Goal: Task Accomplishment & Management: Manage account settings

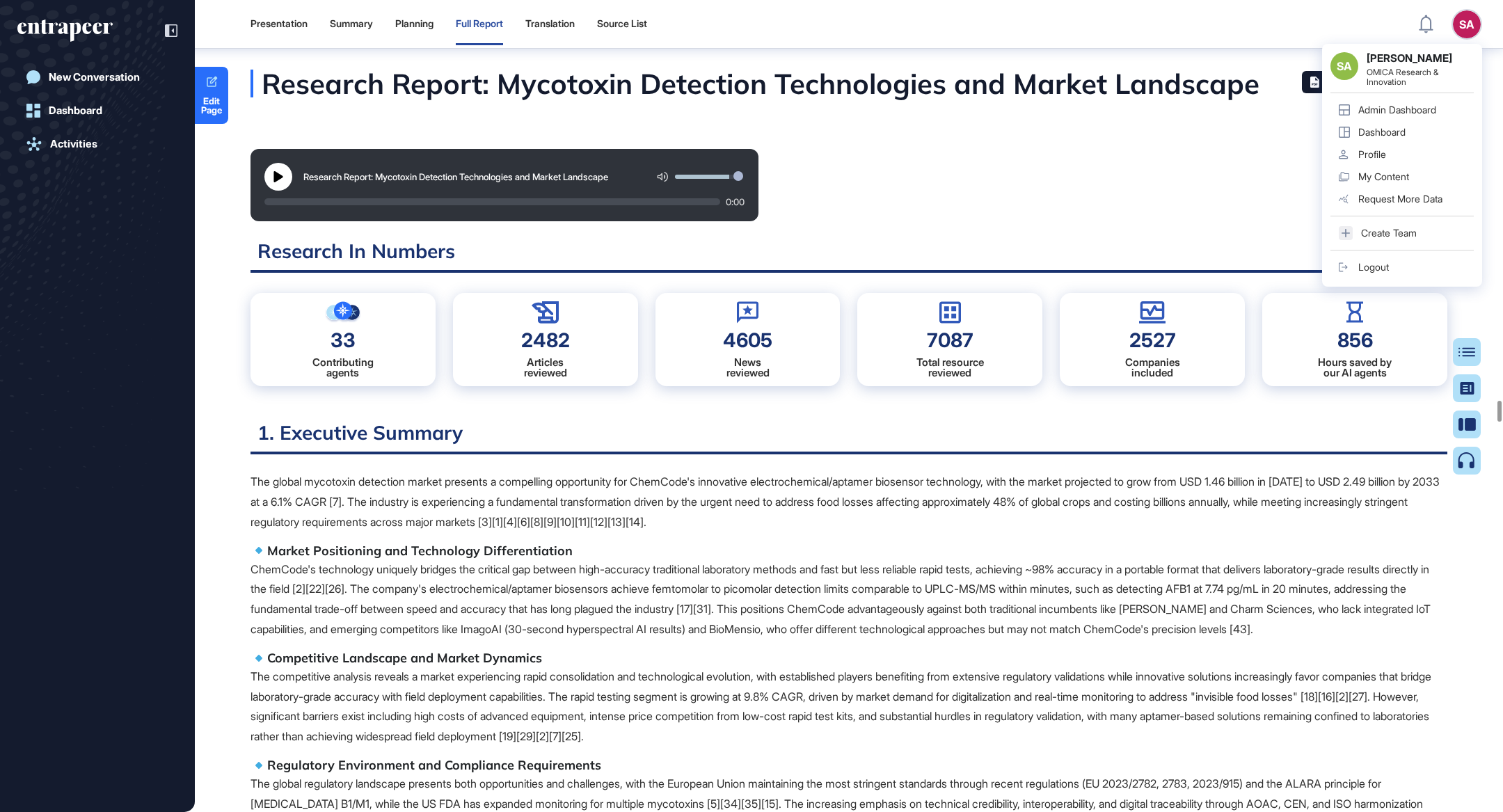
scroll to position [6, 0]
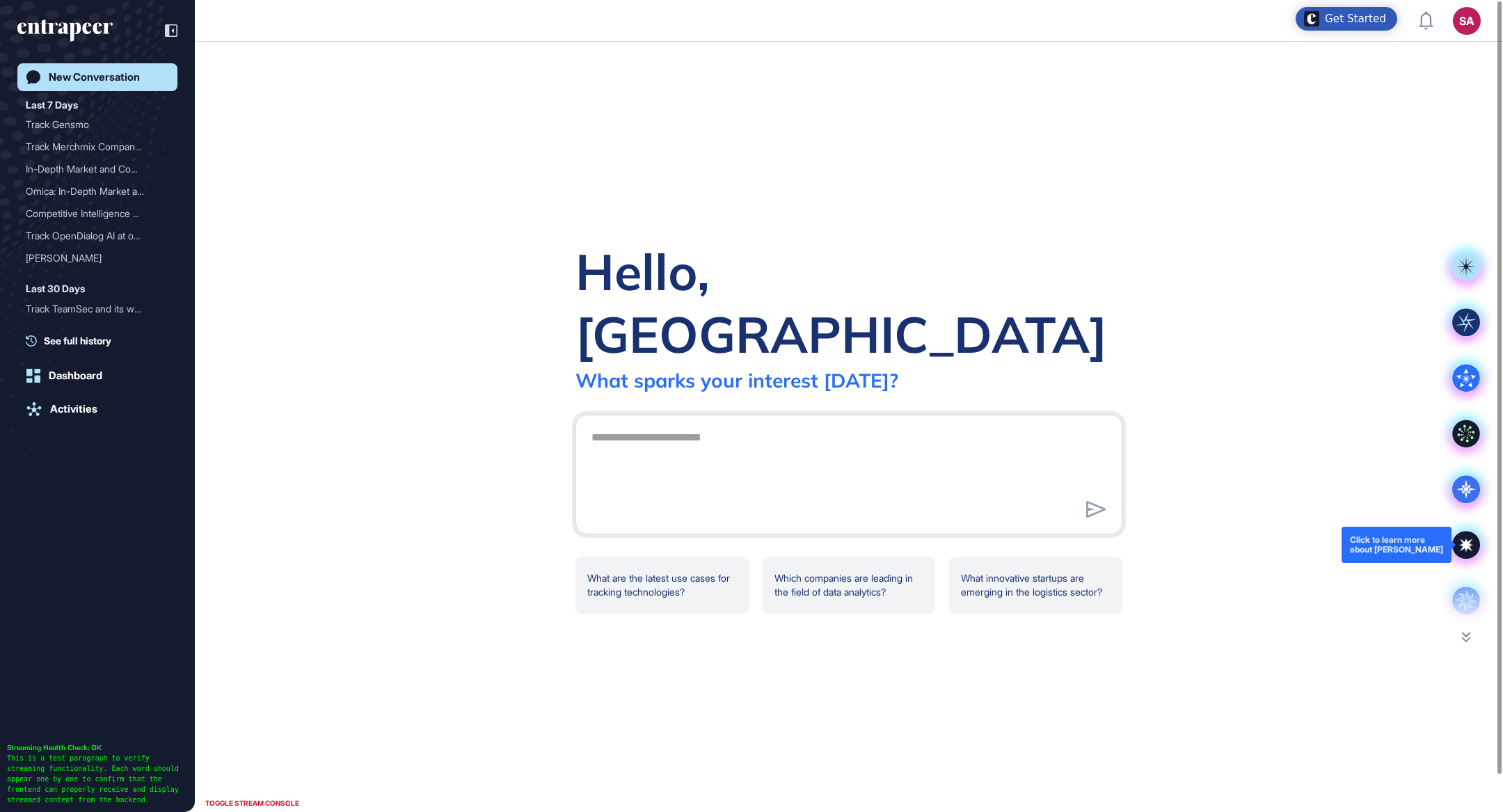
click at [1468, 548] on icon at bounding box center [1466, 545] width 13 height 13
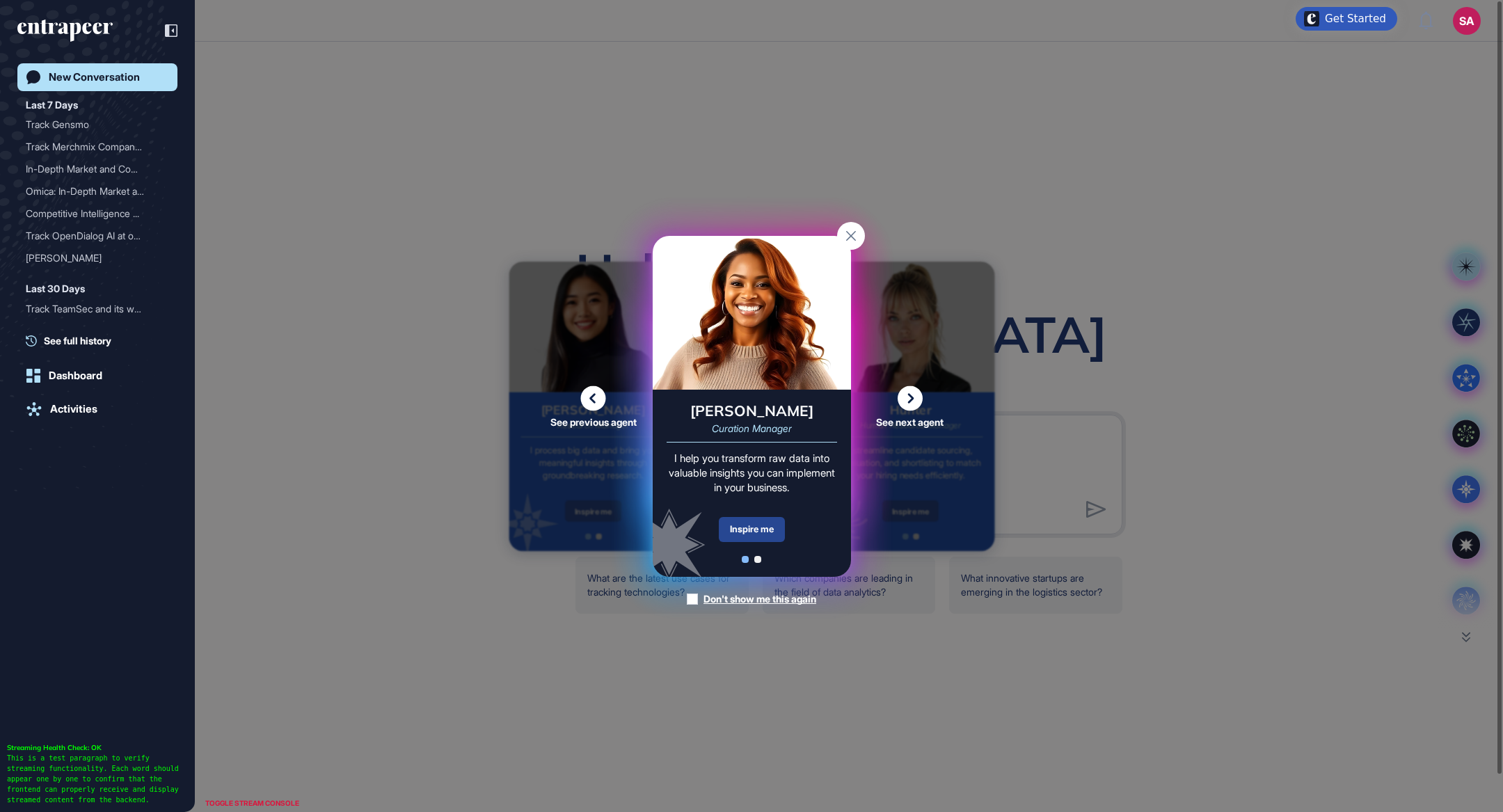
click at [777, 530] on div "Inspire me" at bounding box center [752, 529] width 66 height 25
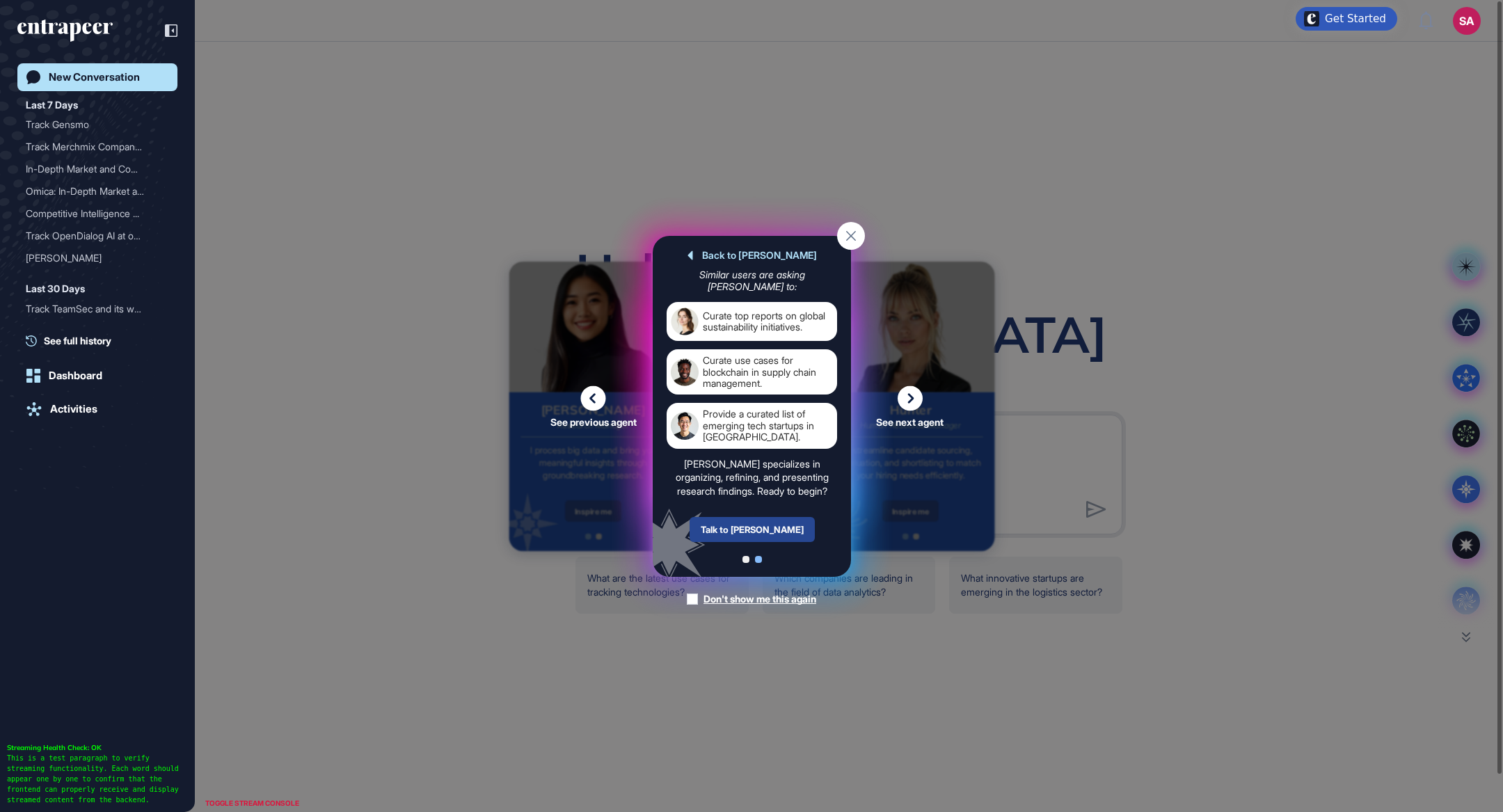
click at [768, 520] on div "Talk to Curie" at bounding box center [752, 529] width 126 height 25
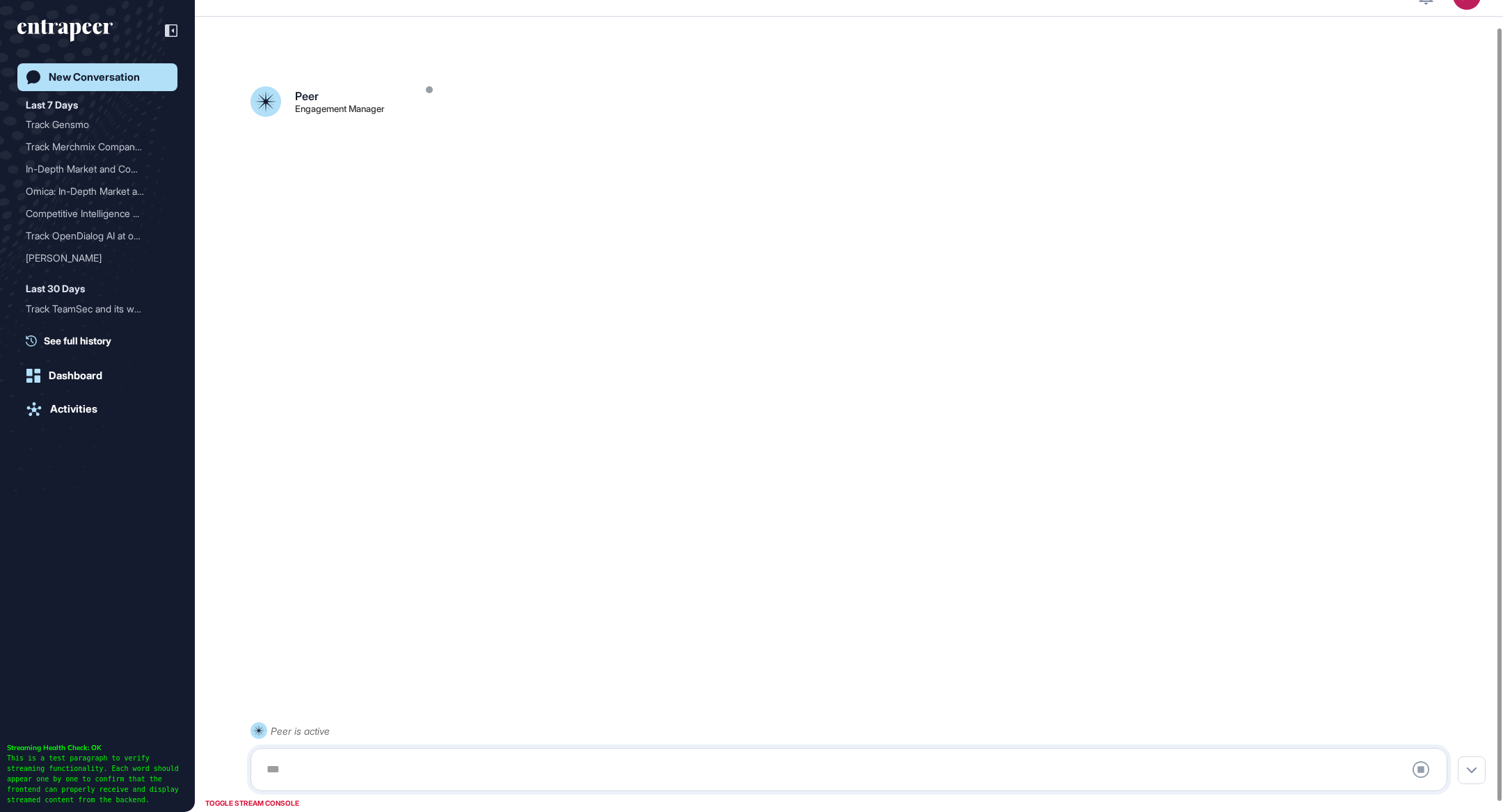
scroll to position [39, 0]
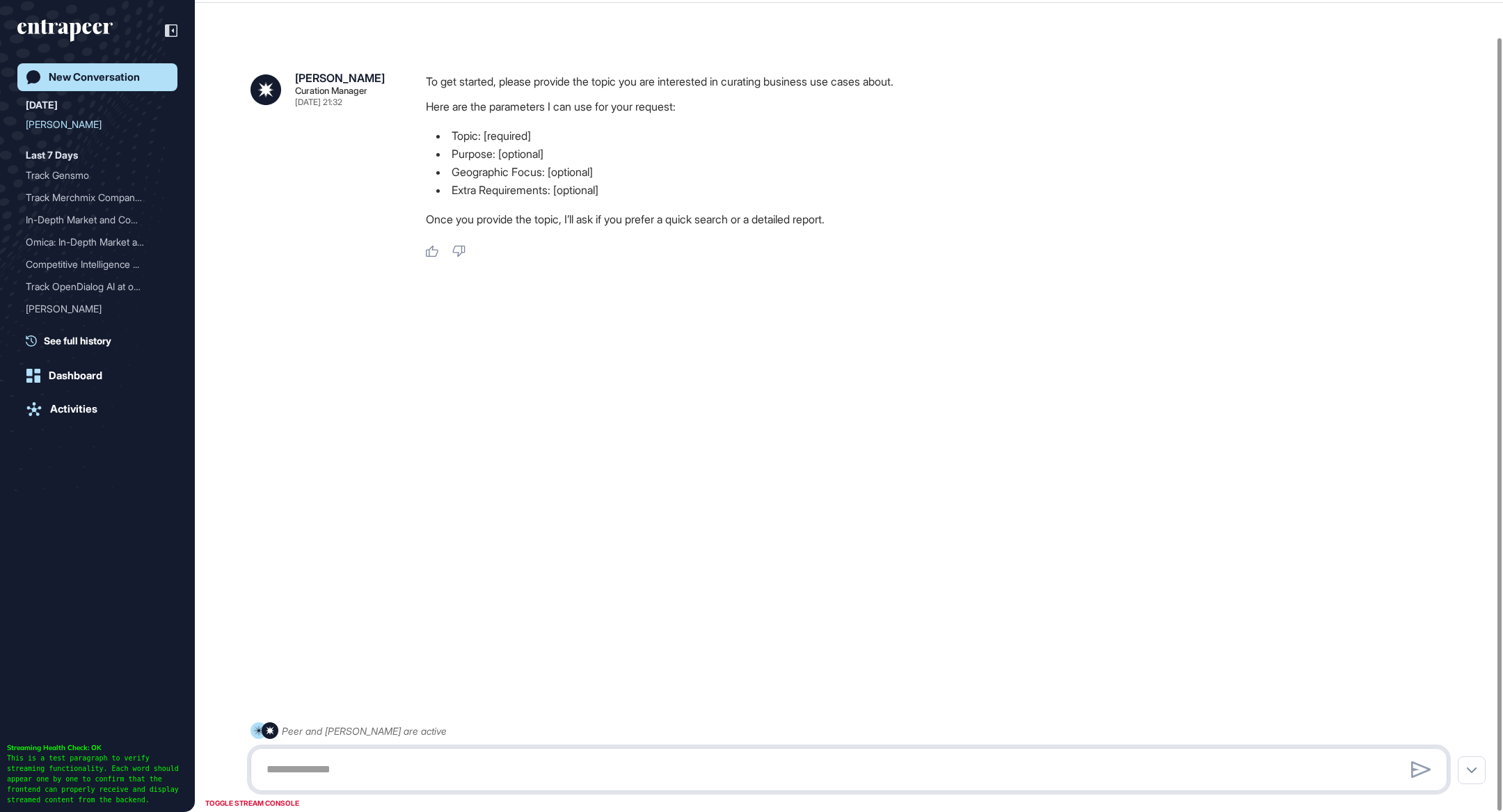
click at [546, 762] on textarea at bounding box center [849, 769] width 1181 height 28
paste textarea "**********"
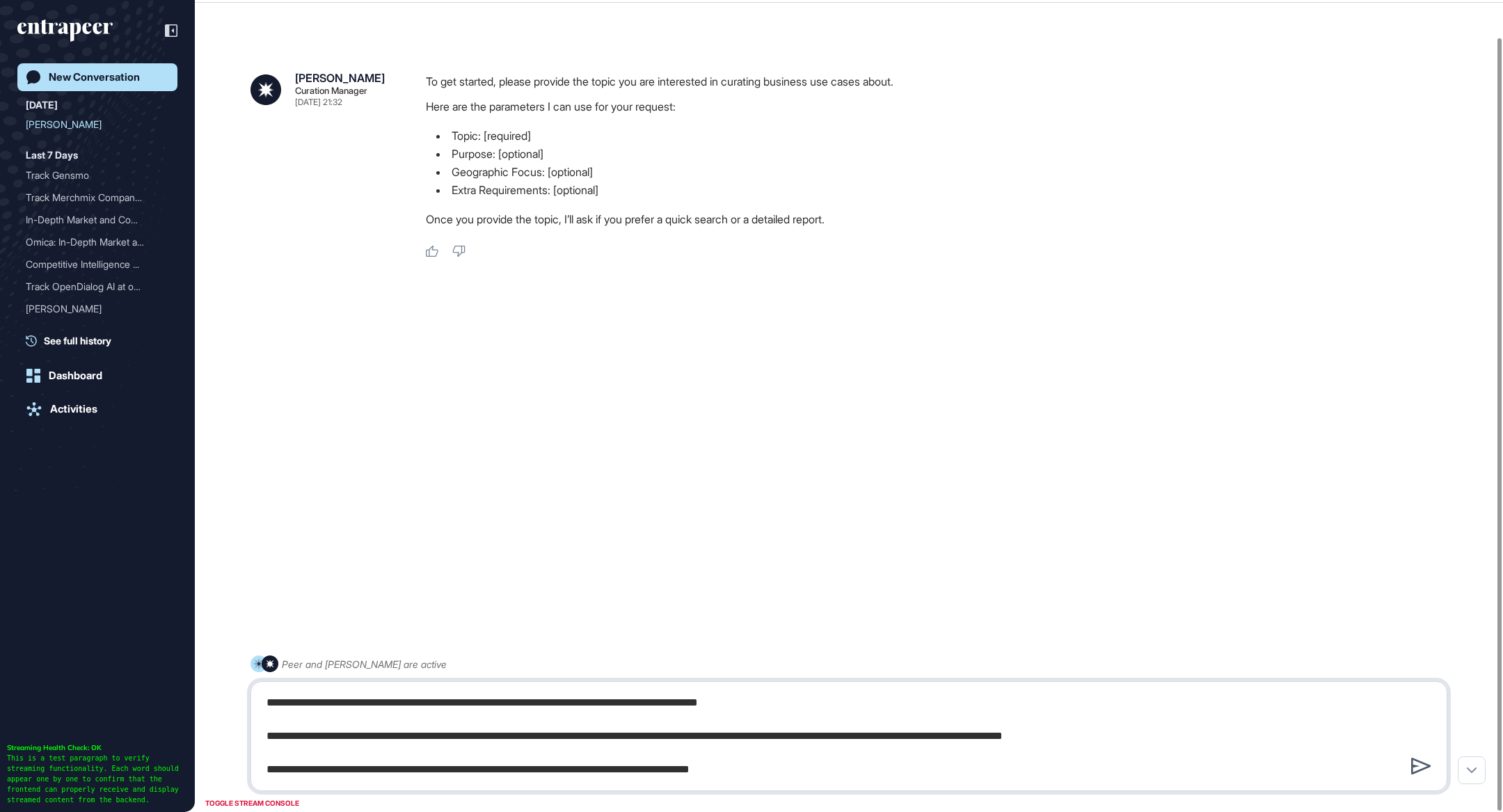
type textarea "**********"
click at [1415, 761] on icon at bounding box center [1421, 766] width 20 height 17
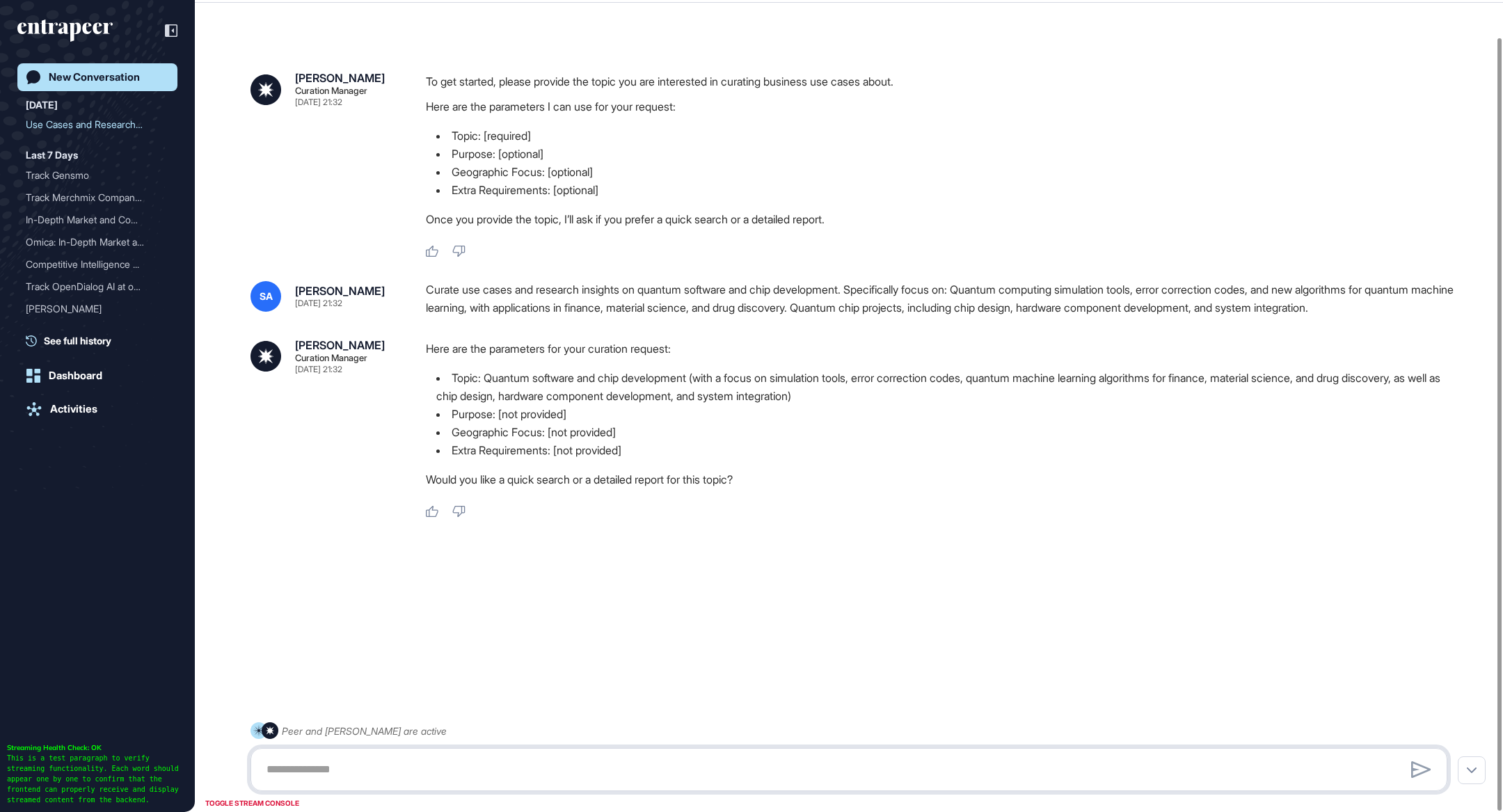
click at [425, 775] on textarea at bounding box center [849, 769] width 1181 height 28
paste textarea "**********"
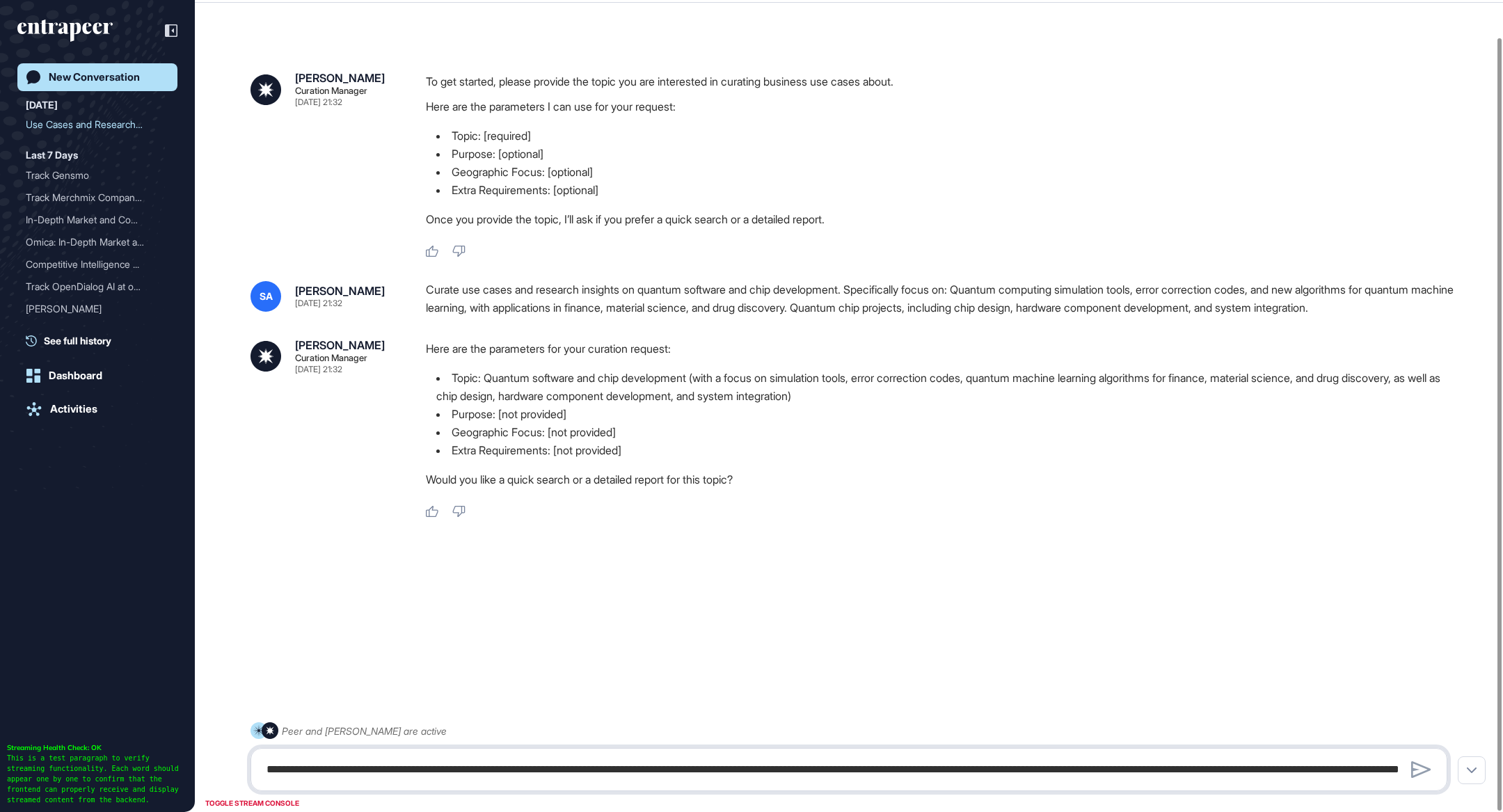
scroll to position [5, 0]
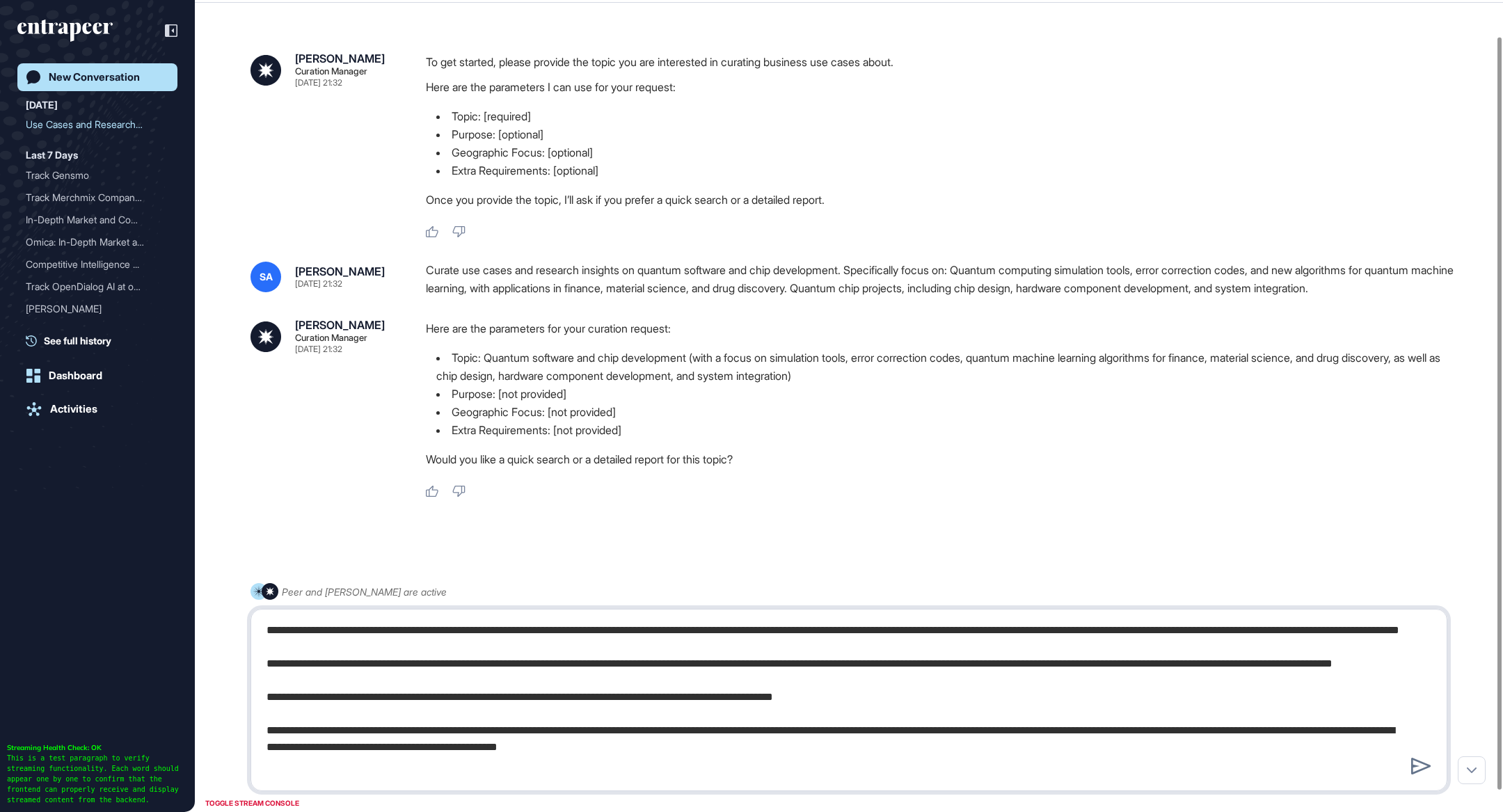
type textarea "**********"
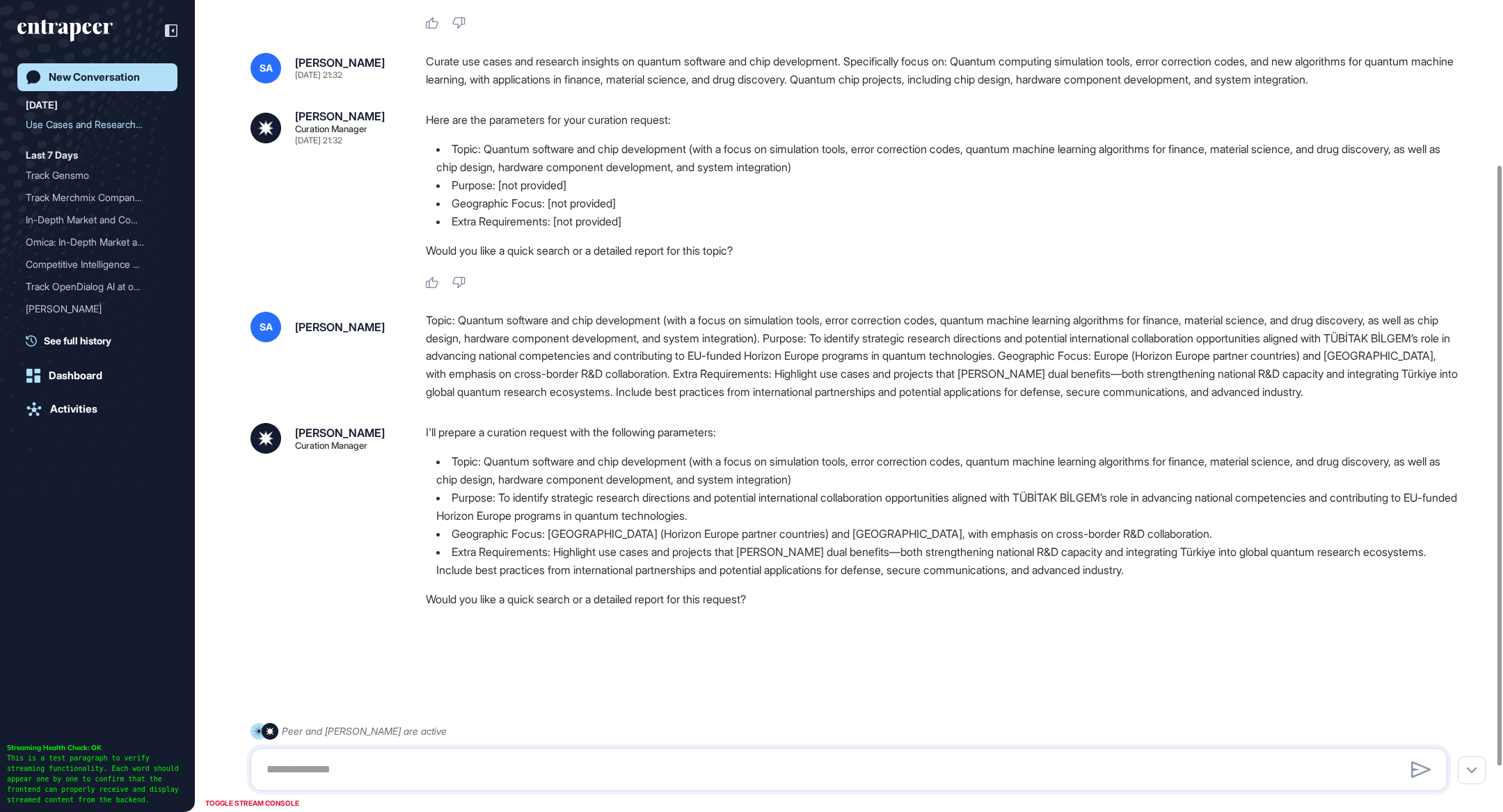
scroll to position [284, 0]
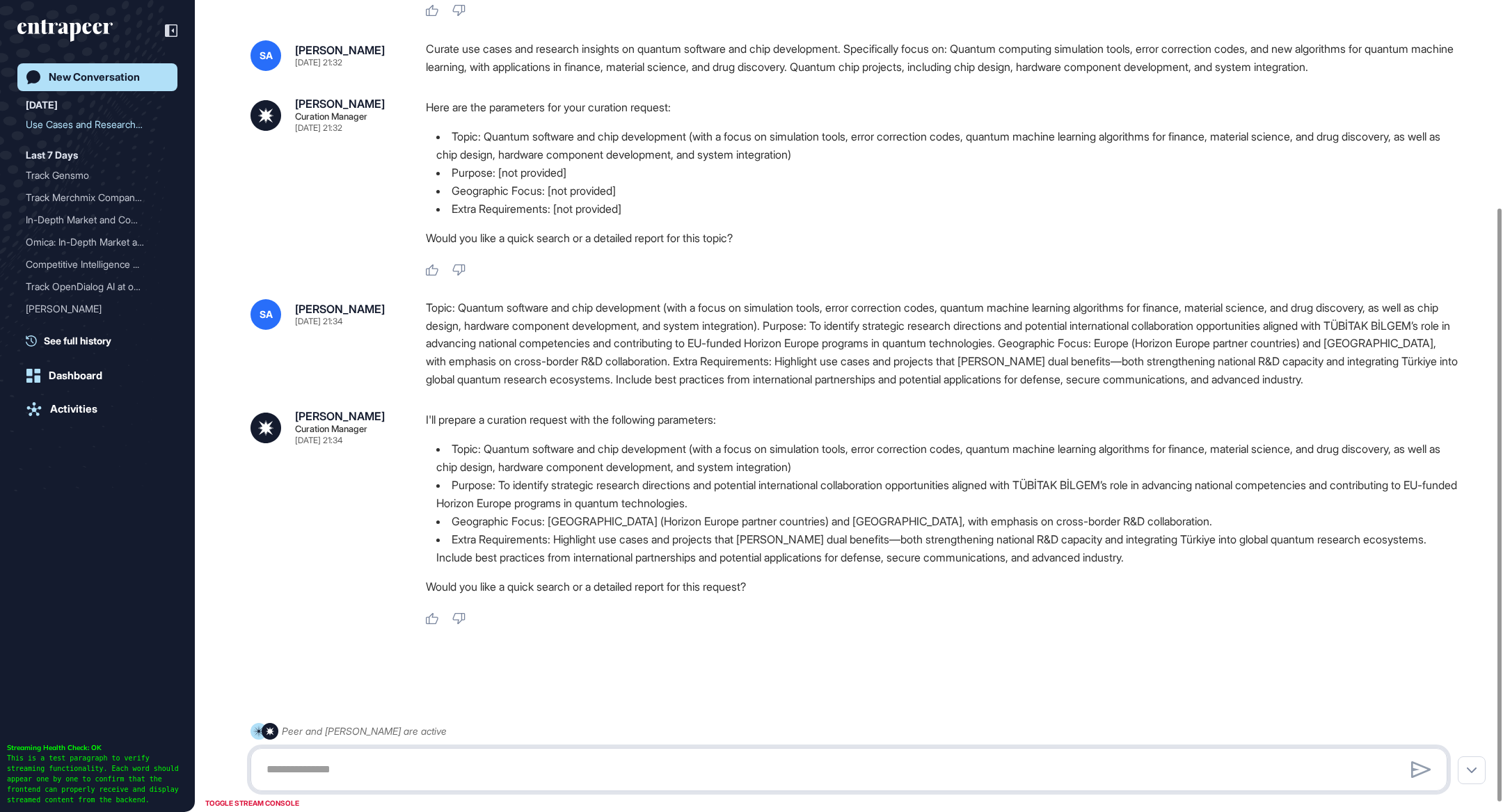
click at [561, 771] on textarea at bounding box center [849, 769] width 1182 height 28
type textarea "*"
type textarea "**********"
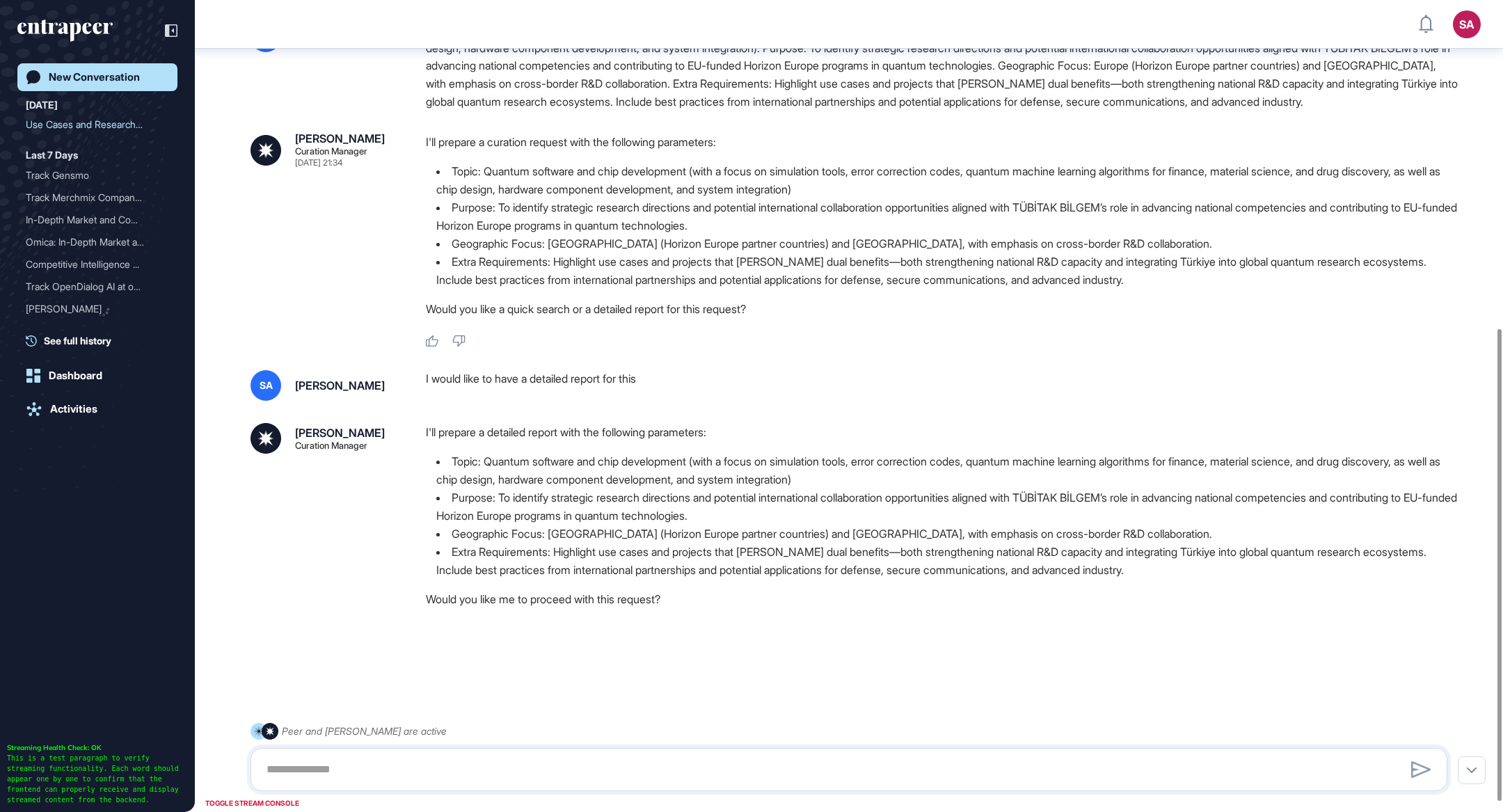
scroll to position [580, 0]
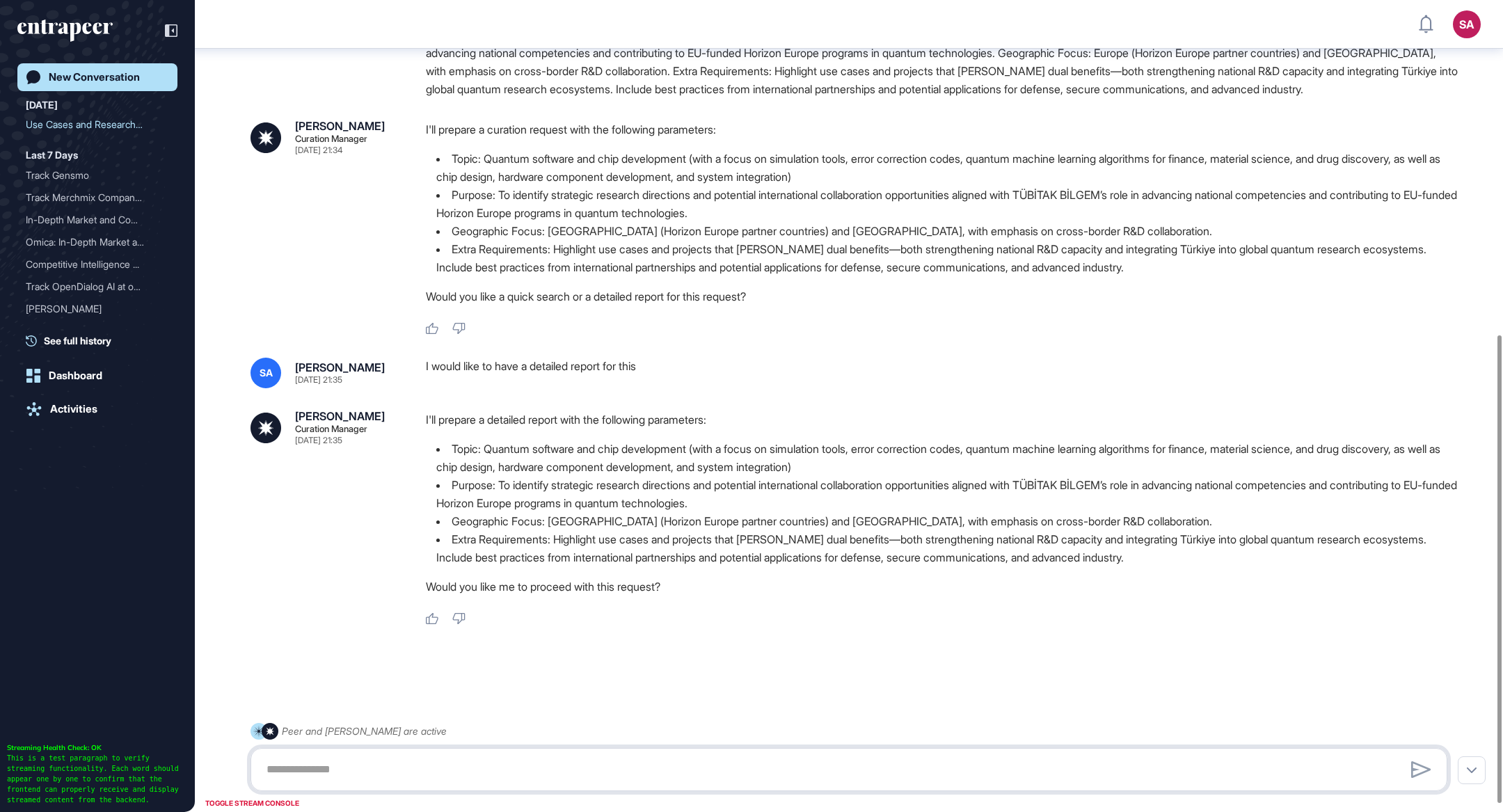
click at [559, 777] on textarea at bounding box center [849, 769] width 1182 height 28
type textarea "**********"
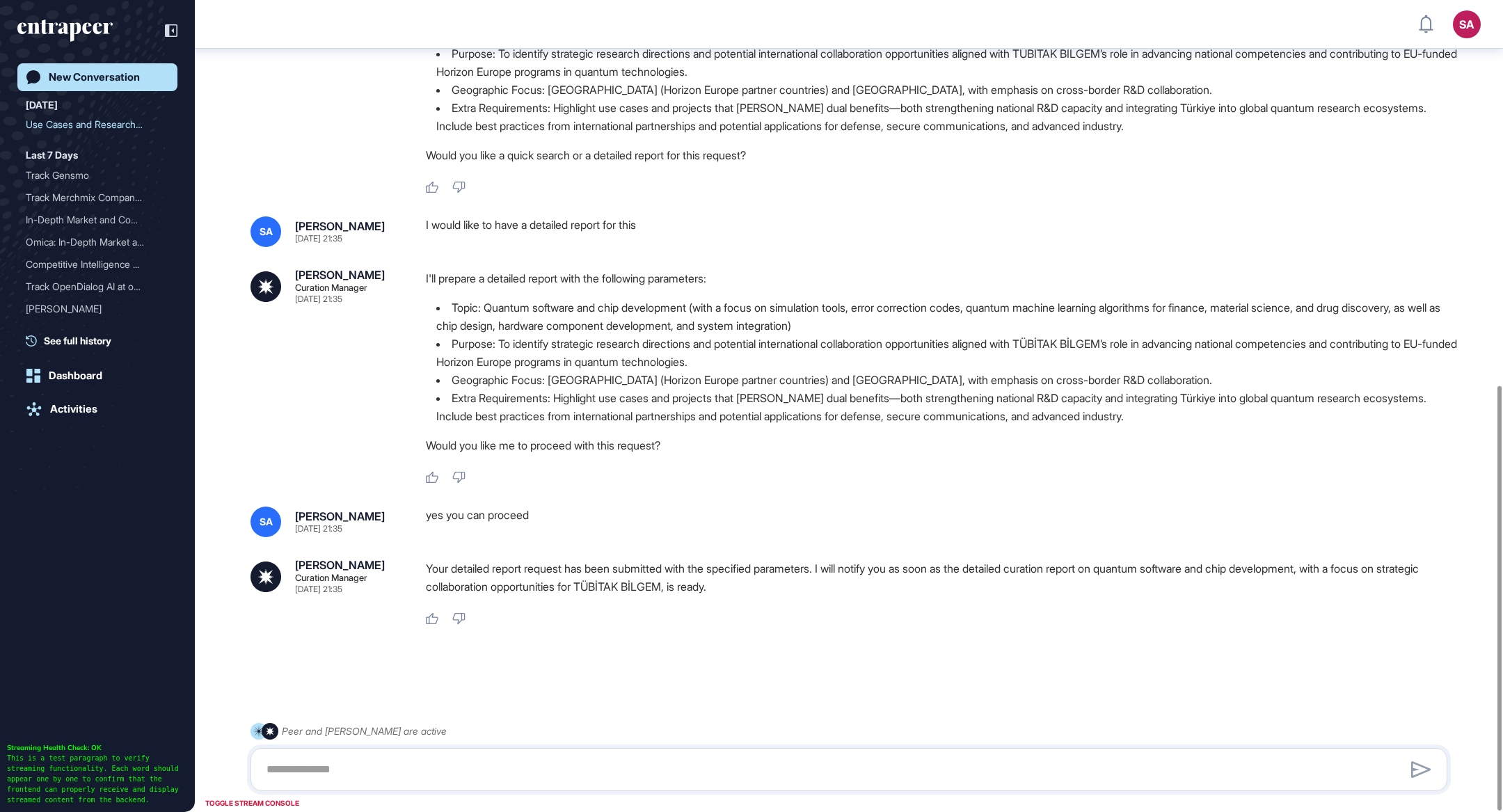
scroll to position [735, 0]
click at [95, 129] on div "Use Cases and Research In..." at bounding box center [92, 125] width 132 height 23
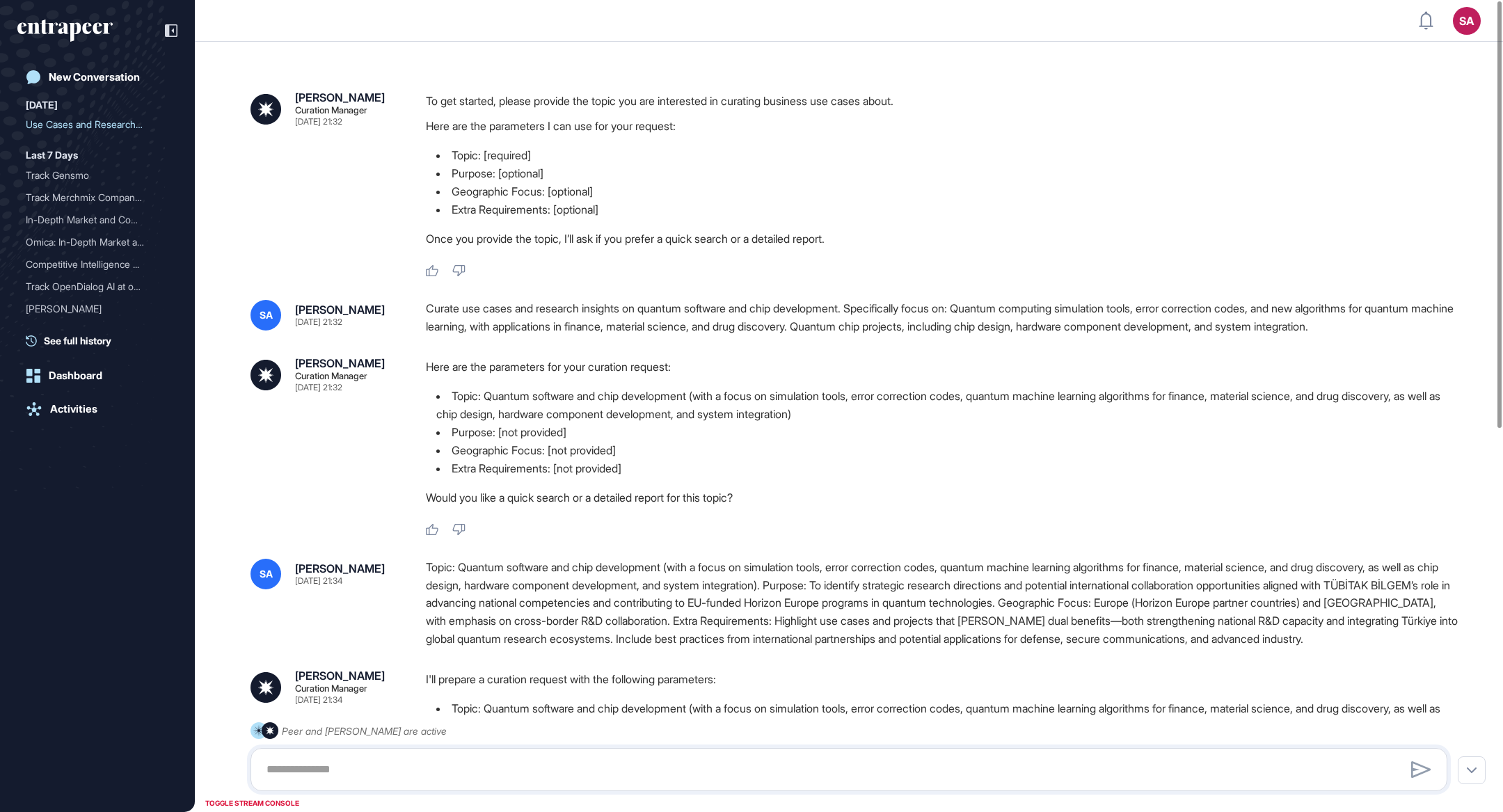
click at [90, 22] on icon "entrapeer-logo" at bounding box center [65, 31] width 95 height 23
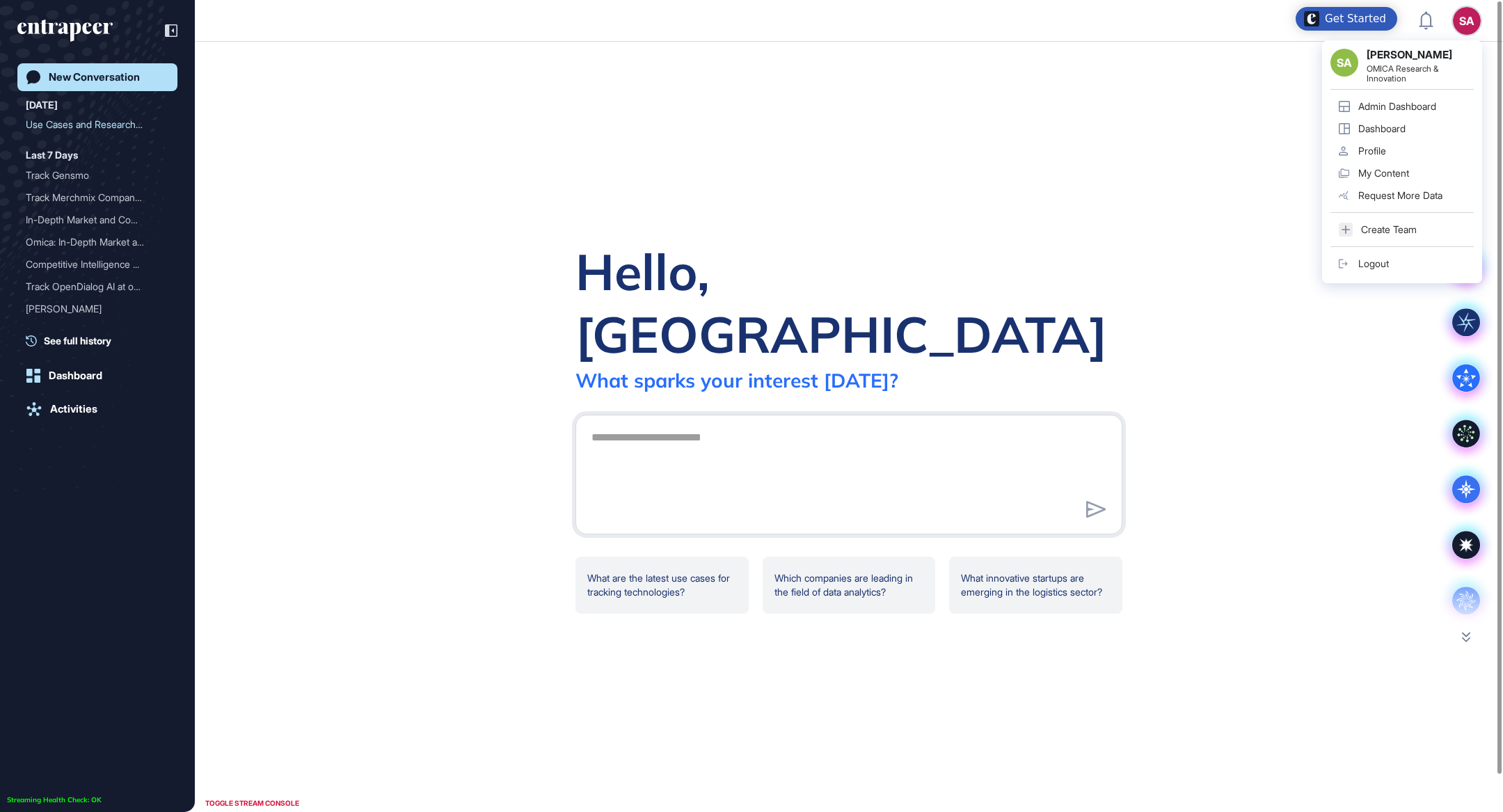
click at [1408, 101] on div "Admin Dashboard" at bounding box center [1398, 106] width 78 height 11
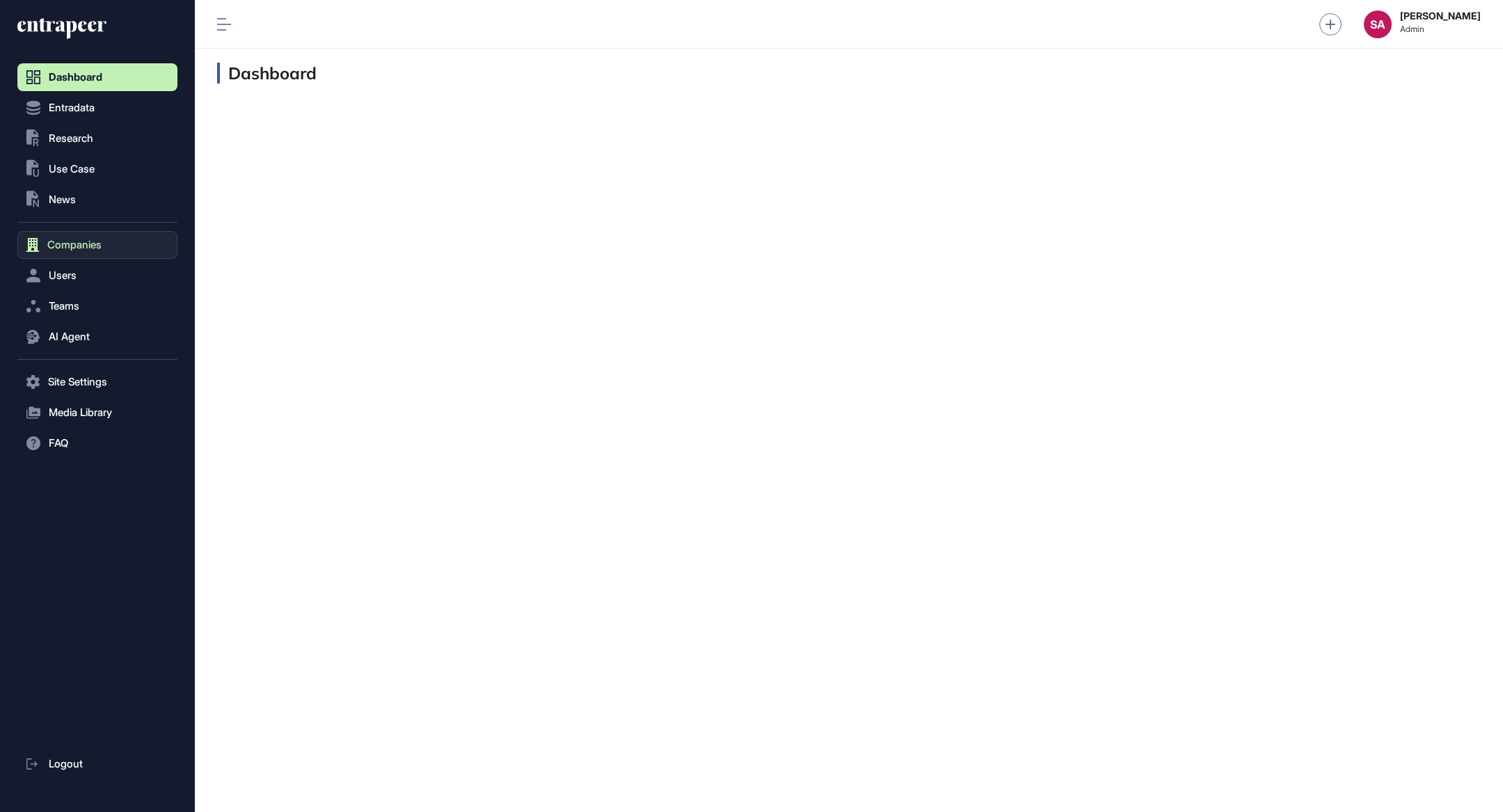
click at [86, 252] on button "Companies" at bounding box center [97, 244] width 160 height 28
click at [98, 142] on button ".st0{fill:currentColor} Research" at bounding box center [97, 138] width 160 height 28
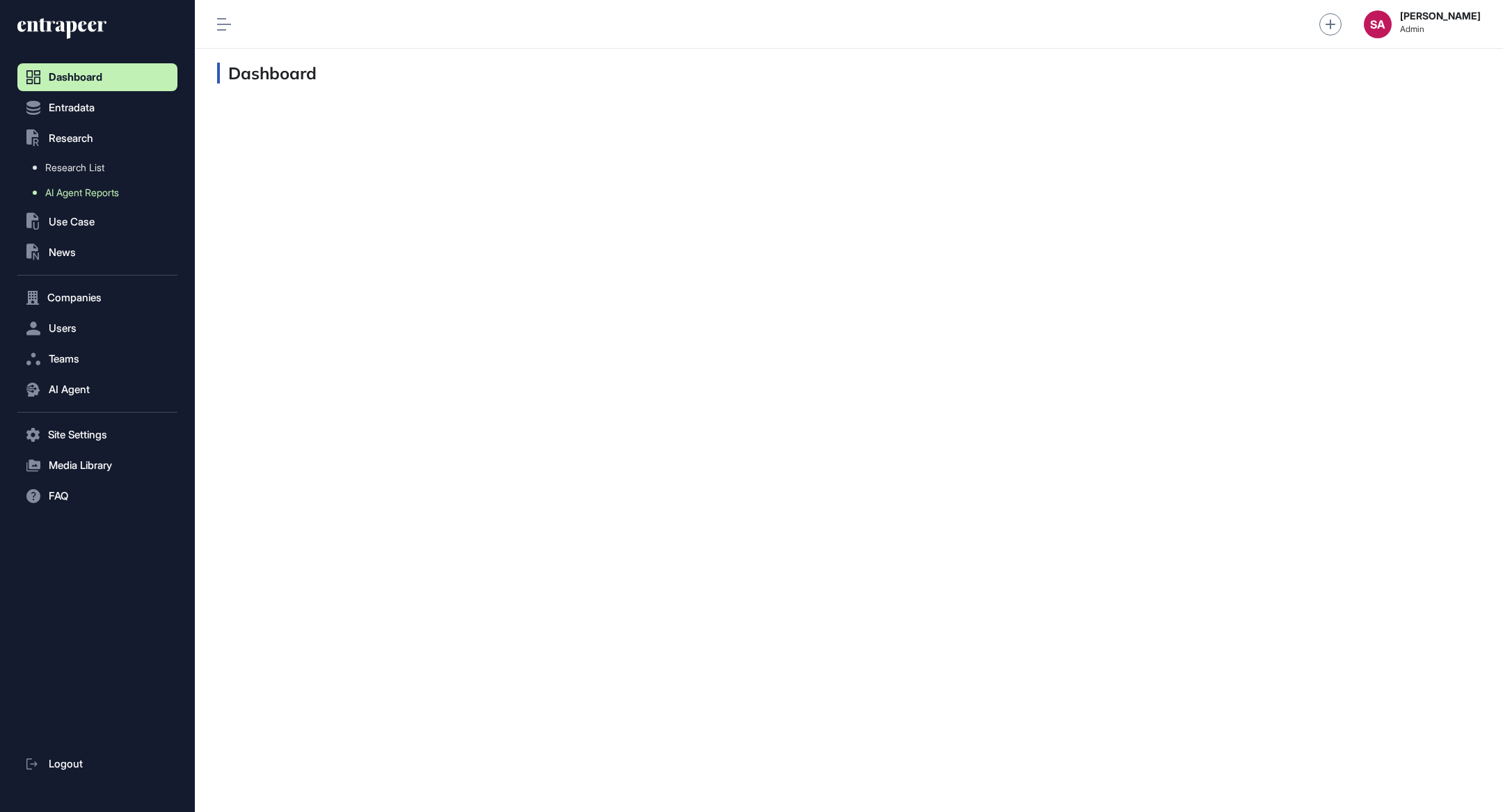
click at [89, 195] on span "AI Agent Reports" at bounding box center [82, 192] width 74 height 11
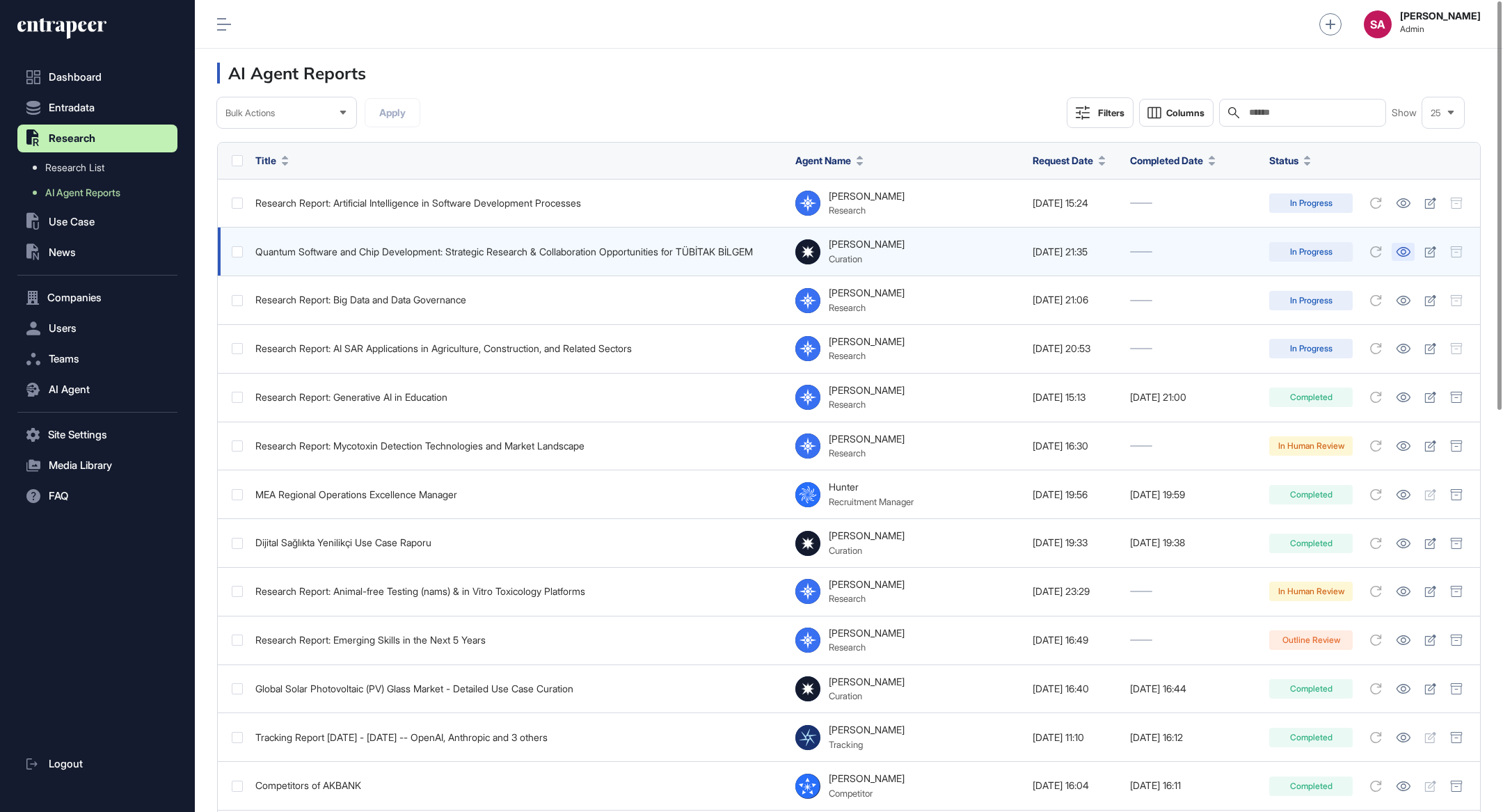
click at [1406, 250] on icon at bounding box center [1404, 252] width 14 height 10
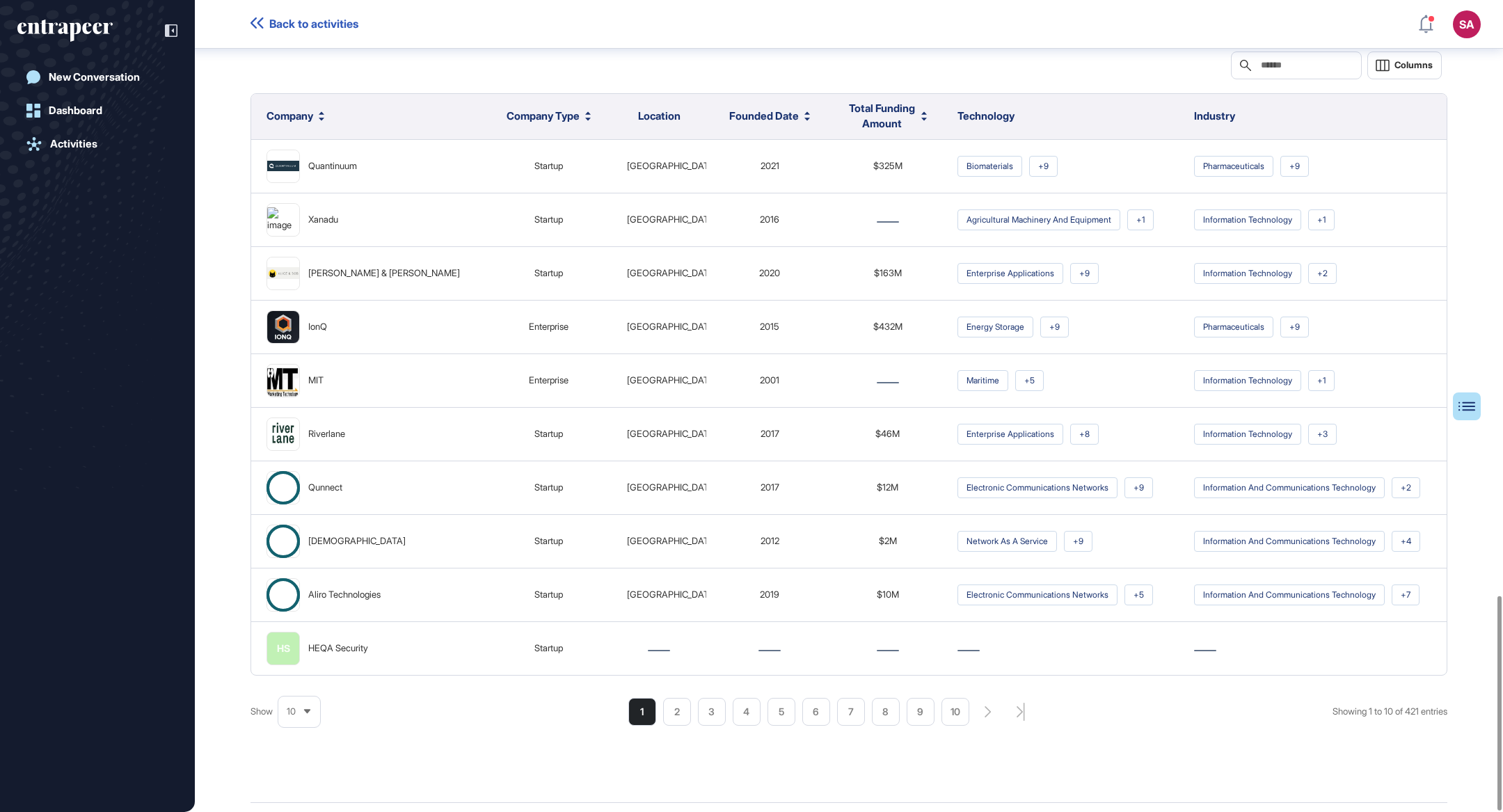
scroll to position [2248, 0]
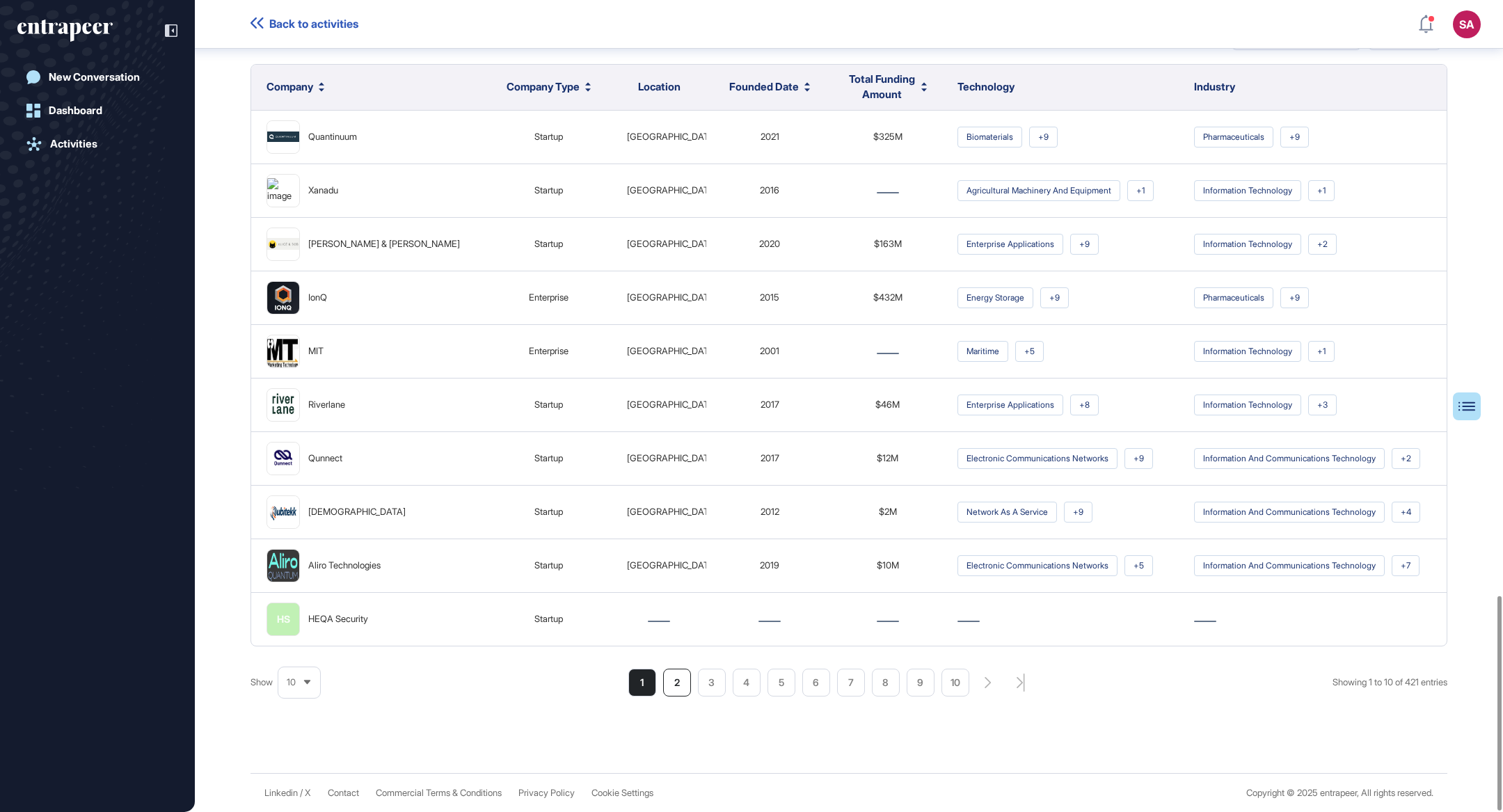
click at [676, 684] on li "2" at bounding box center [677, 682] width 28 height 28
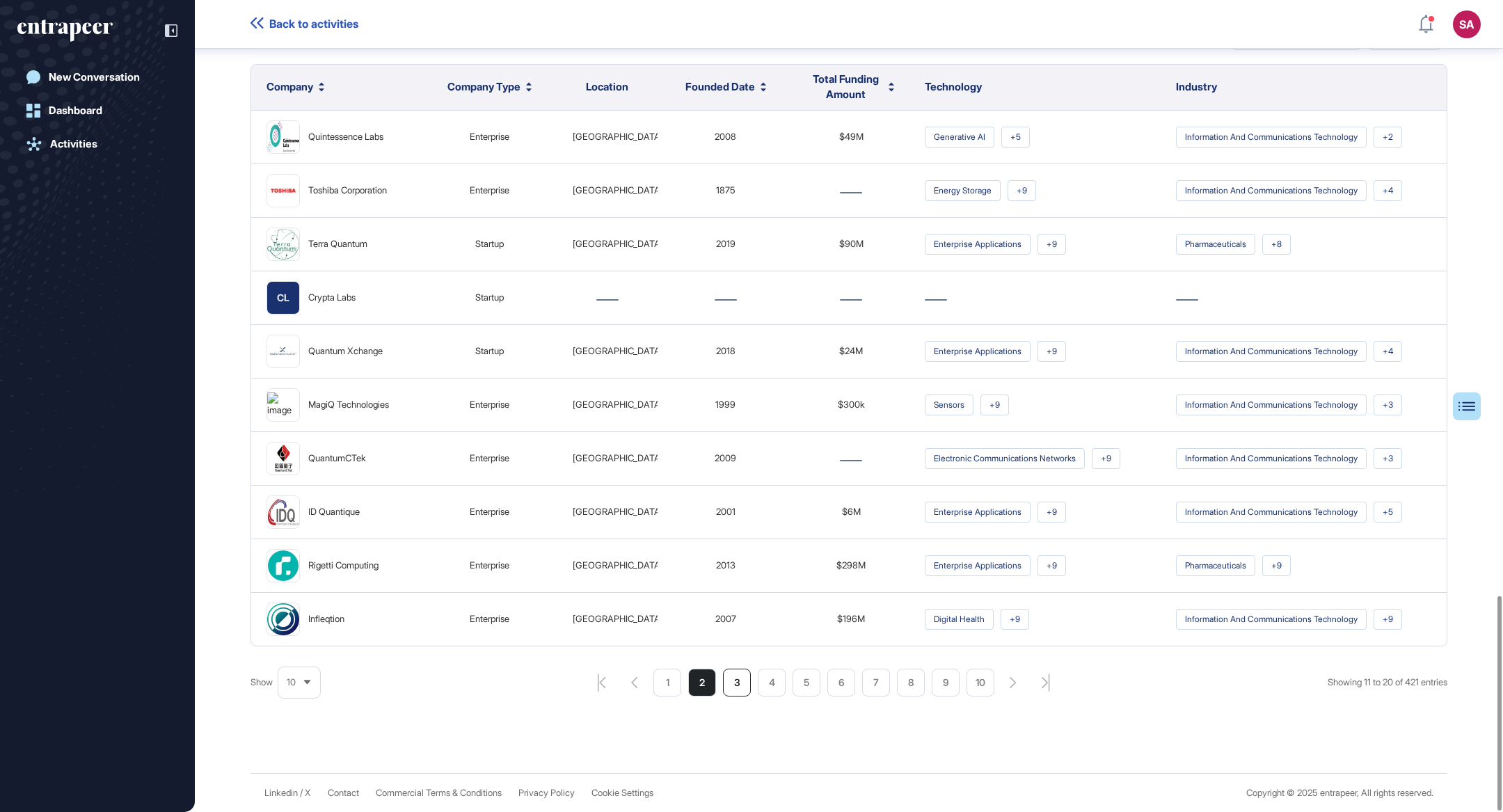
click at [730, 687] on li "3" at bounding box center [736, 682] width 28 height 28
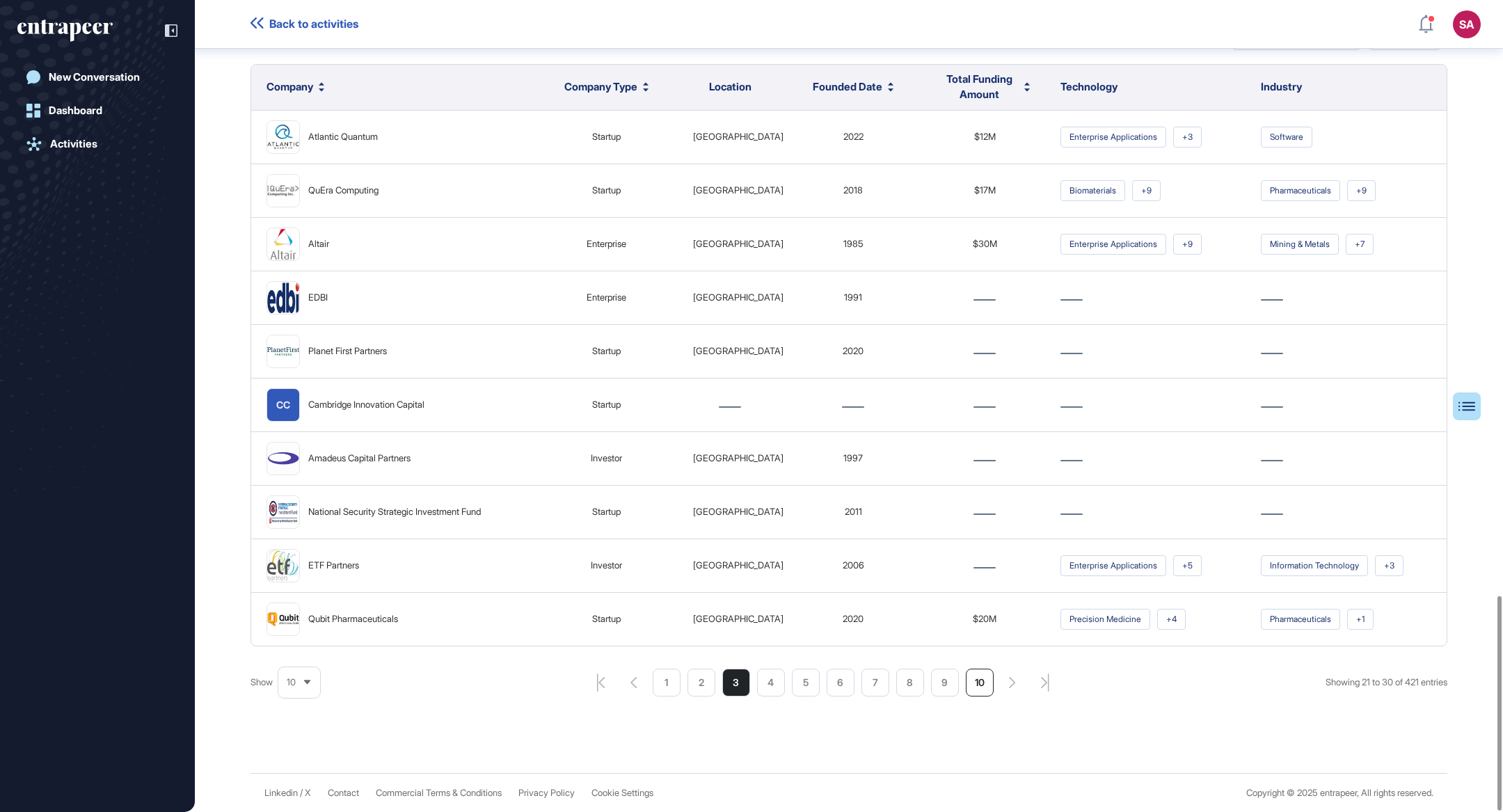
click at [970, 682] on li "10" at bounding box center [979, 682] width 28 height 28
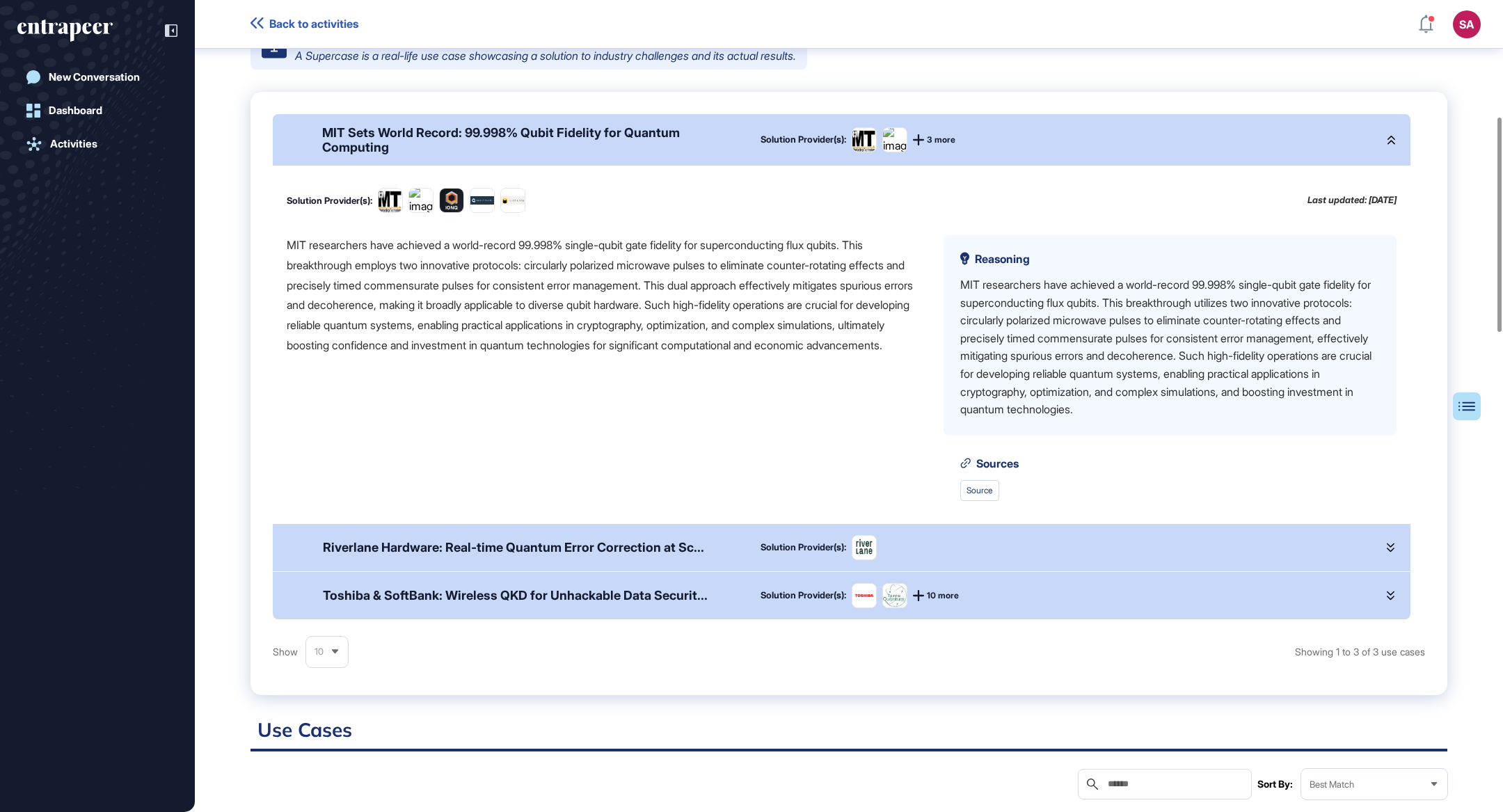
scroll to position [0, 0]
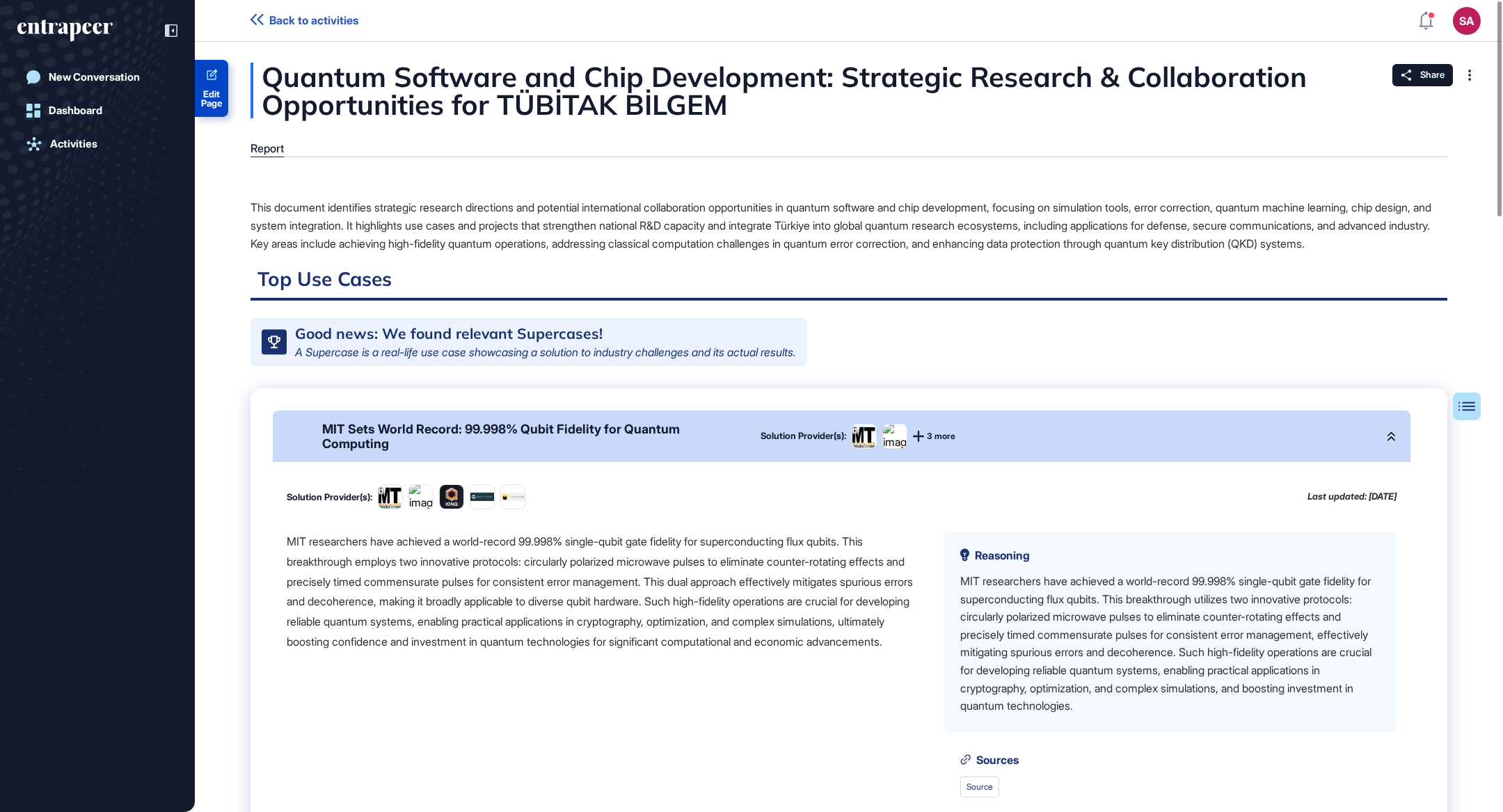
click at [213, 84] on link "Edit Page" at bounding box center [211, 89] width 33 height 57
click at [451, 451] on div "MIT Sets World Record: 99.998% Qubit Fidelity for Quantum Computing" at bounding box center [531, 436] width 416 height 29
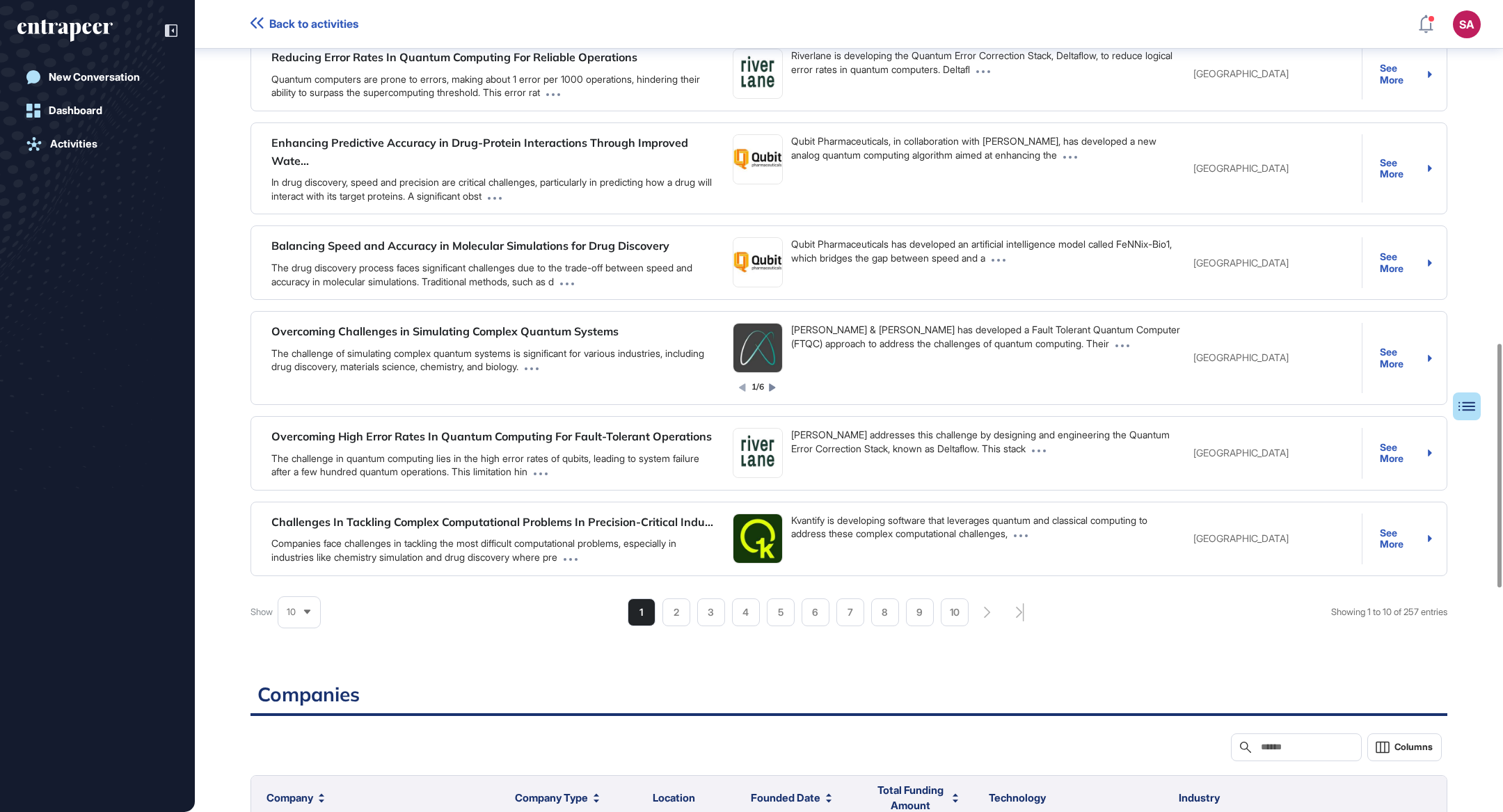
scroll to position [1159, 0]
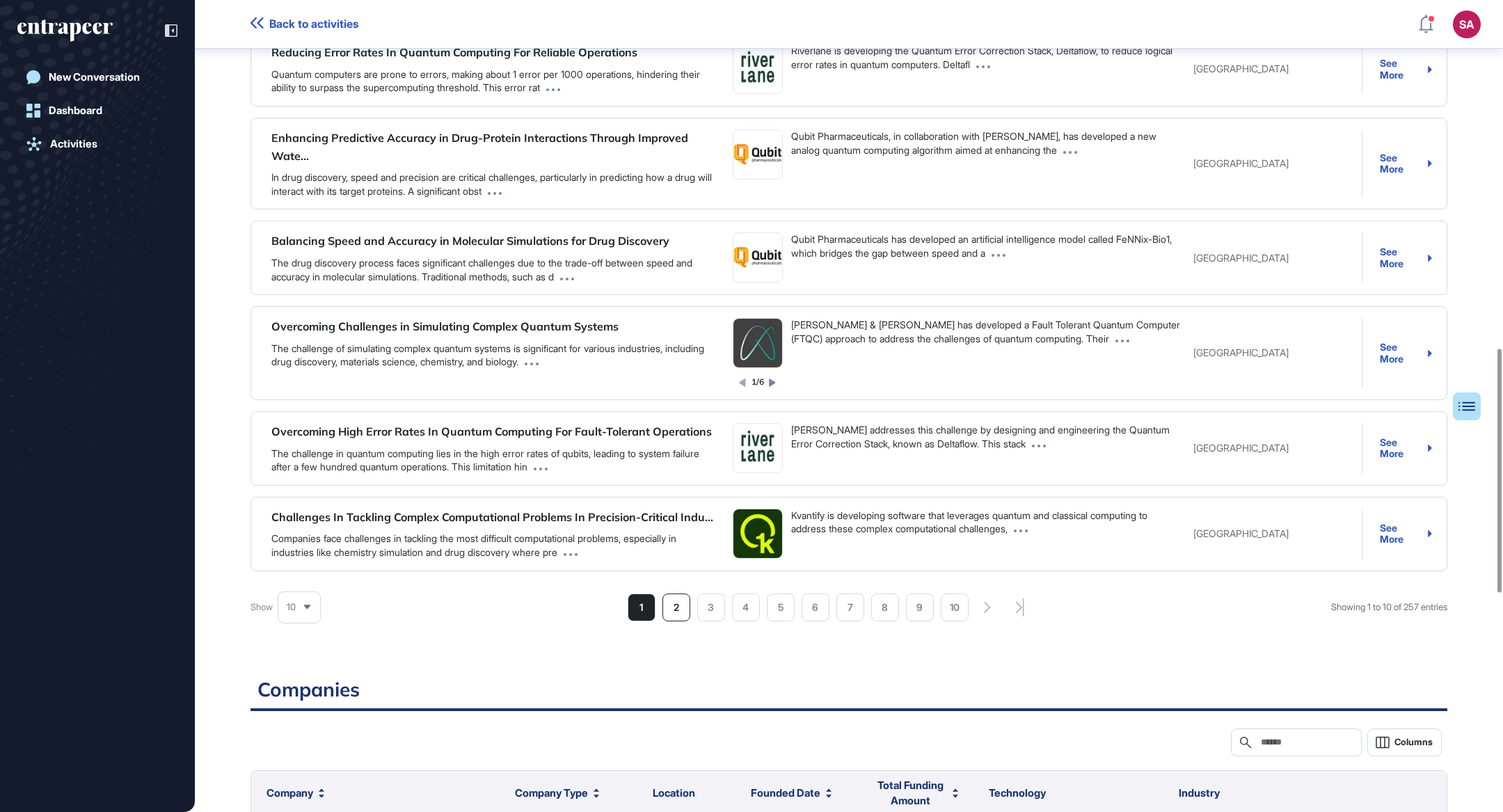
click at [679, 620] on li "2" at bounding box center [676, 607] width 28 height 28
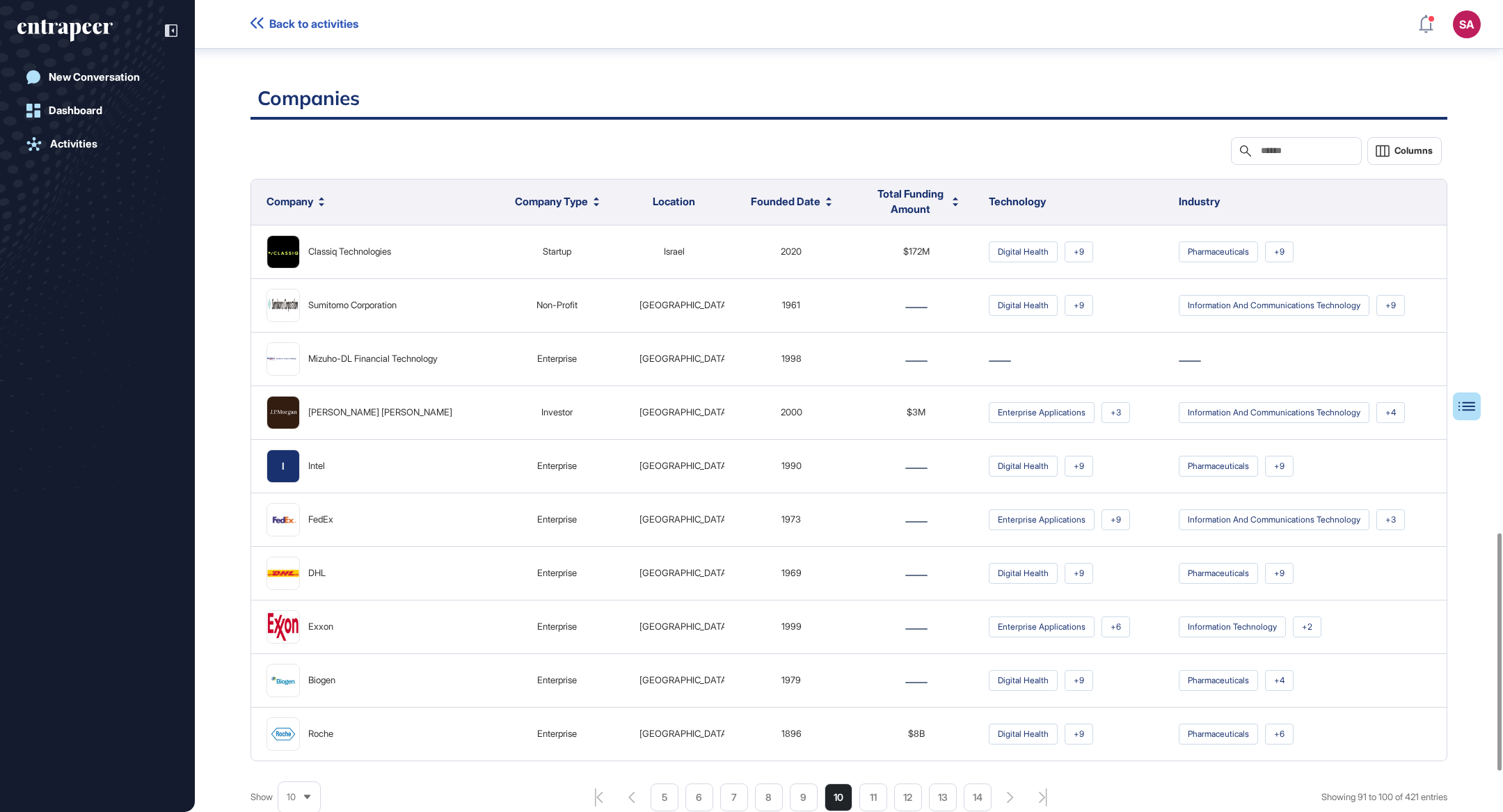
scroll to position [1959, 0]
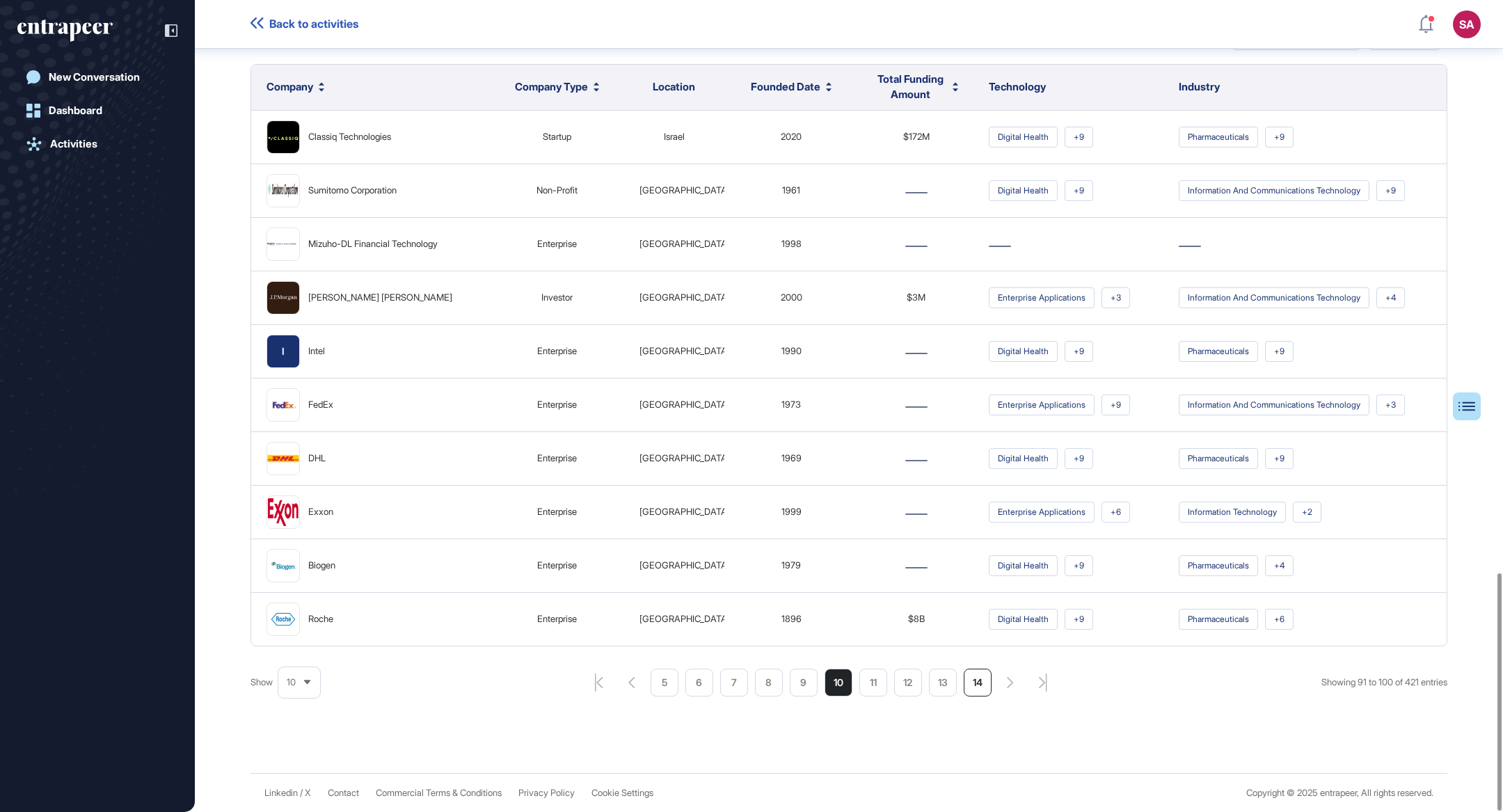
click at [967, 687] on li "14" at bounding box center [978, 682] width 28 height 28
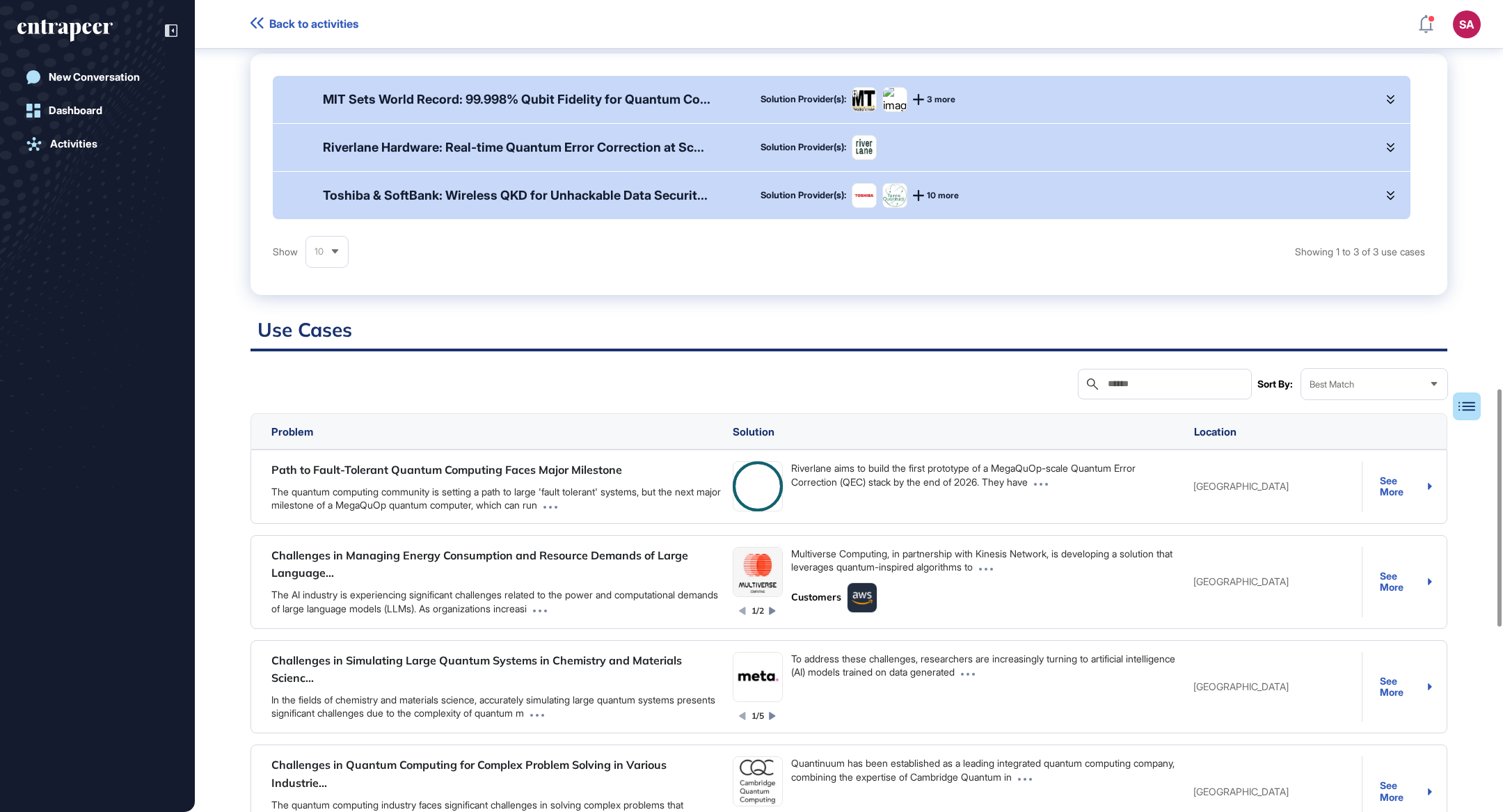
scroll to position [0, 0]
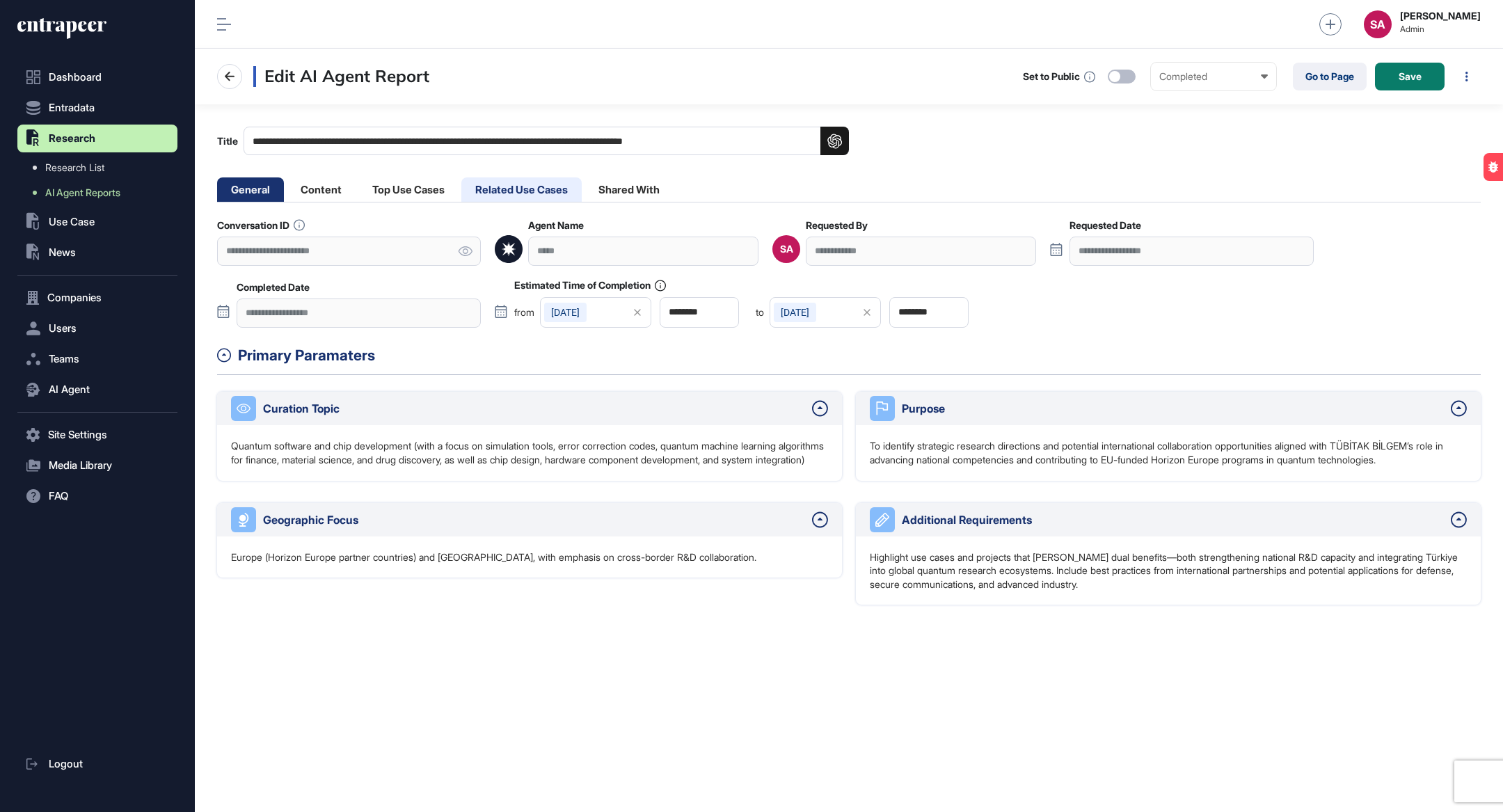
click at [573, 194] on li "Related Use Cases" at bounding box center [522, 189] width 120 height 24
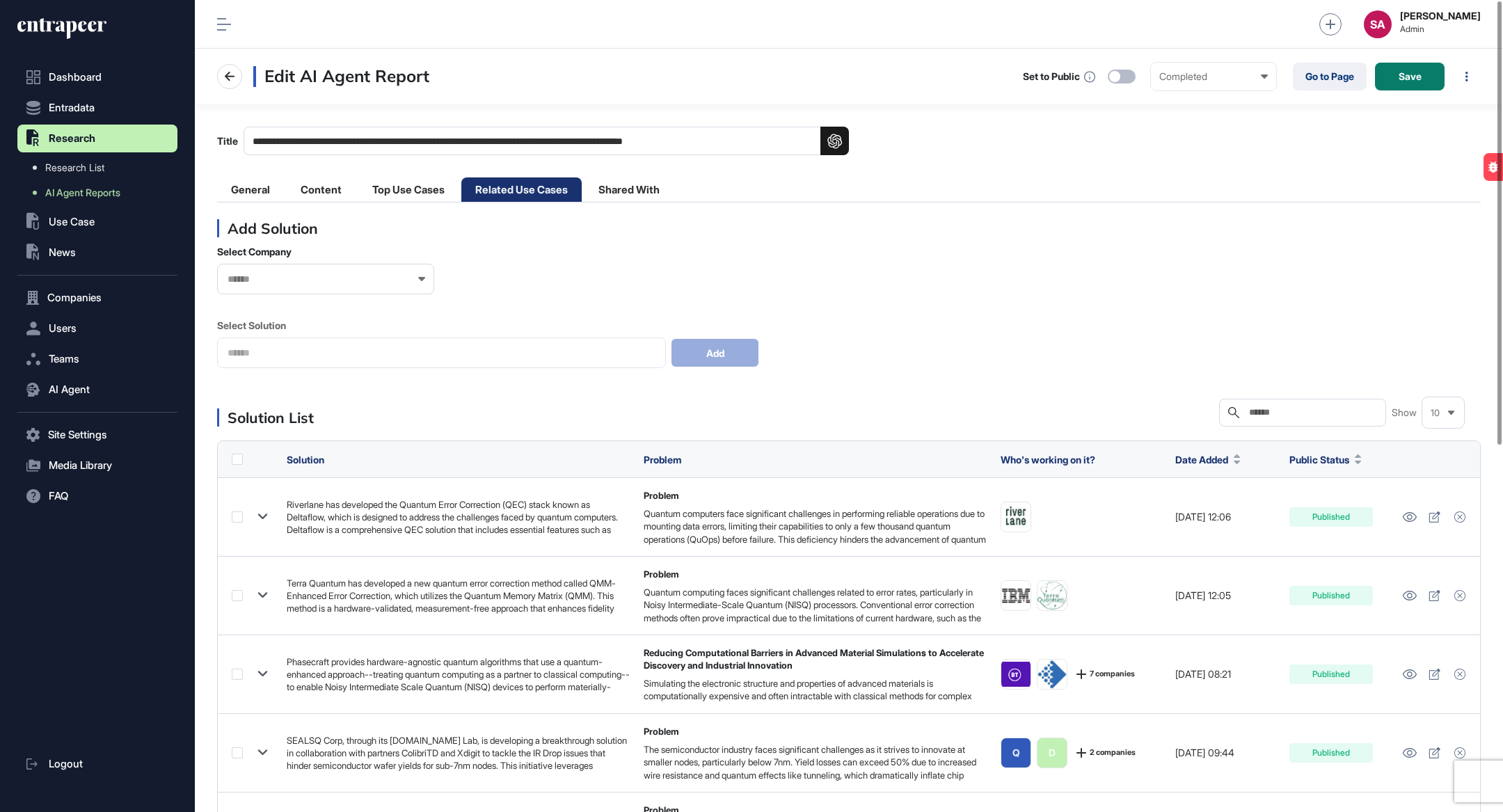
click at [1296, 418] on div "Search" at bounding box center [1303, 412] width 167 height 28
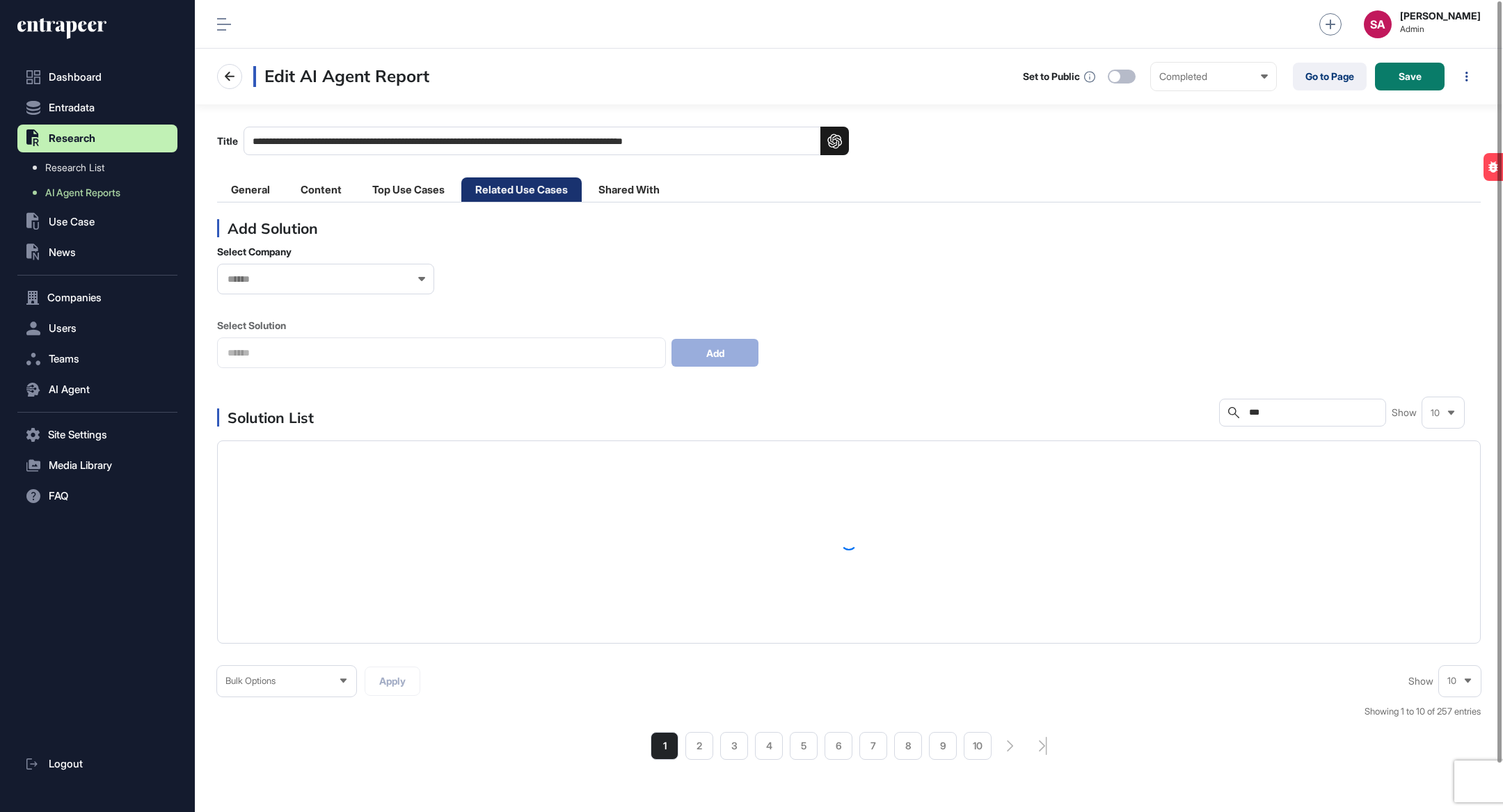
scroll to position [52, 0]
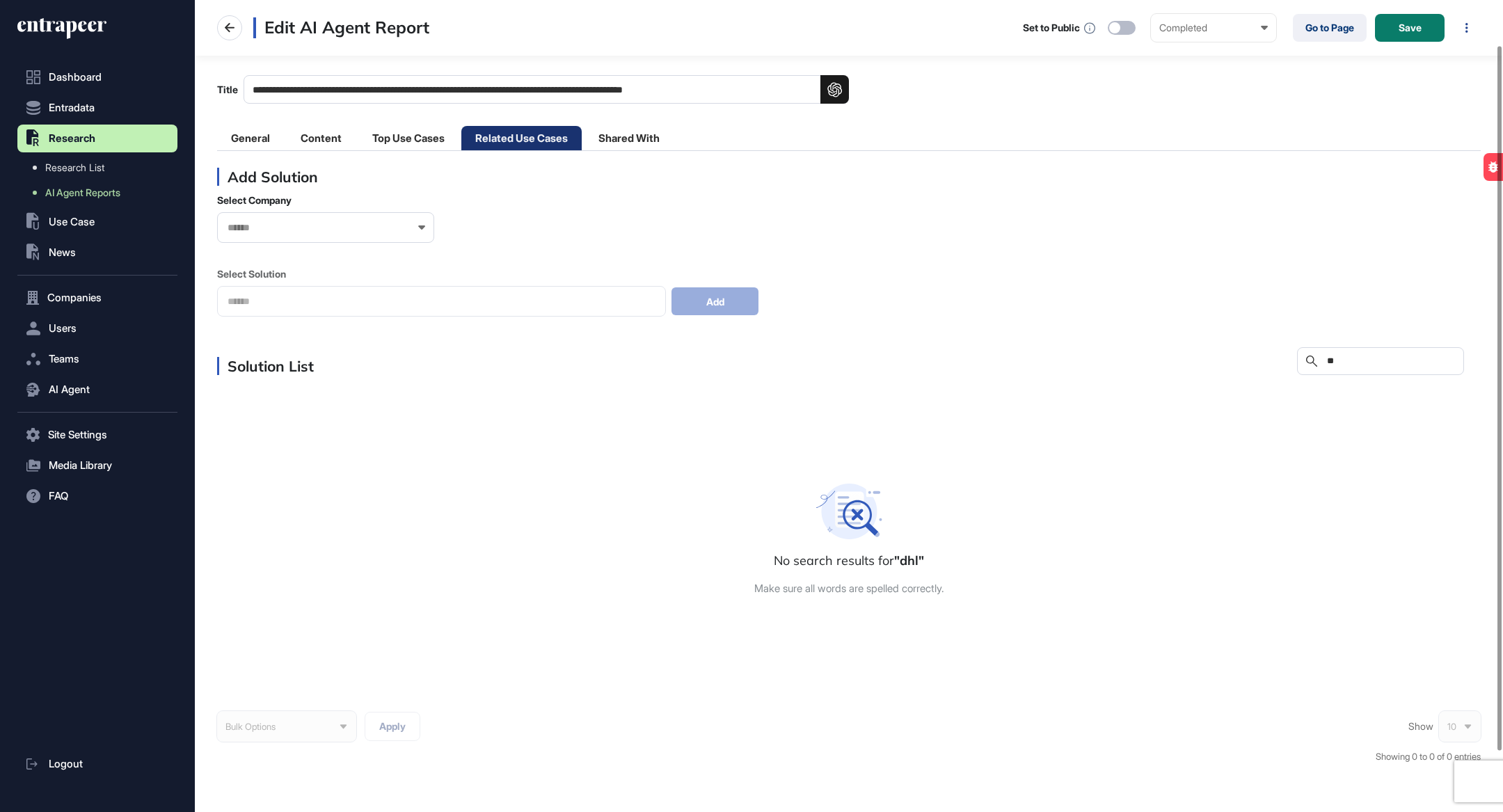
type input "*"
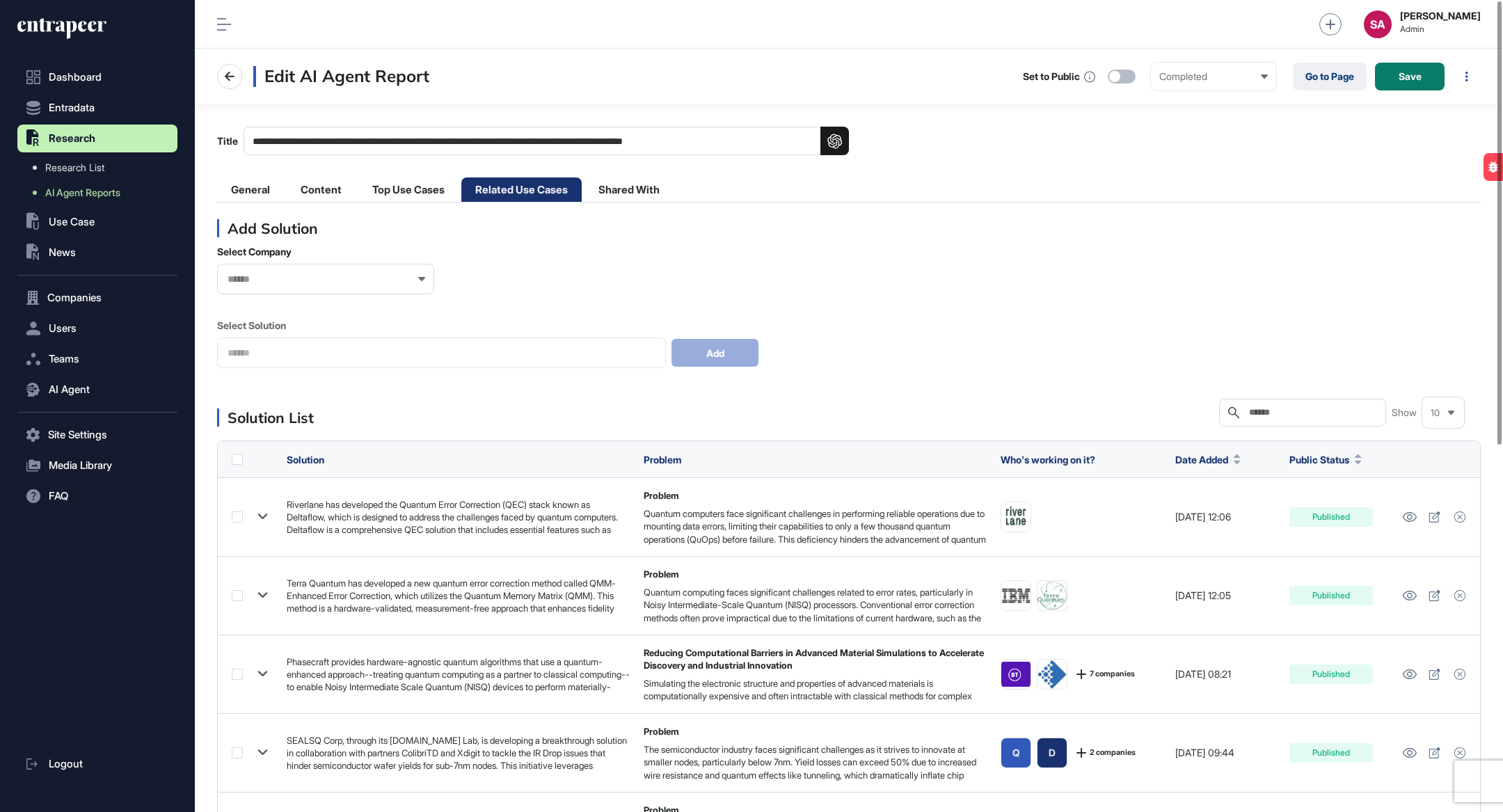
click at [1325, 416] on input "text" at bounding box center [1312, 412] width 129 height 11
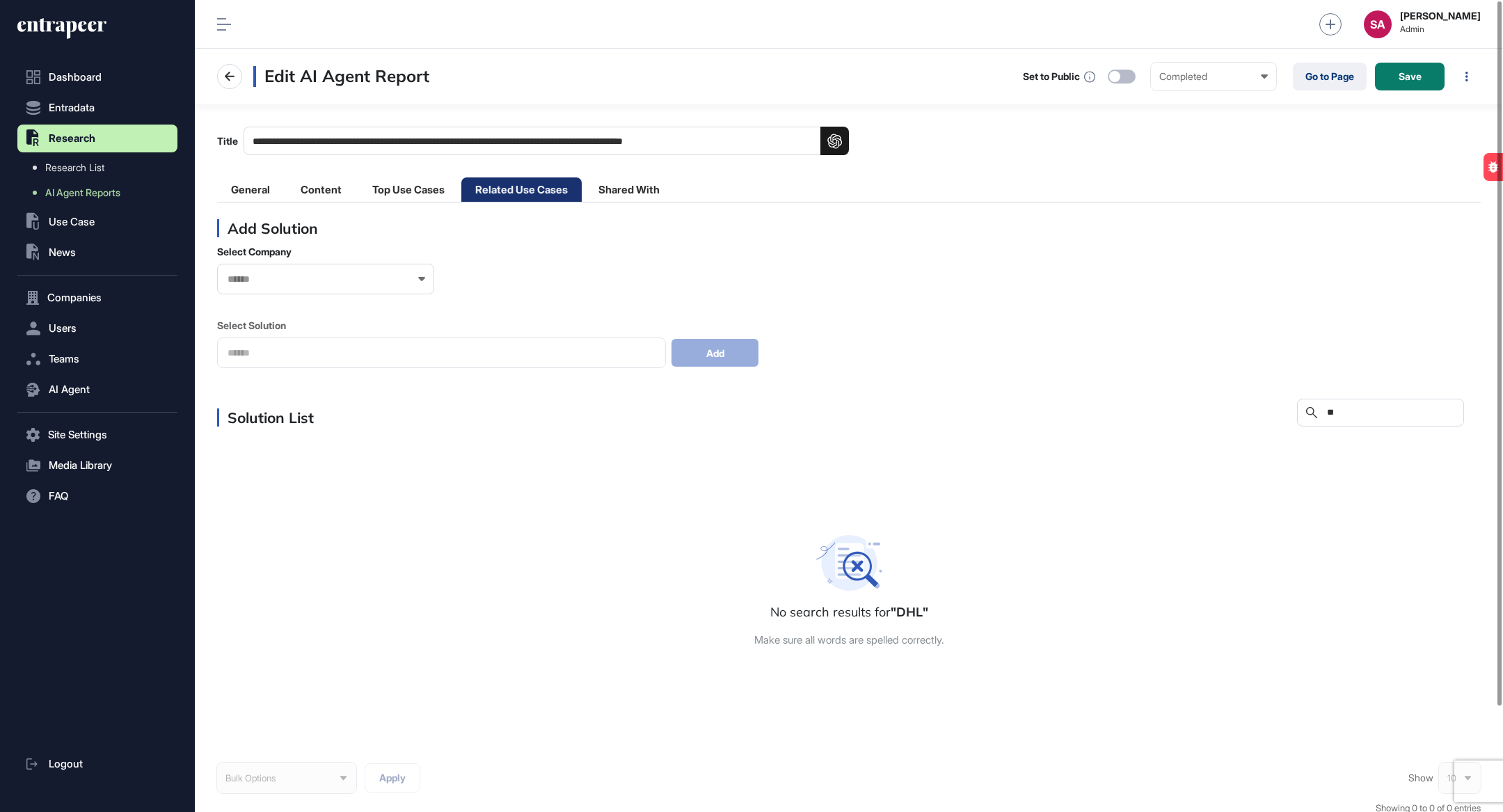
type input "*"
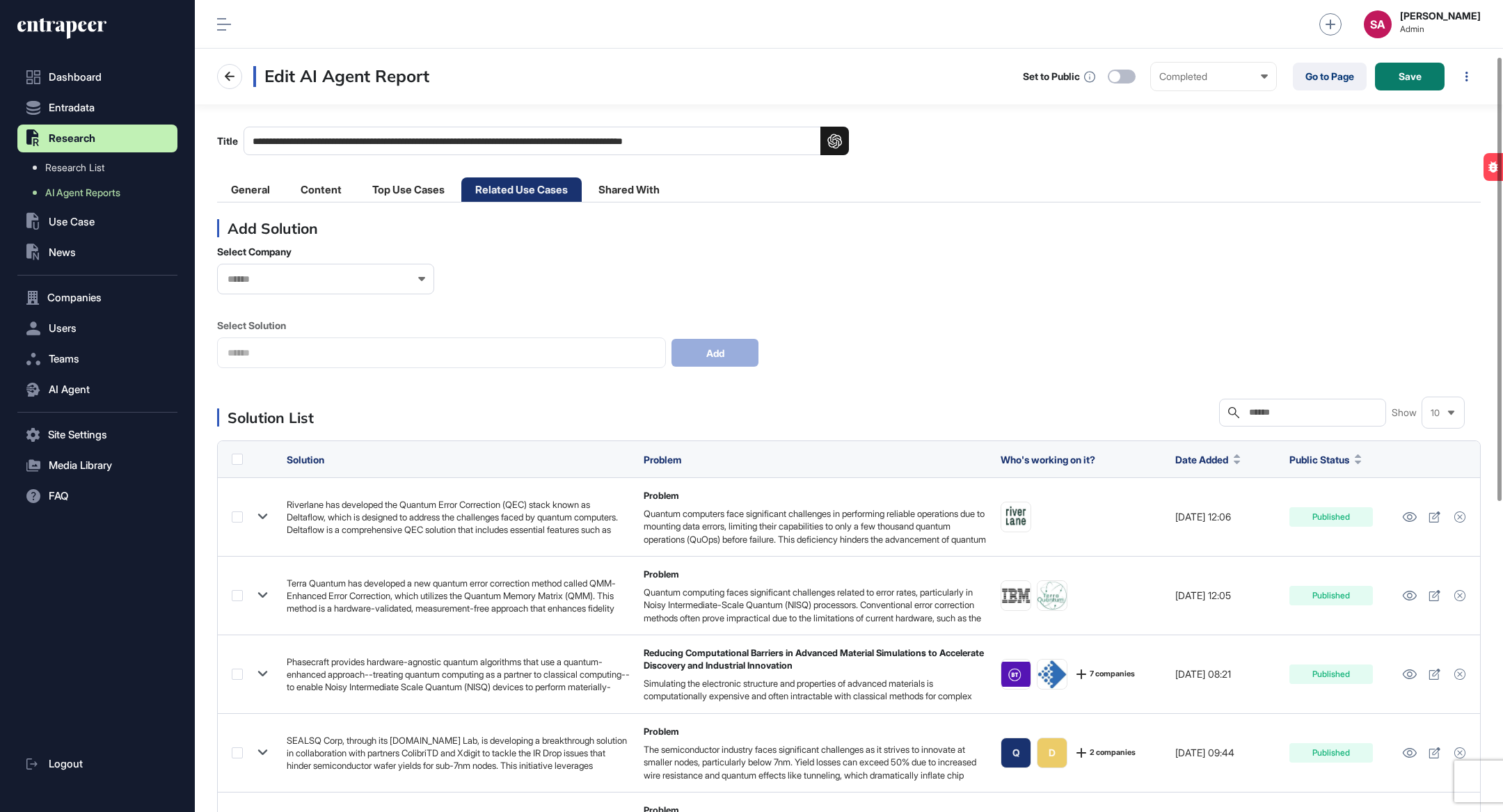
scroll to position [670, 0]
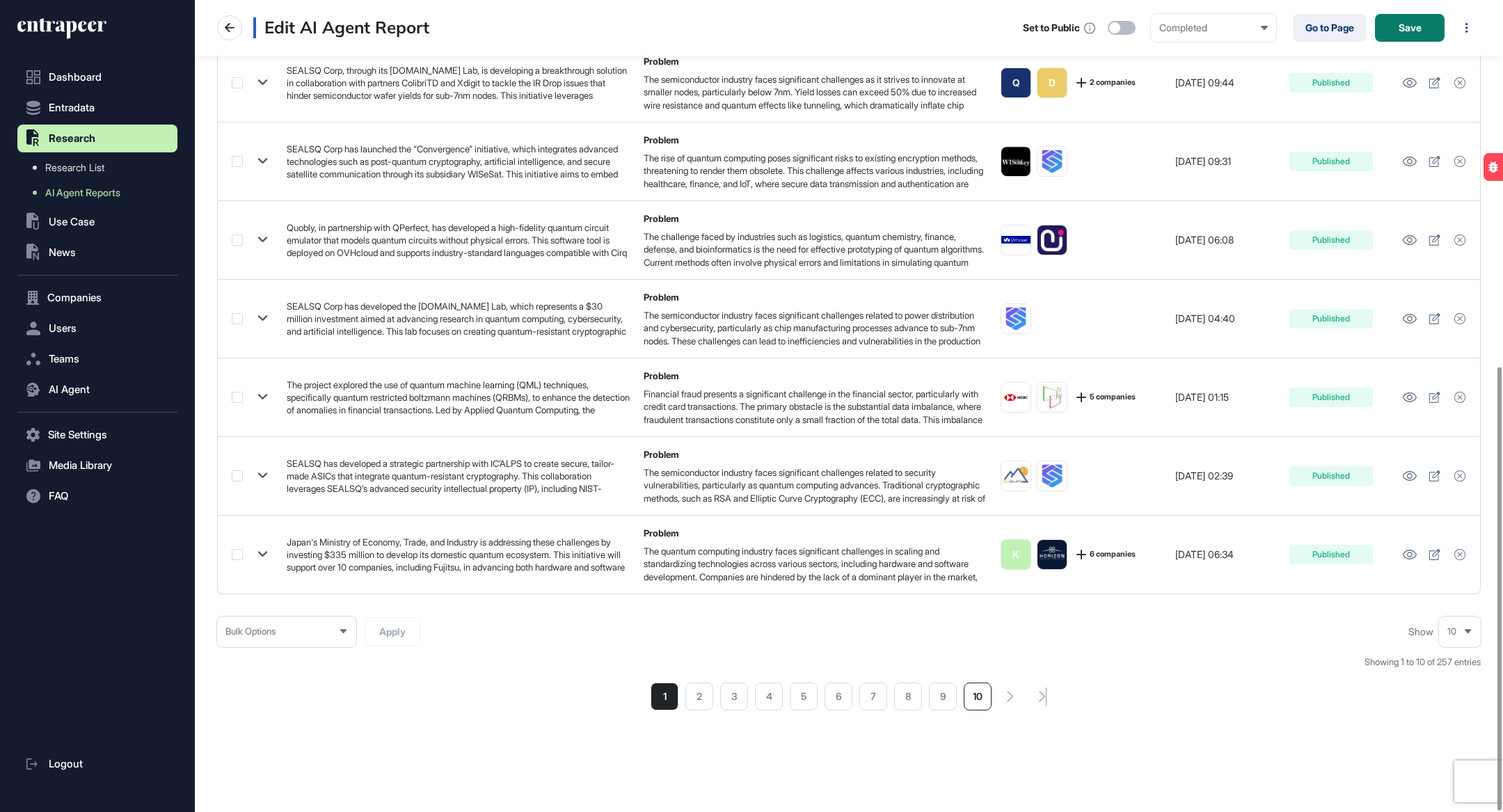
click at [978, 705] on li "10" at bounding box center [978, 696] width 28 height 28
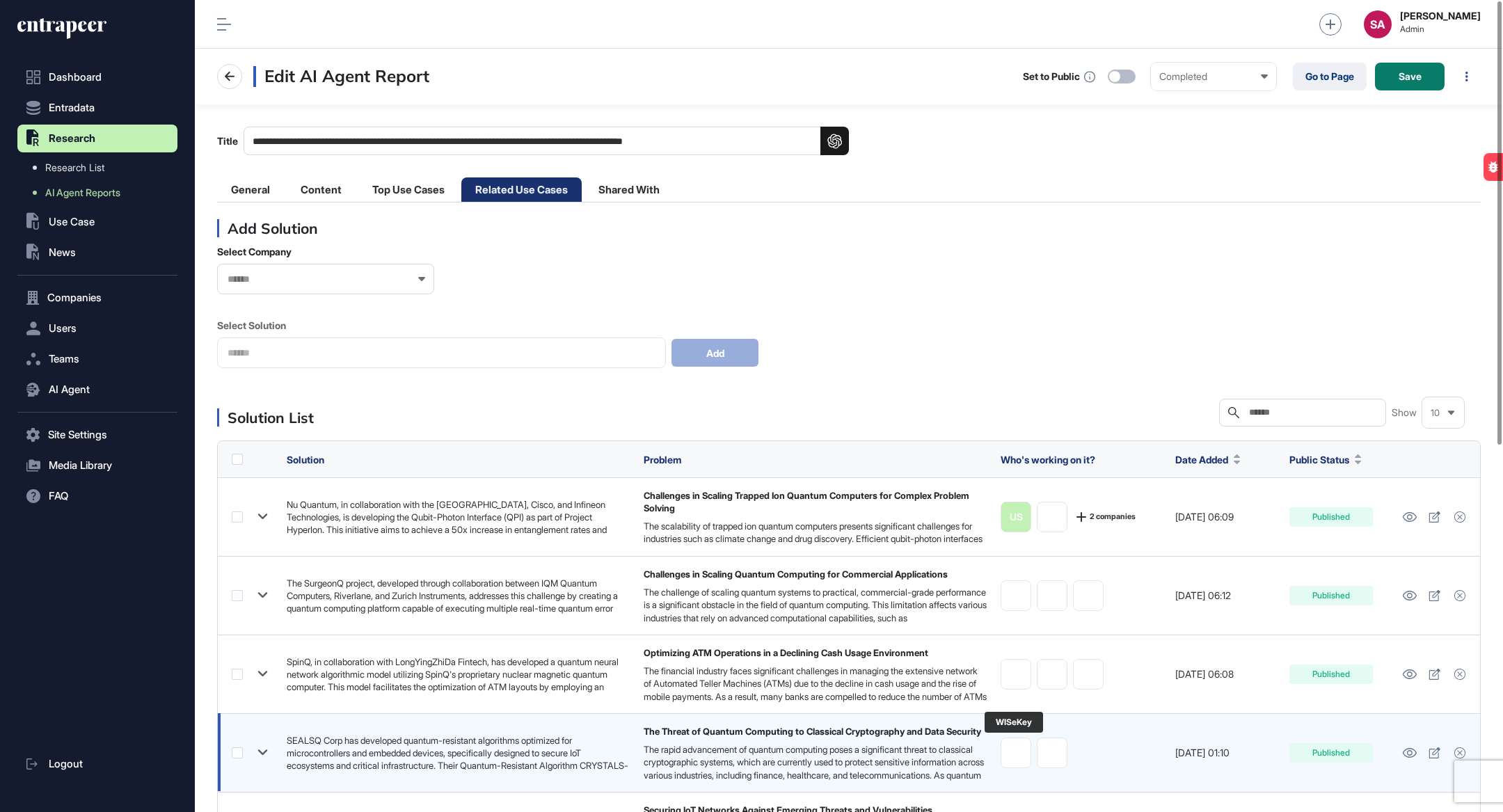
click at [1006, 744] on link at bounding box center [1016, 753] width 31 height 31
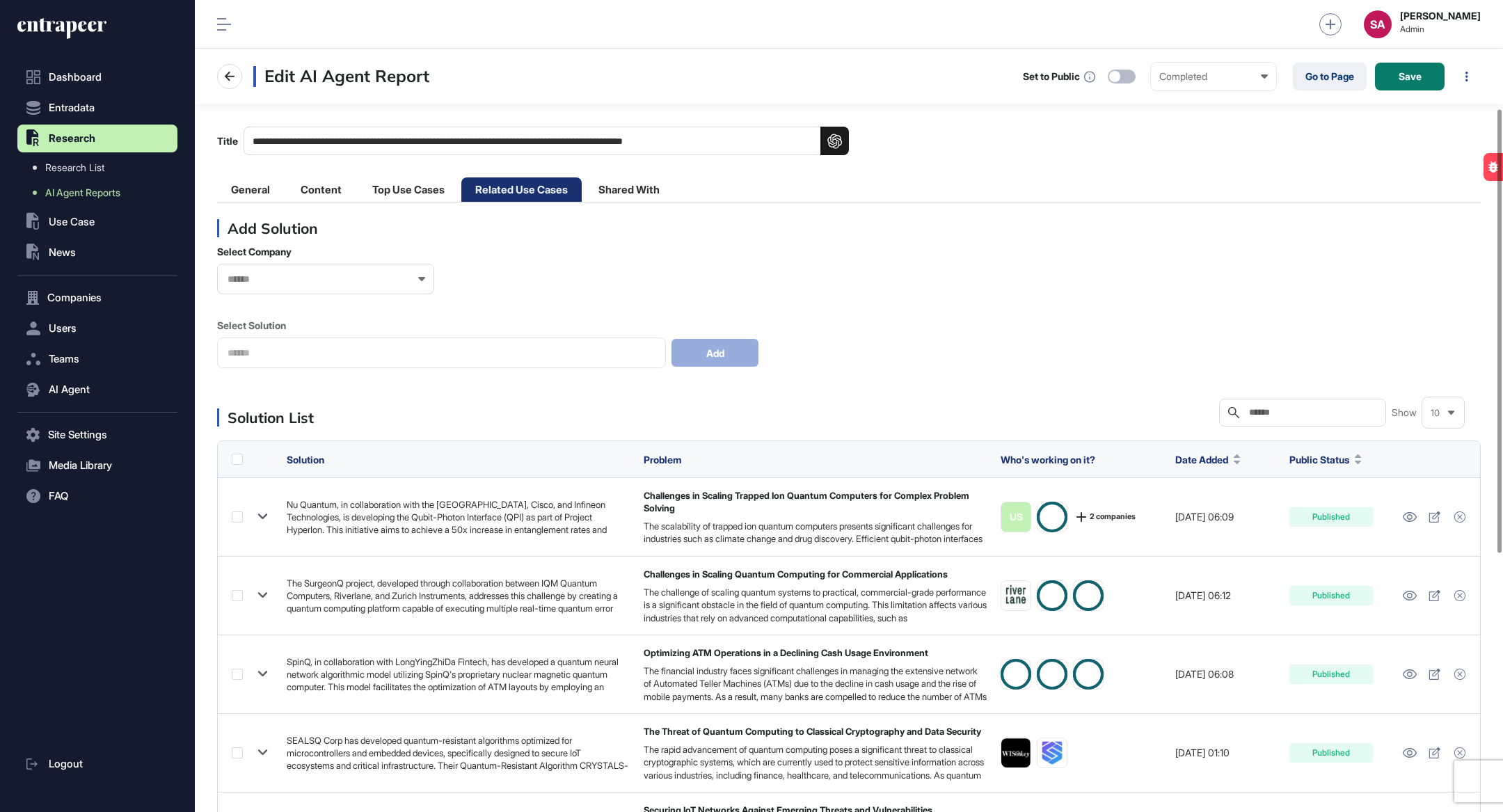
scroll to position [670, 0]
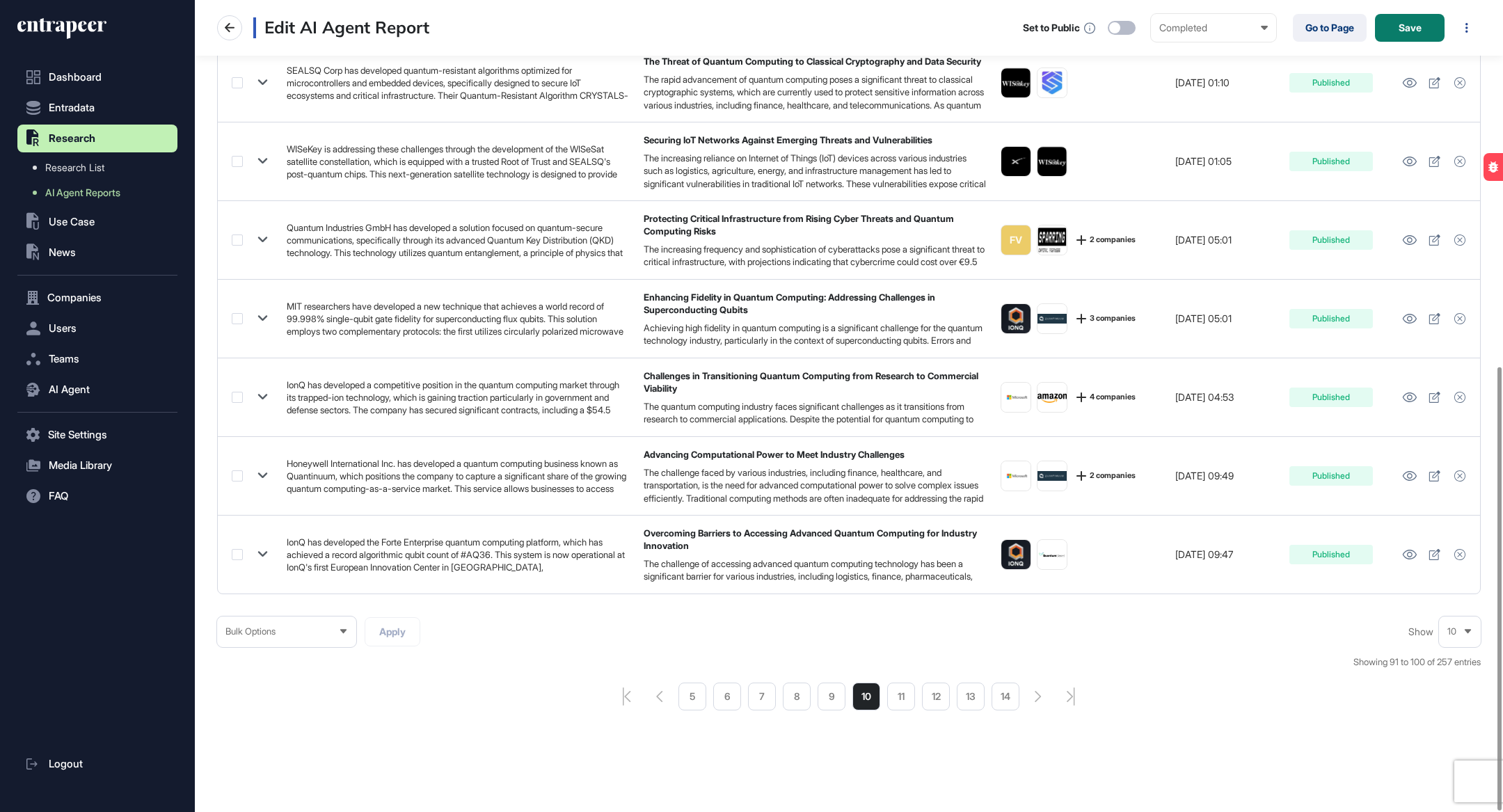
click at [998, 696] on li "14" at bounding box center [1006, 696] width 28 height 28
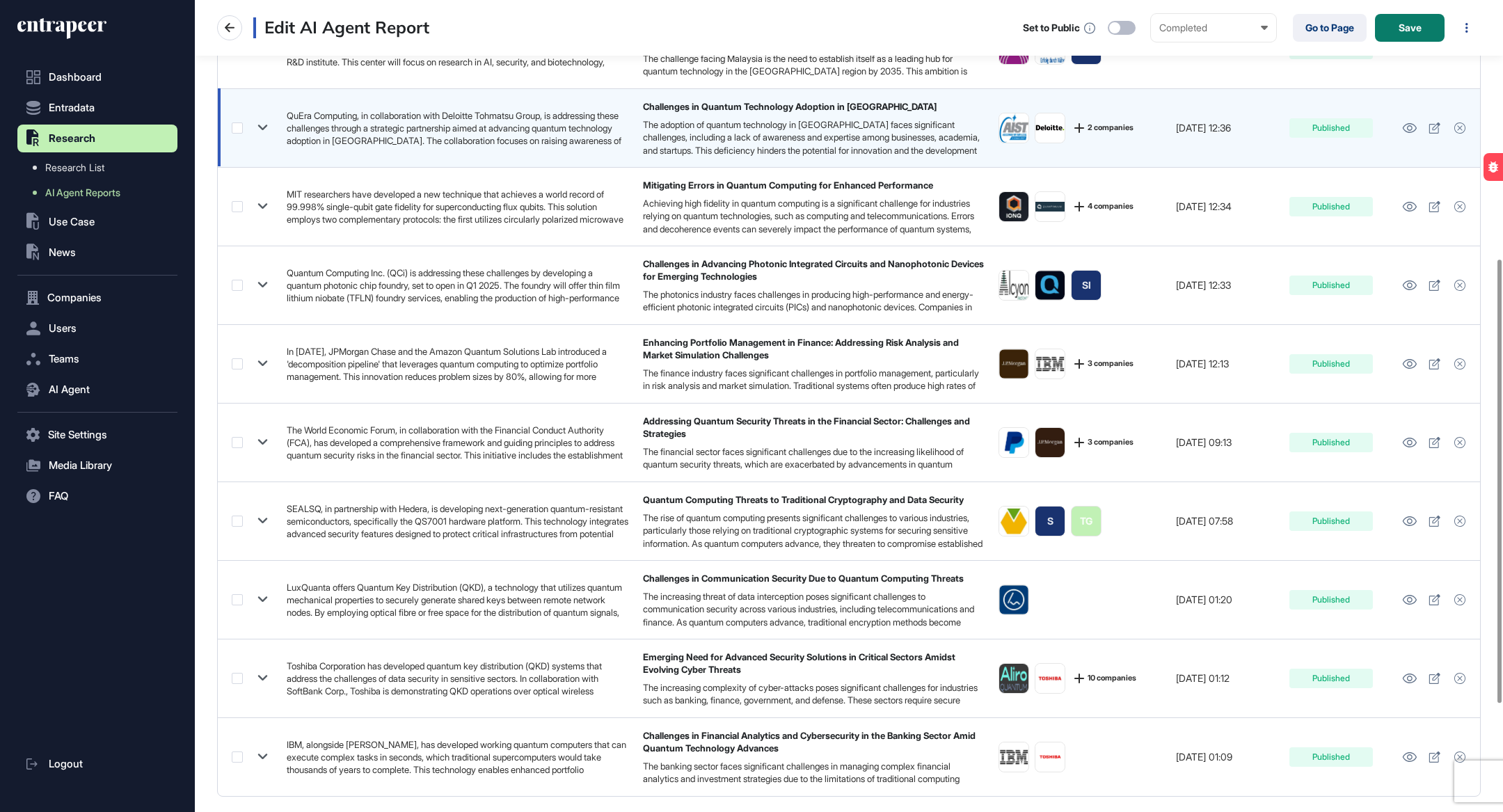
scroll to position [473, 0]
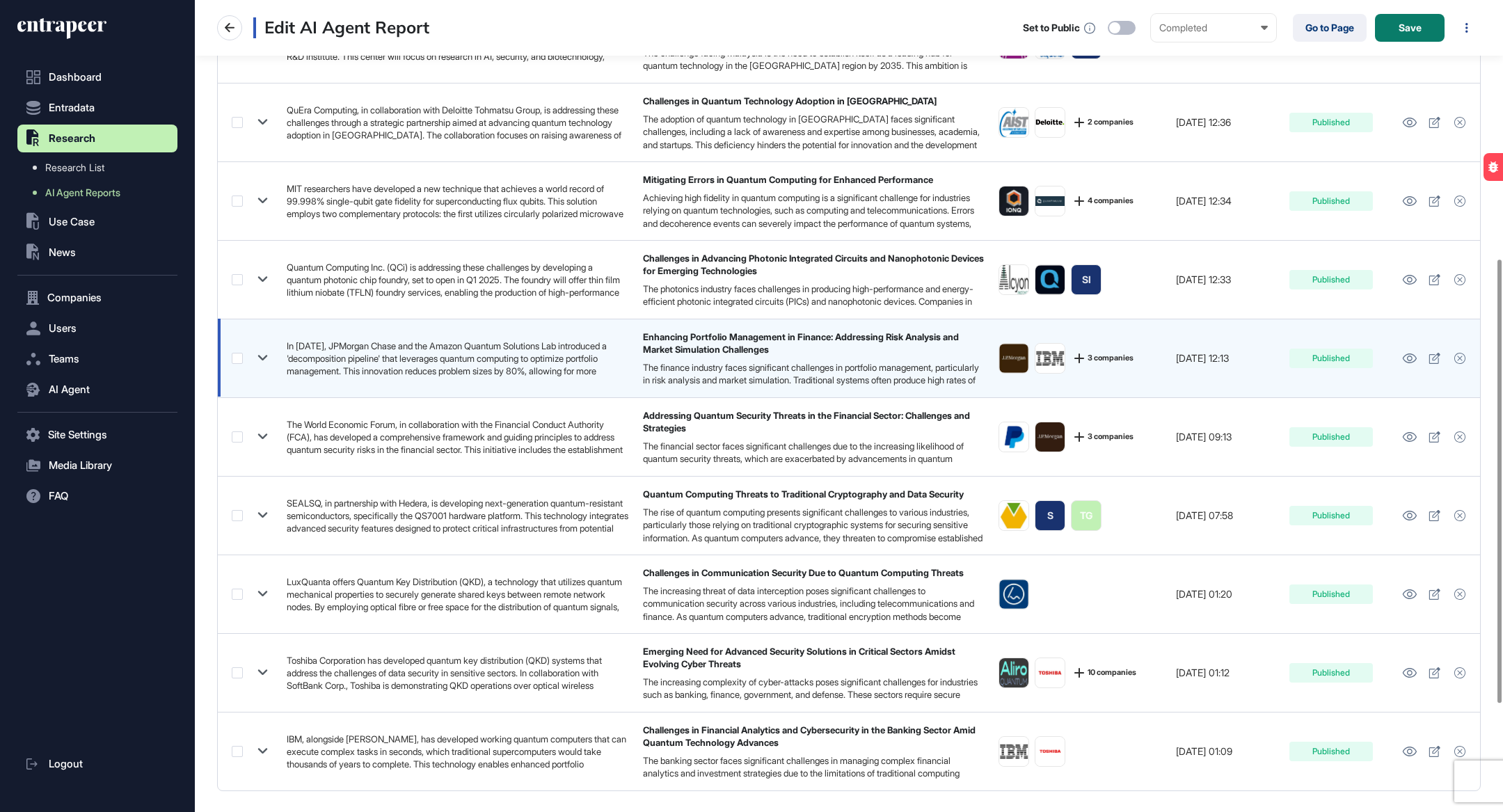
click at [911, 364] on div "The finance industry faces significant challenges in portfolio management, part…" at bounding box center [815, 380] width 343 height 38
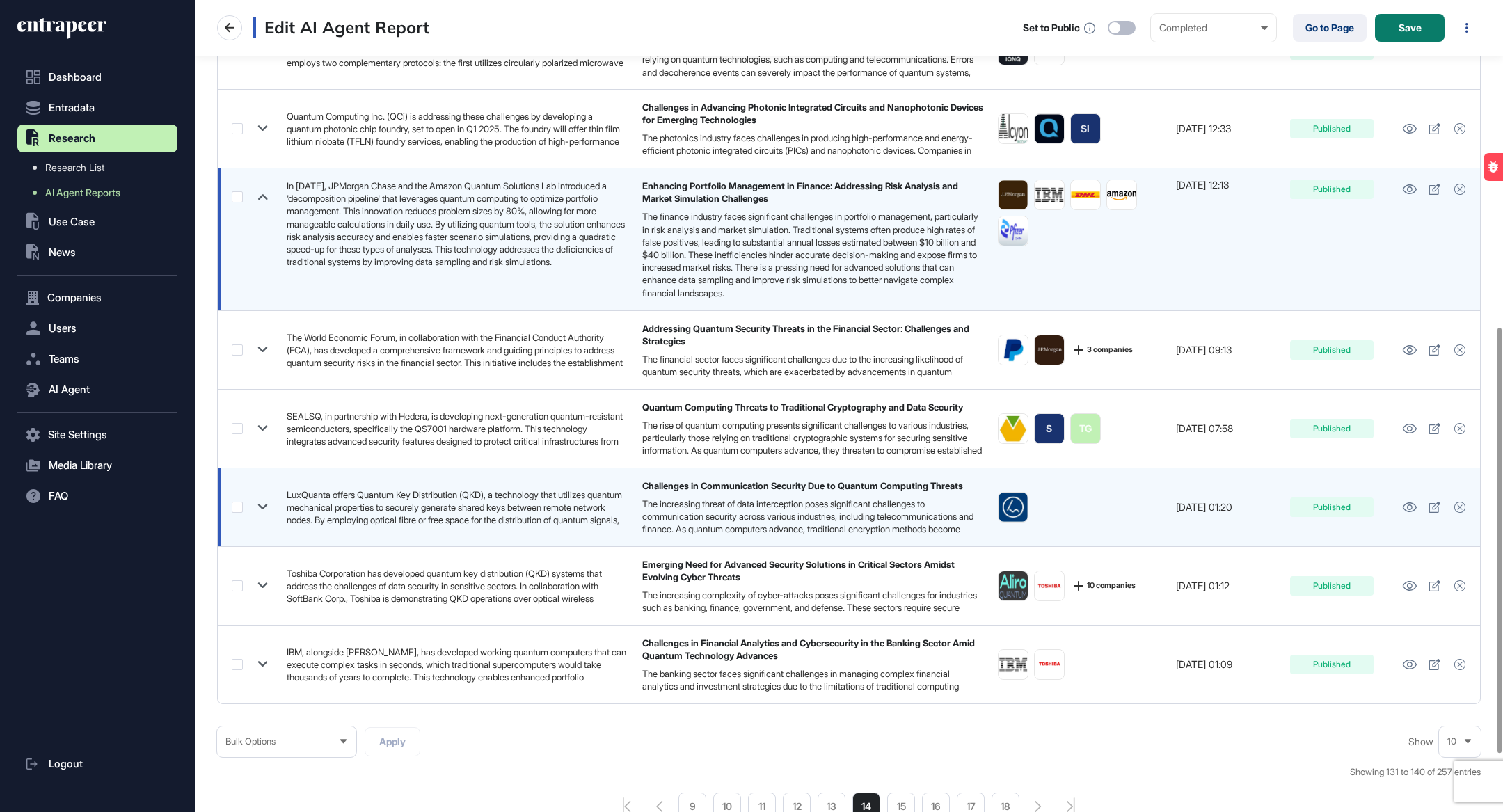
scroll to position [734, 0]
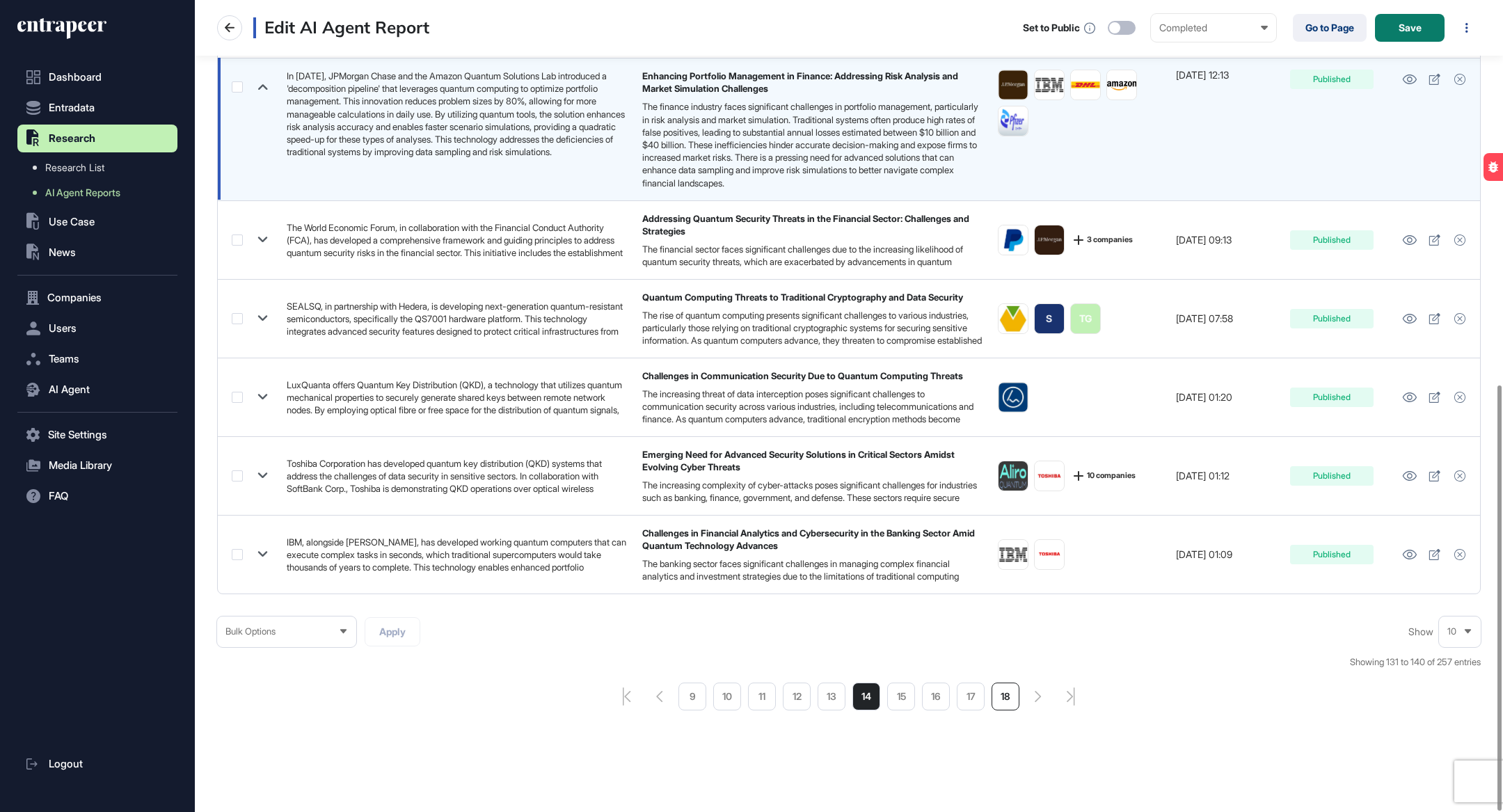
click at [1012, 685] on li "18" at bounding box center [1006, 696] width 28 height 28
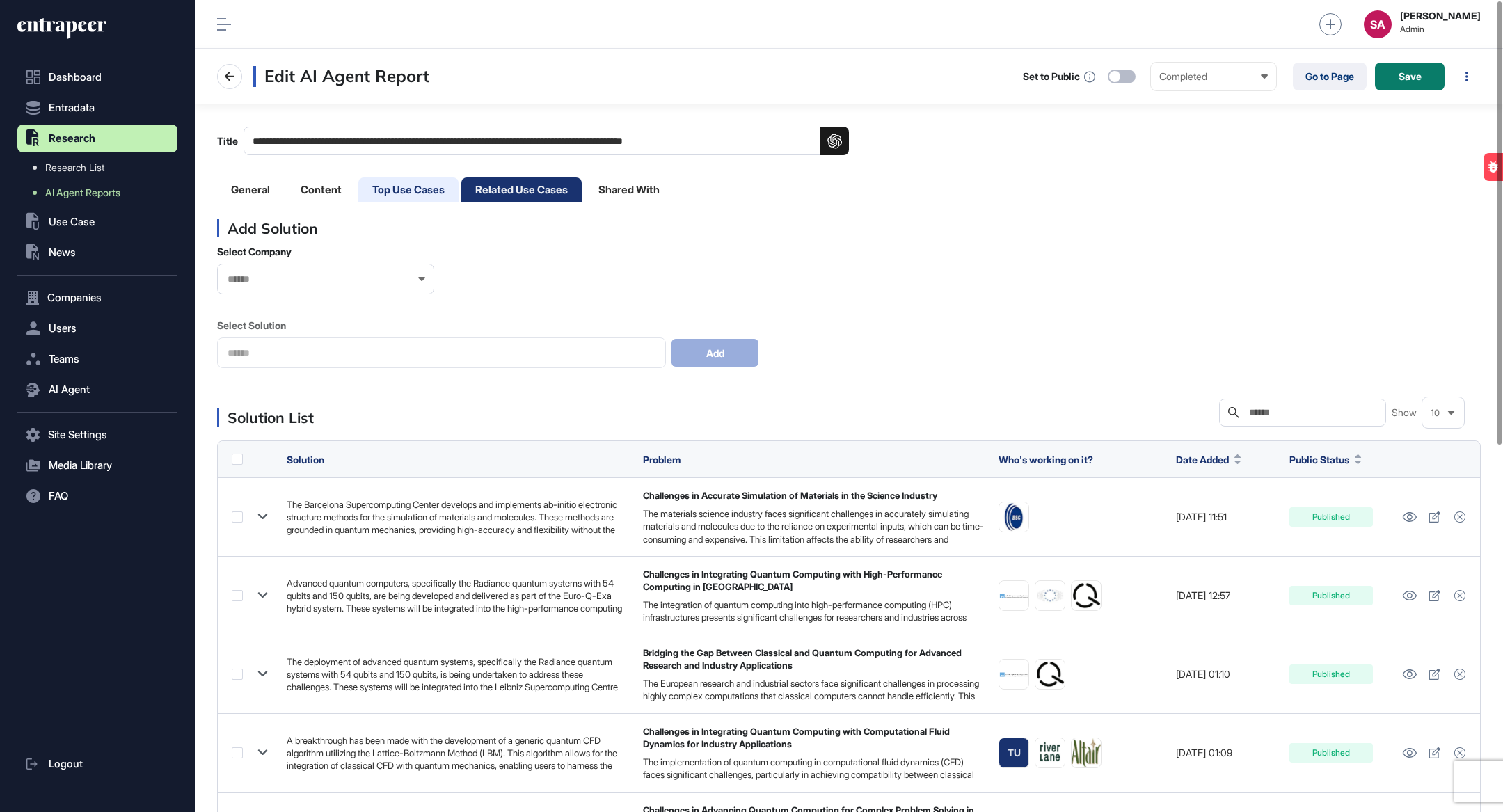
click at [401, 184] on li "Top Use Cases" at bounding box center [408, 189] width 100 height 24
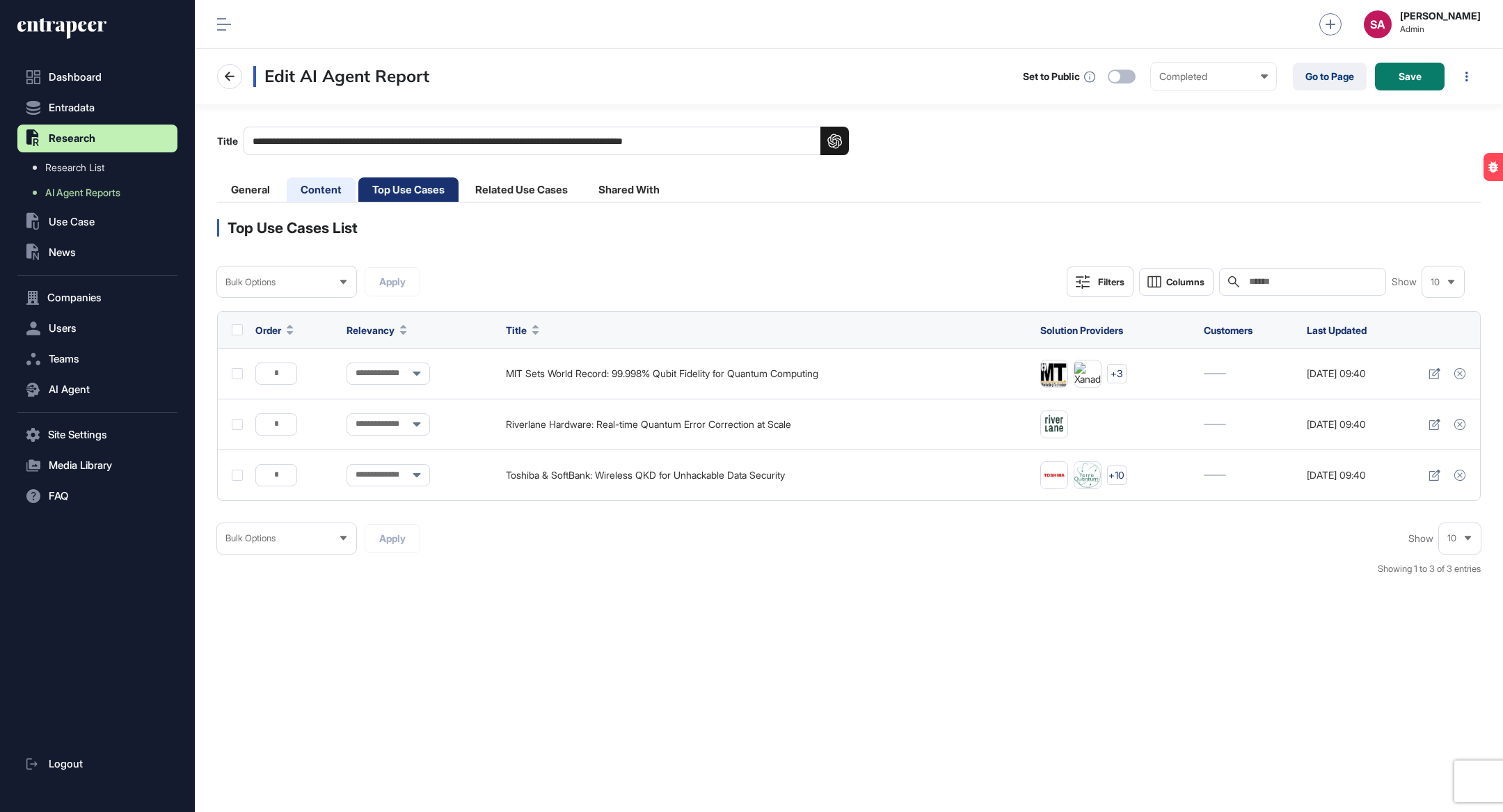
click at [310, 188] on li "Content" at bounding box center [322, 189] width 69 height 24
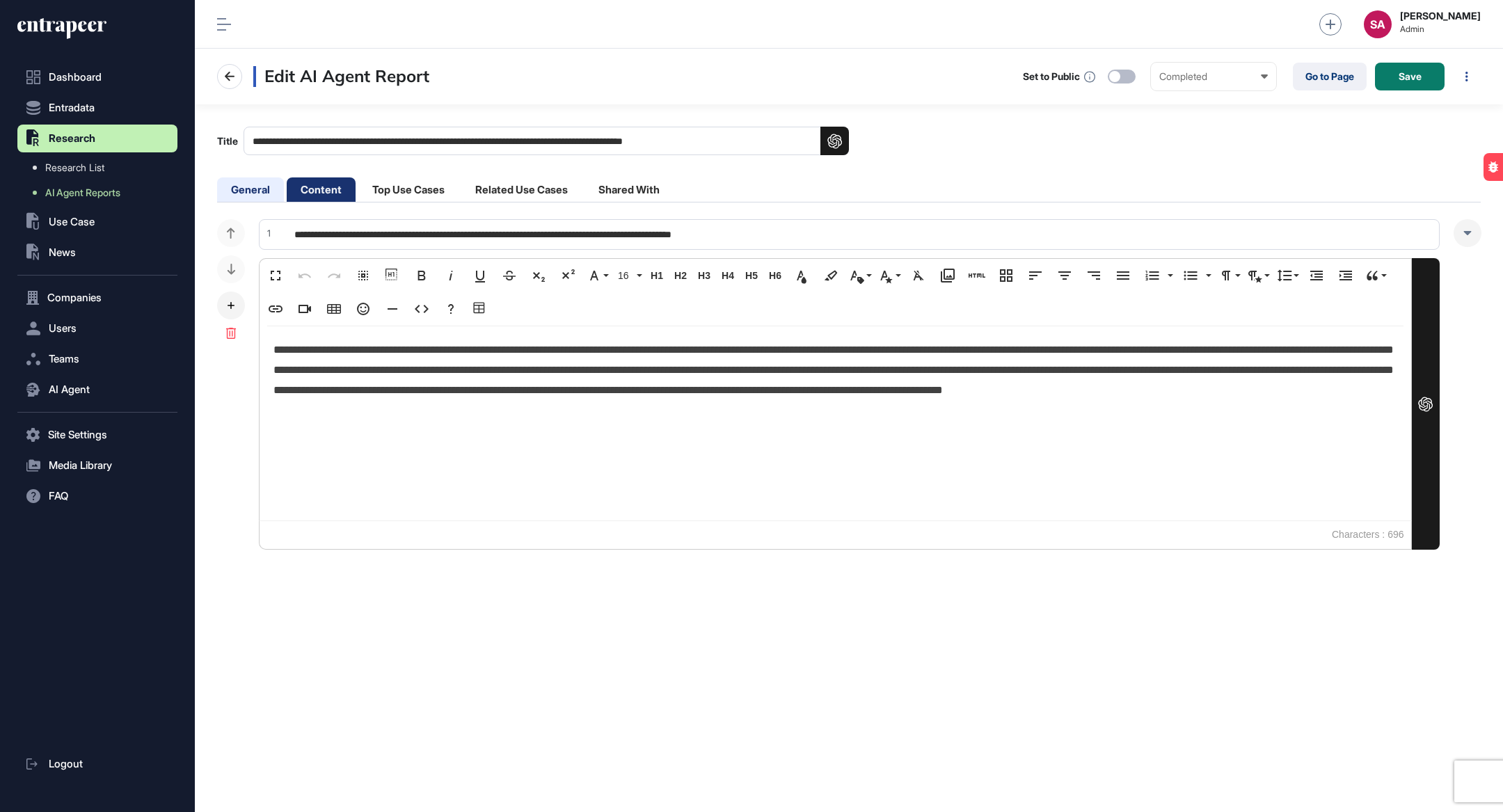
click at [247, 191] on li "General" at bounding box center [250, 189] width 67 height 24
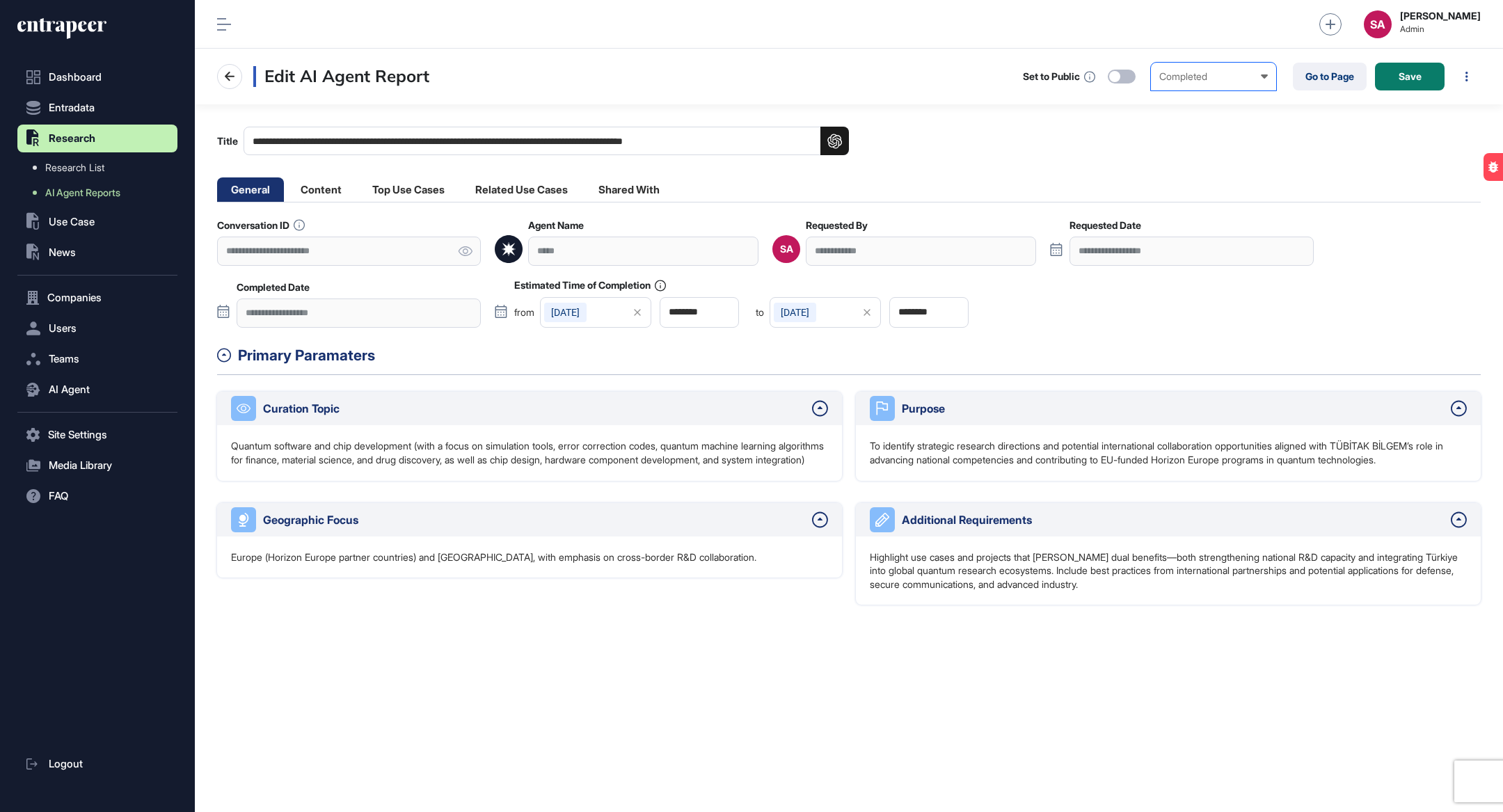
click at [1191, 77] on div "Completed" at bounding box center [1214, 76] width 108 height 11
click at [0, 0] on div "Completed" at bounding box center [0, 0] width 0 height 0
click at [1127, 80] on div at bounding box center [1121, 77] width 28 height 14
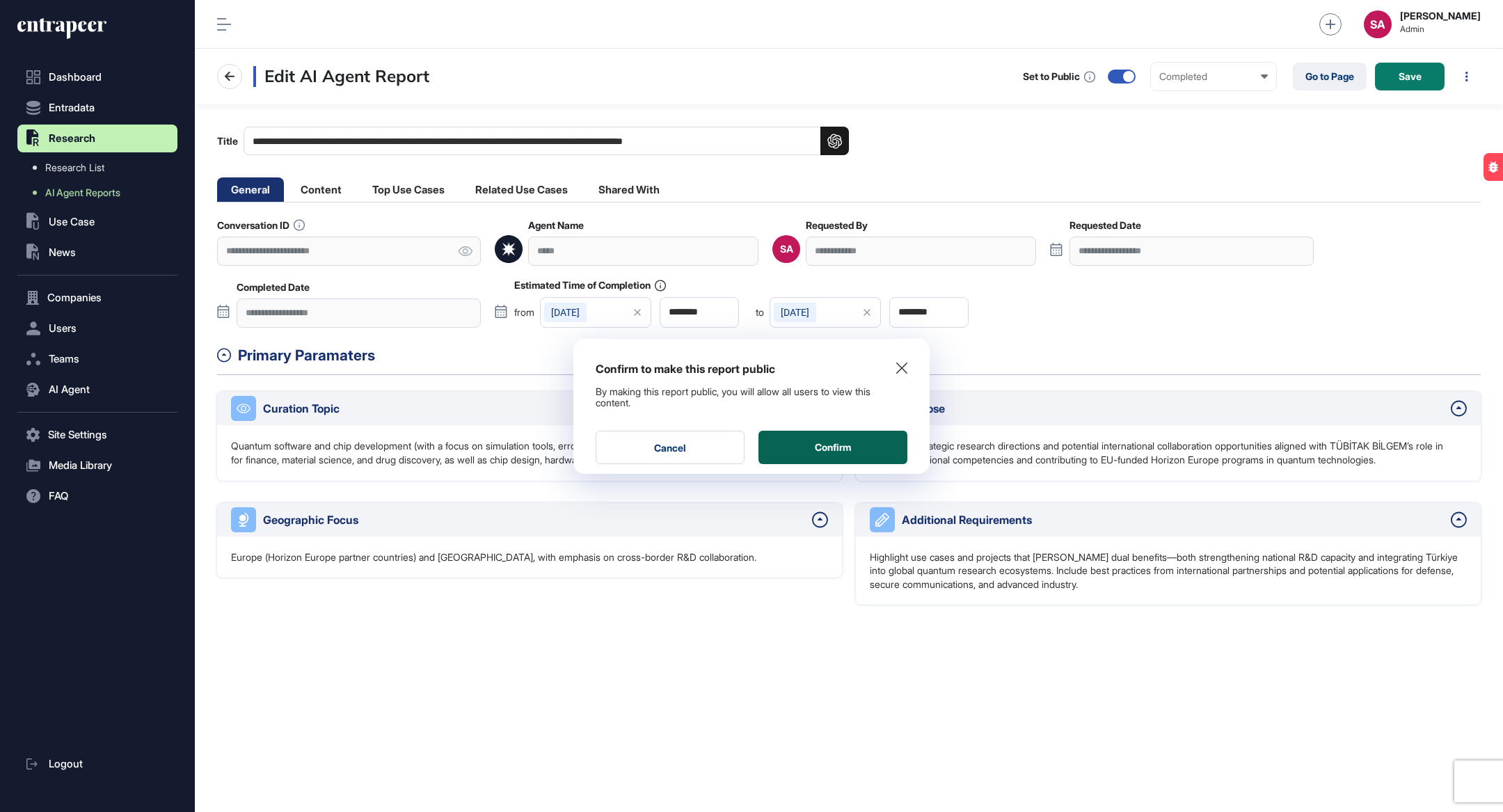
click at [882, 454] on button "Confirm" at bounding box center [833, 447] width 149 height 33
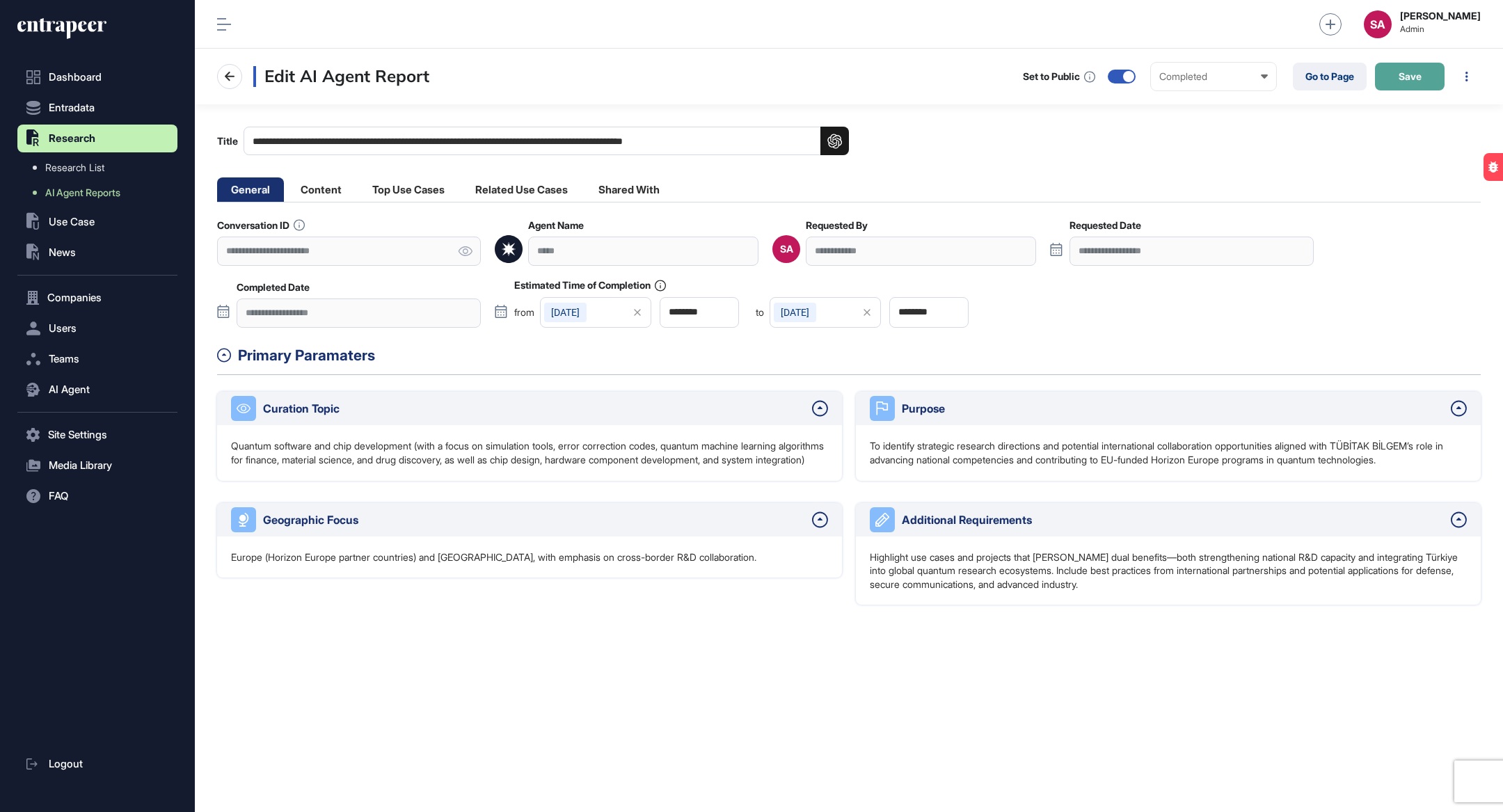
click at [1406, 73] on span "Save" at bounding box center [1410, 76] width 23 height 10
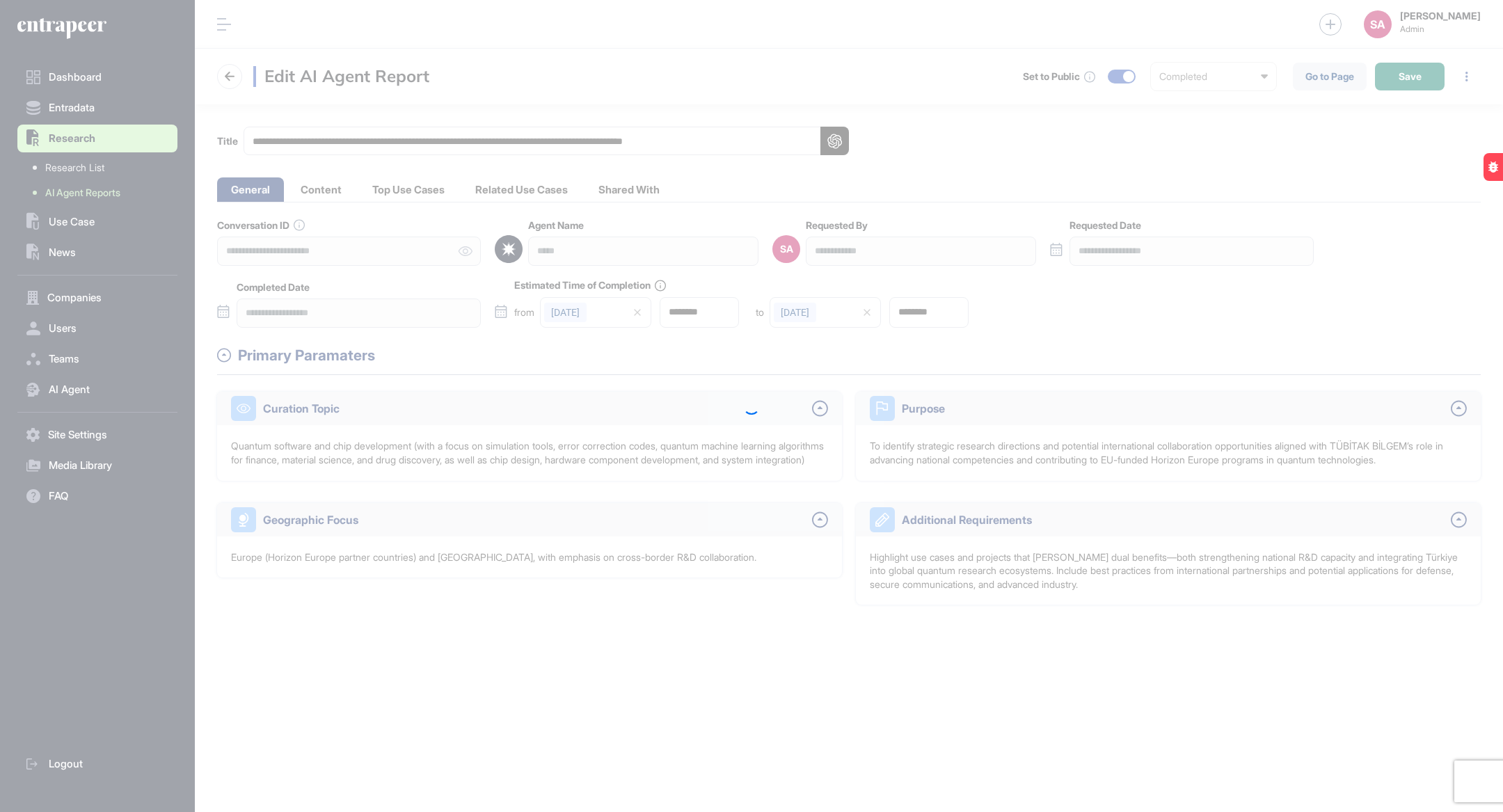
type input "********"
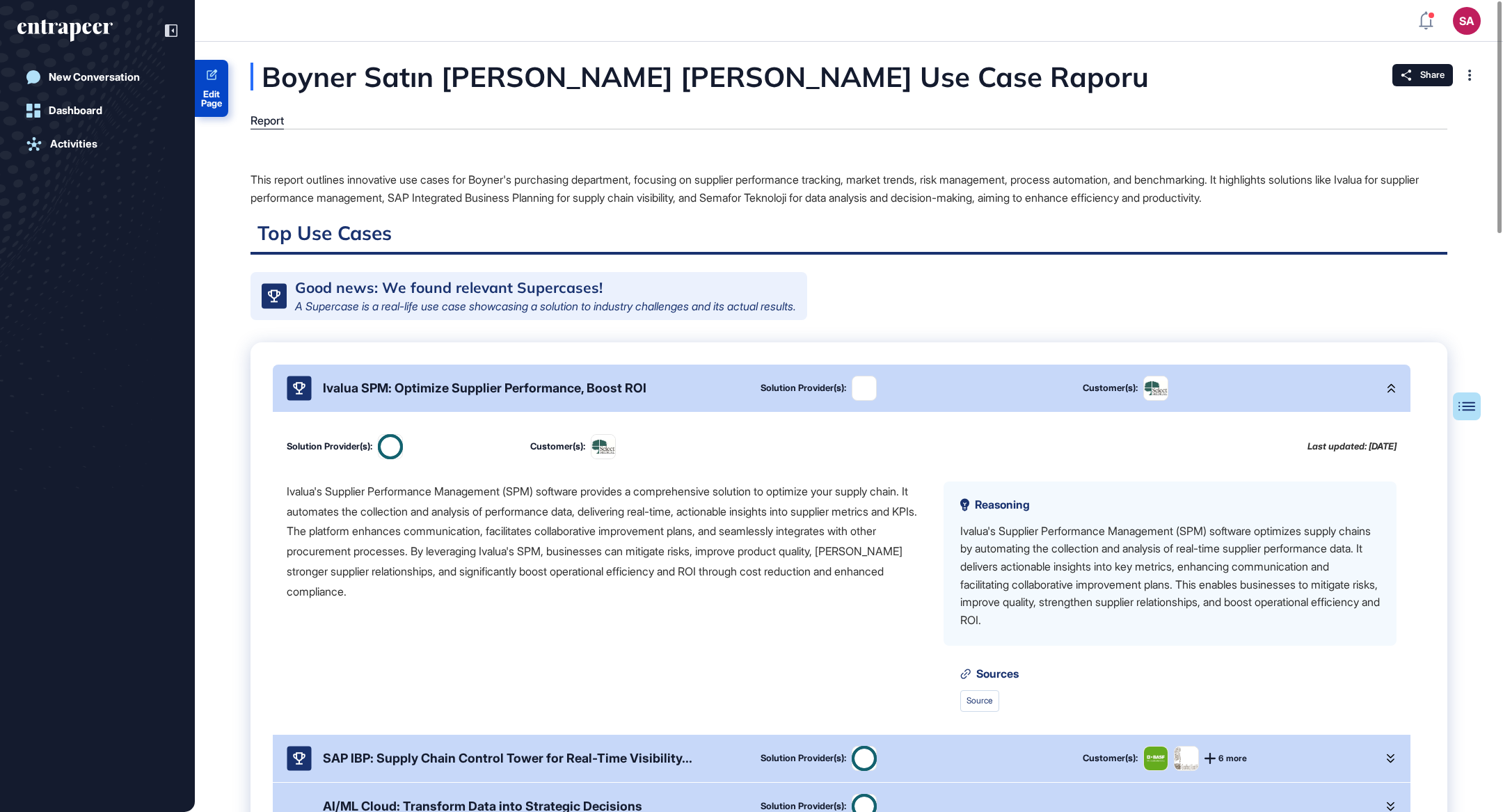
click at [211, 83] on link "Edit Page" at bounding box center [211, 89] width 33 height 57
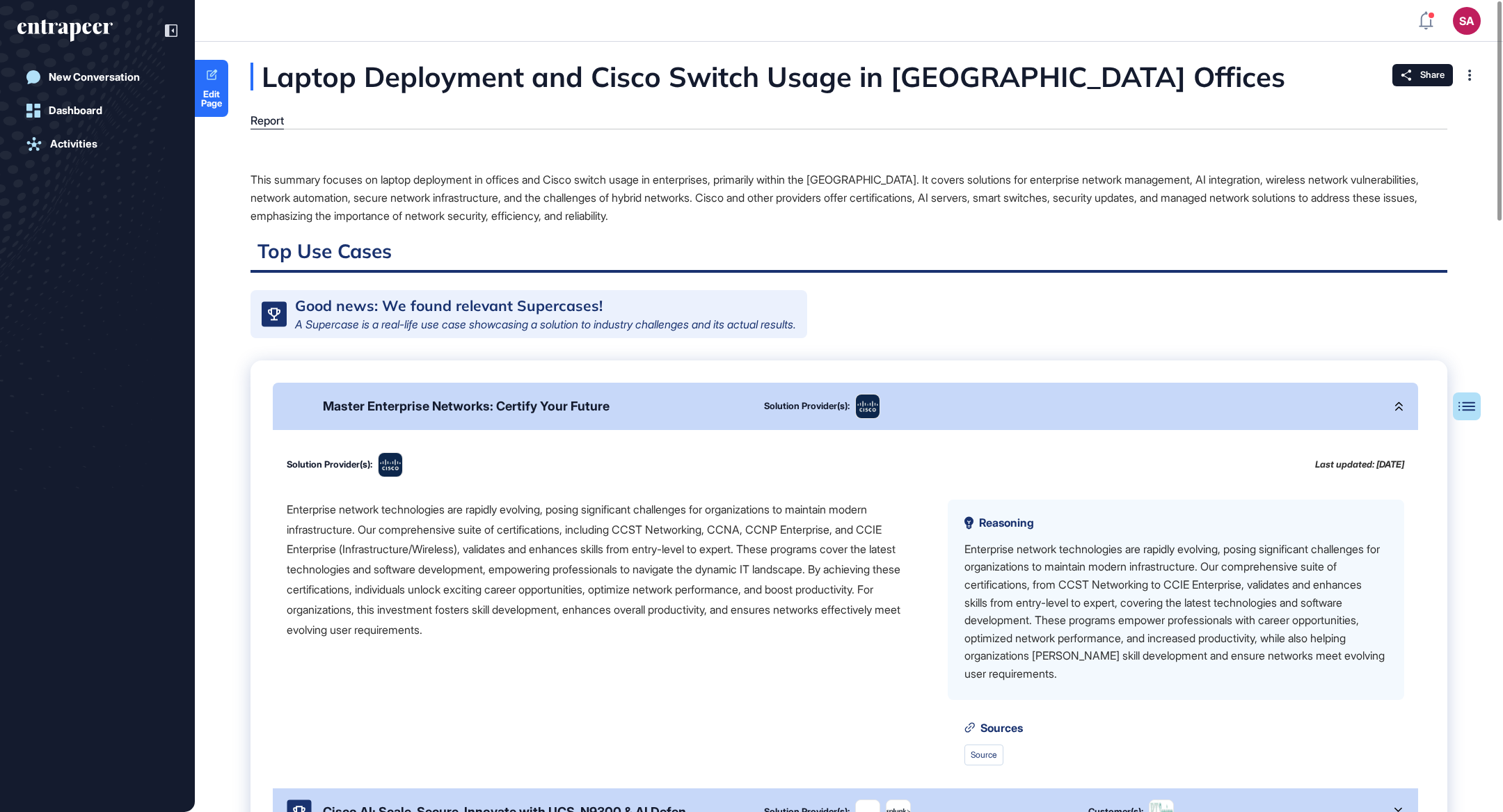
click at [213, 85] on link "Edit Page" at bounding box center [211, 89] width 33 height 57
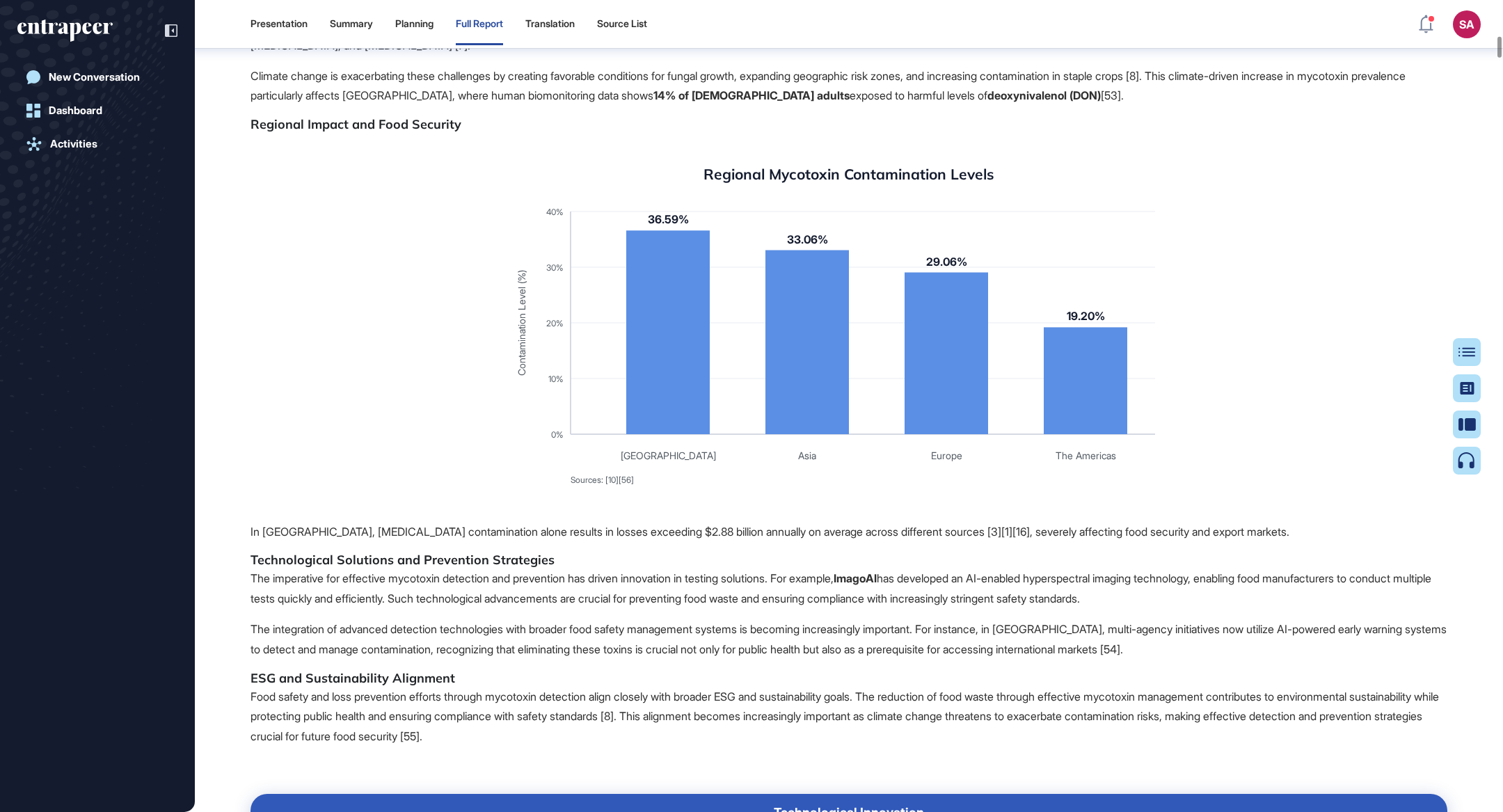
scroll to position [5157, 0]
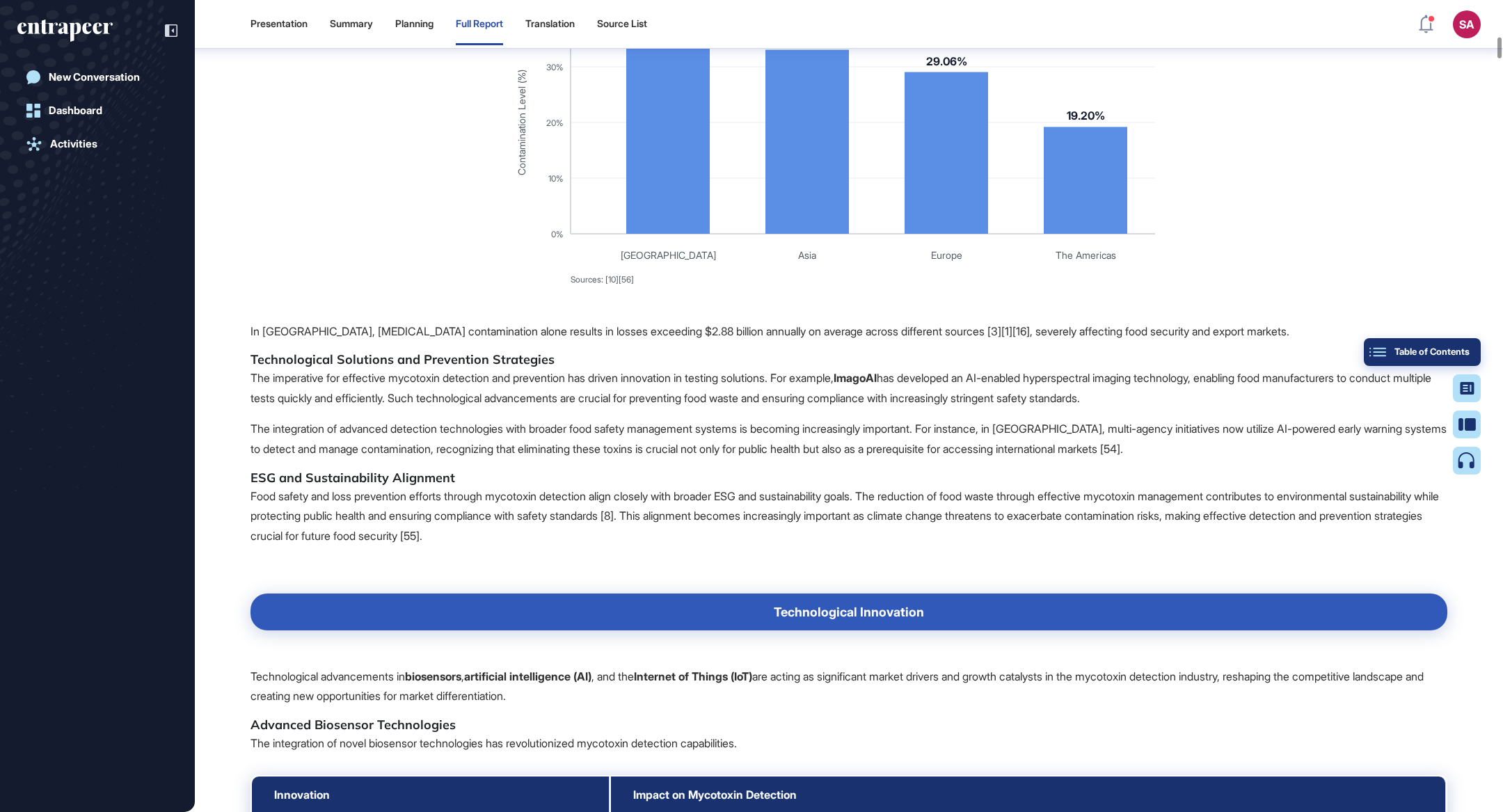
click at [1468, 346] on div "Table of Contents" at bounding box center [1423, 352] width 95 height 11
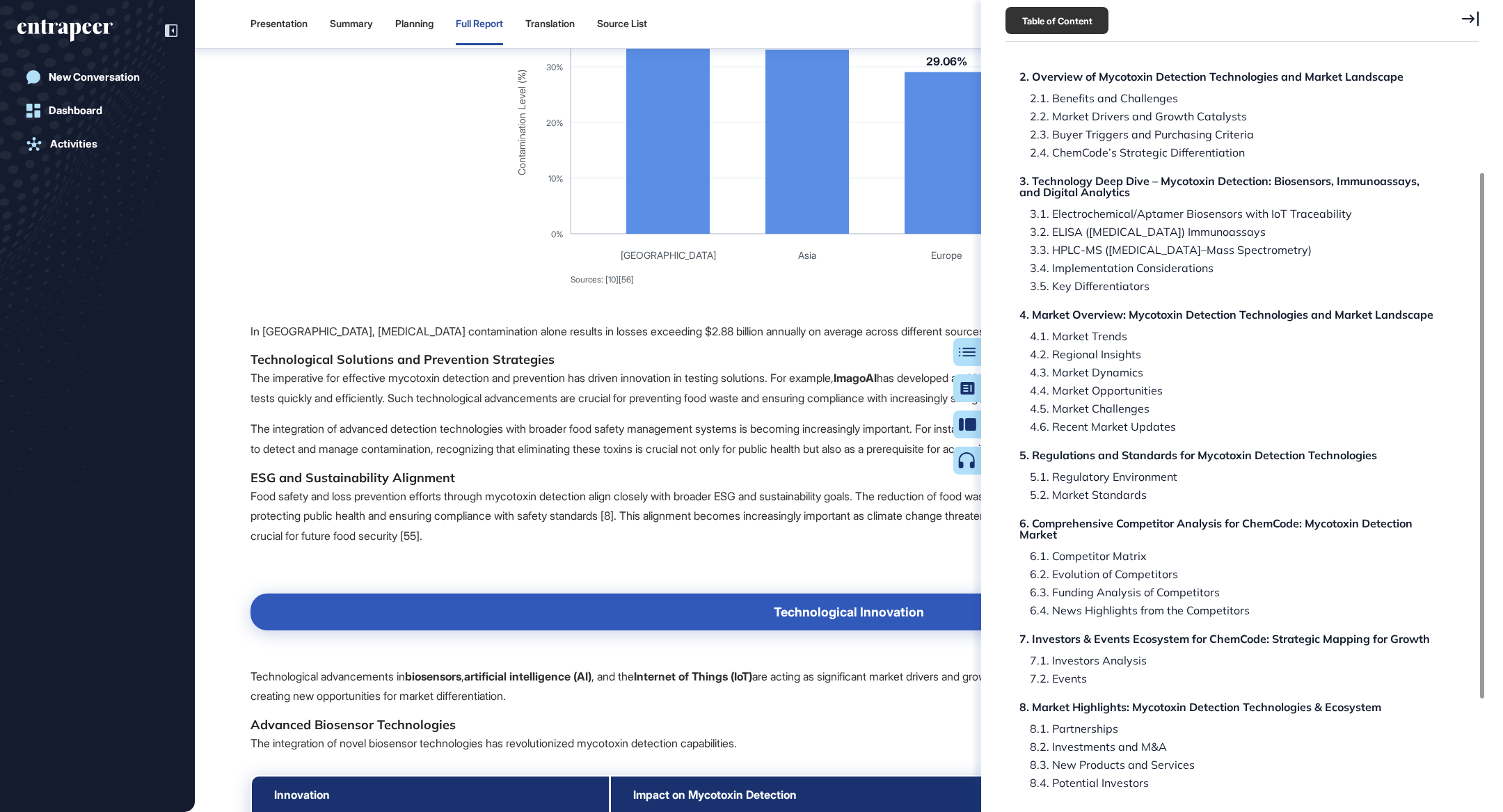
scroll to position [188, 0]
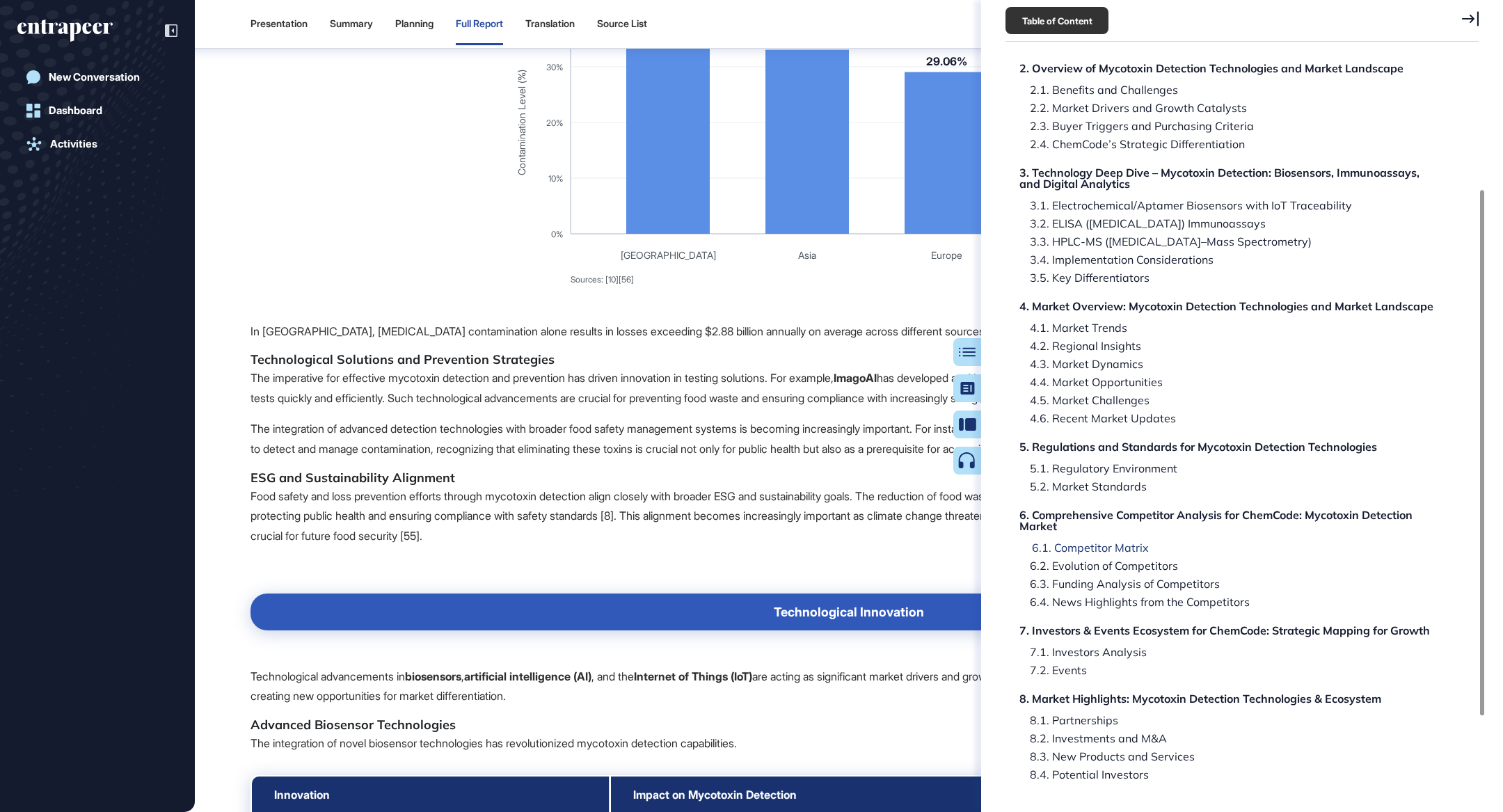
click at [1125, 542] on div "6.1. Competitor Matrix" at bounding box center [1084, 547] width 127 height 11
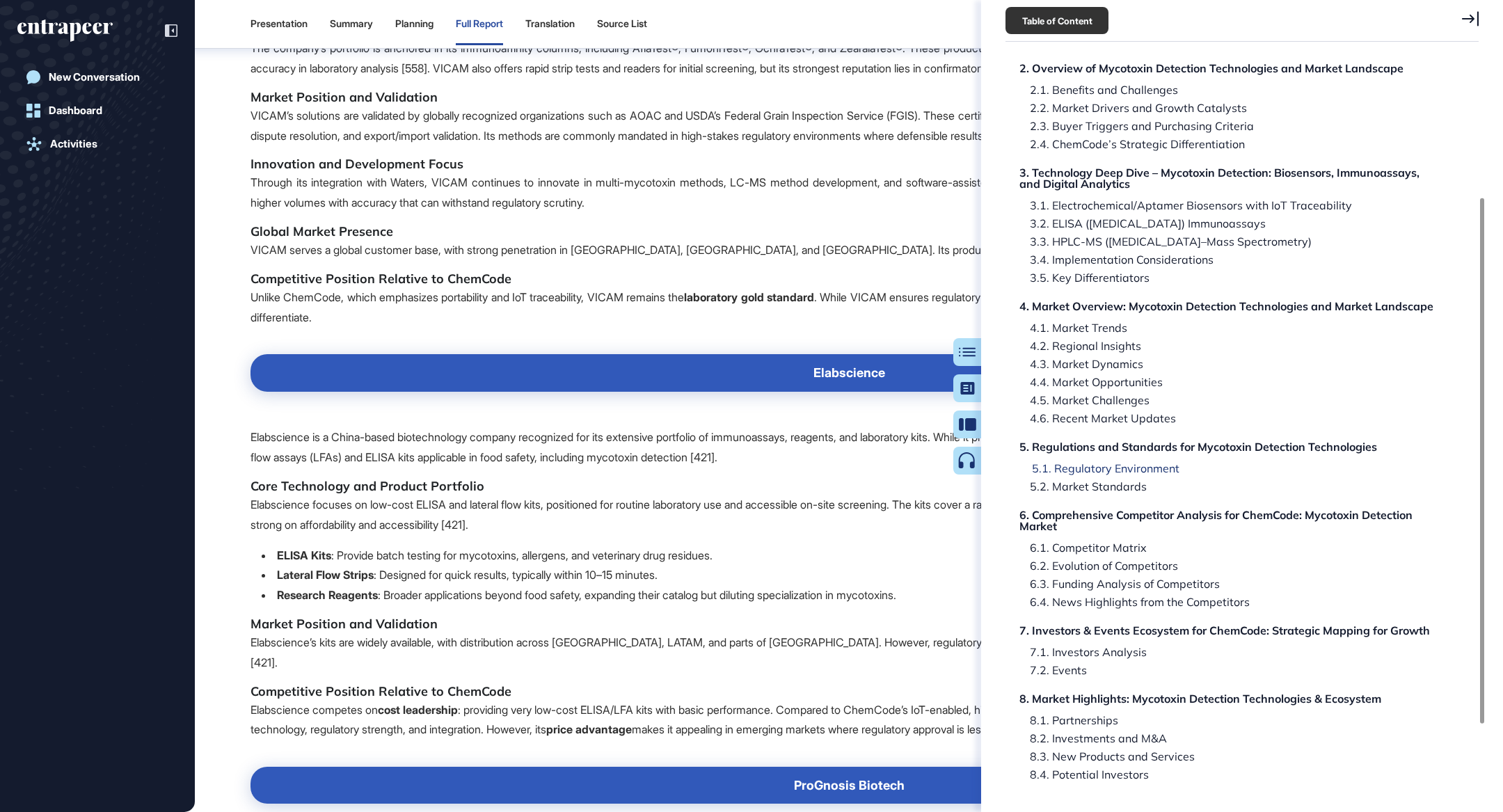
scroll to position [222, 0]
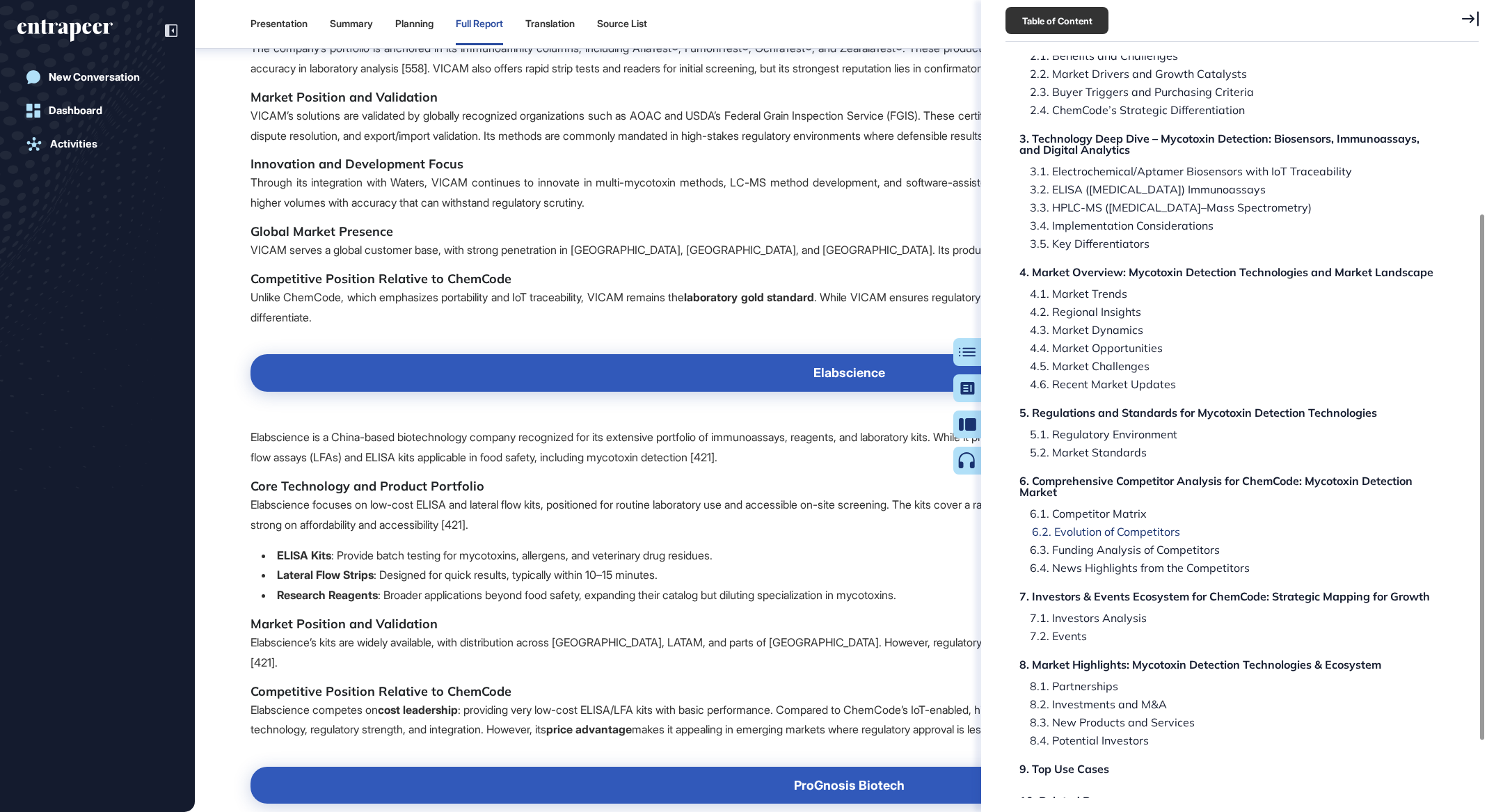
click at [1153, 527] on div "6.2. Evolution of Competitors" at bounding box center [1100, 531] width 159 height 11
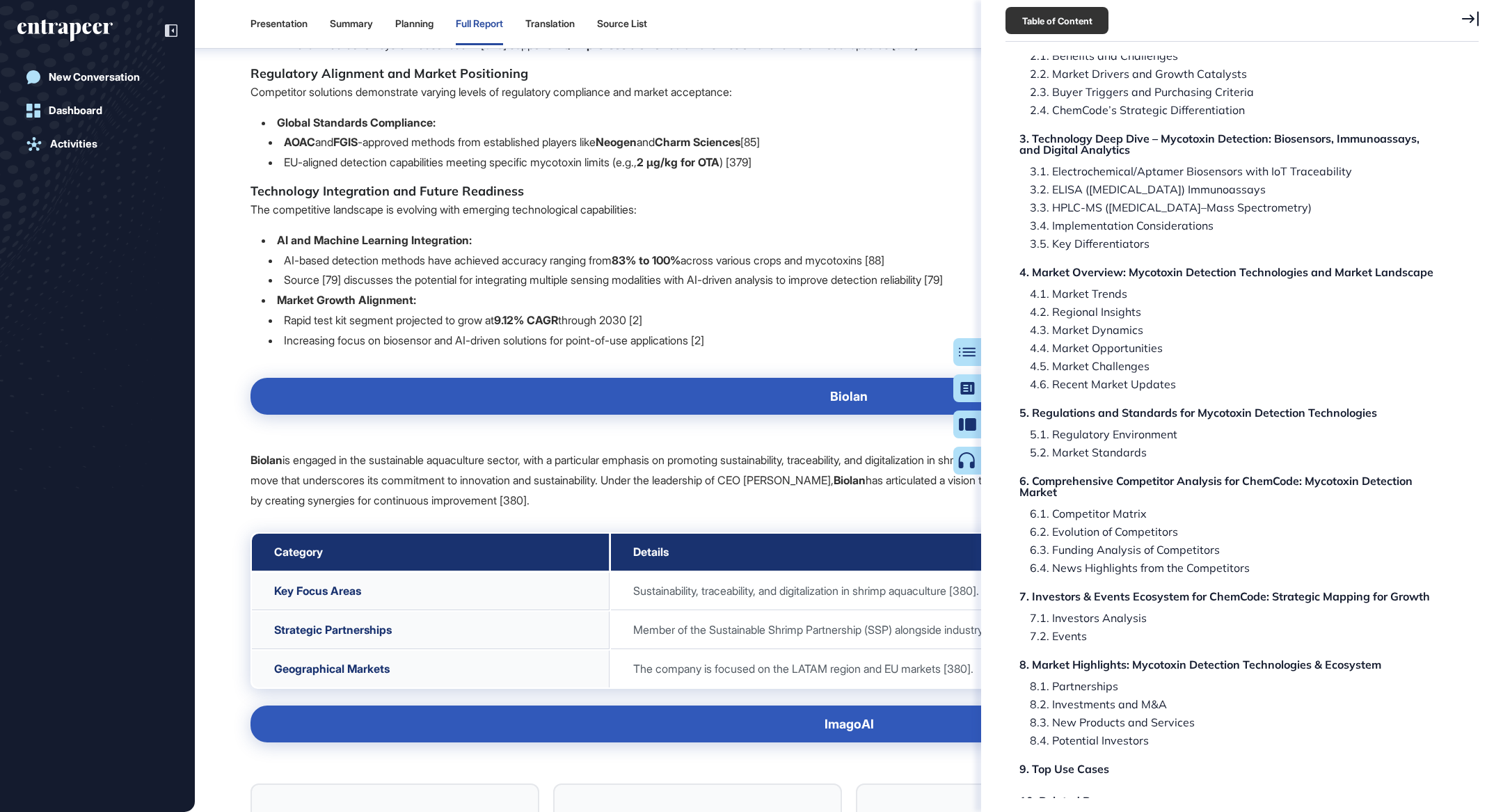
scroll to position [58030, 0]
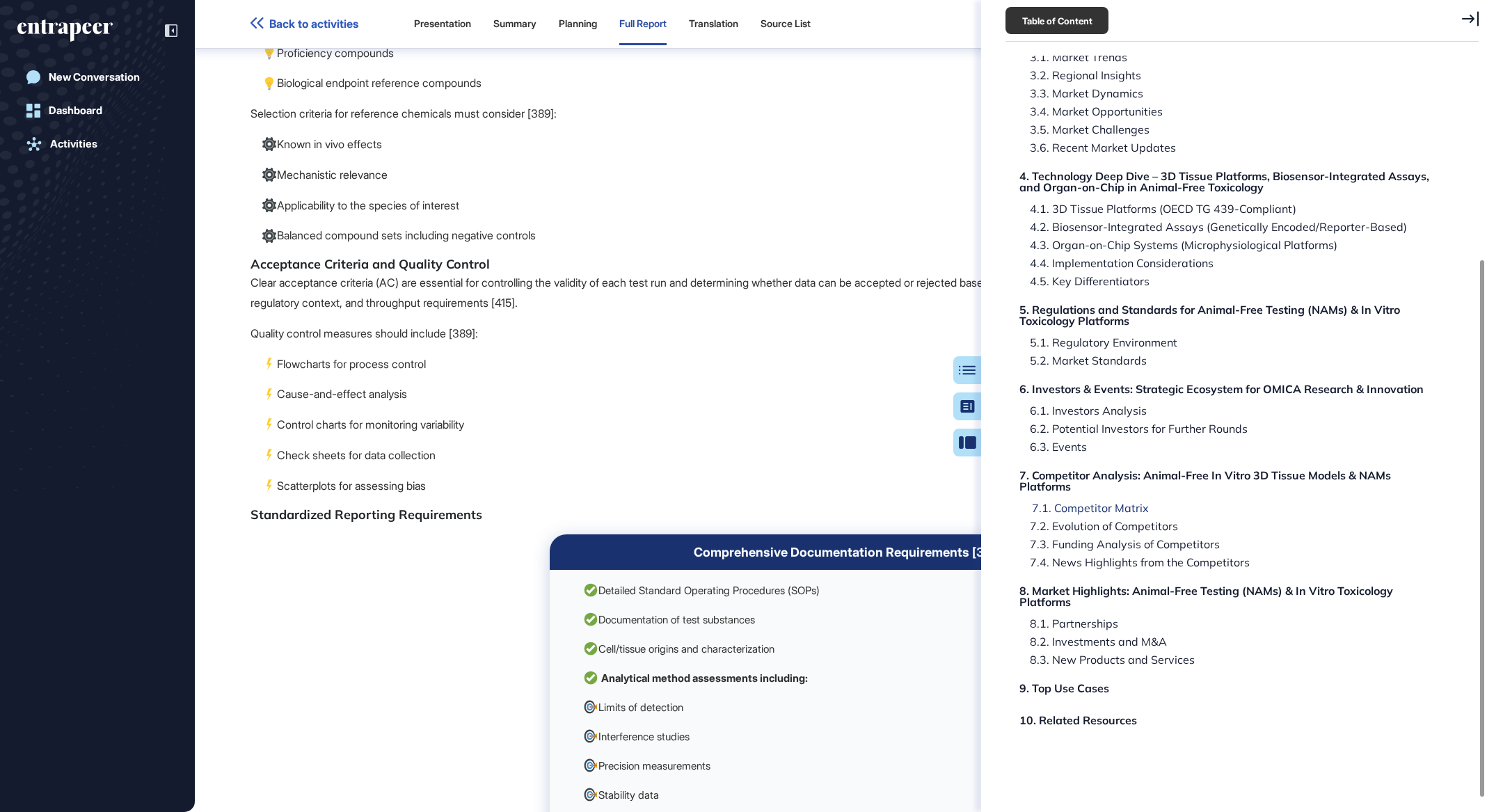
click at [1114, 509] on div "7.1. Competitor Matrix" at bounding box center [1084, 508] width 127 height 11
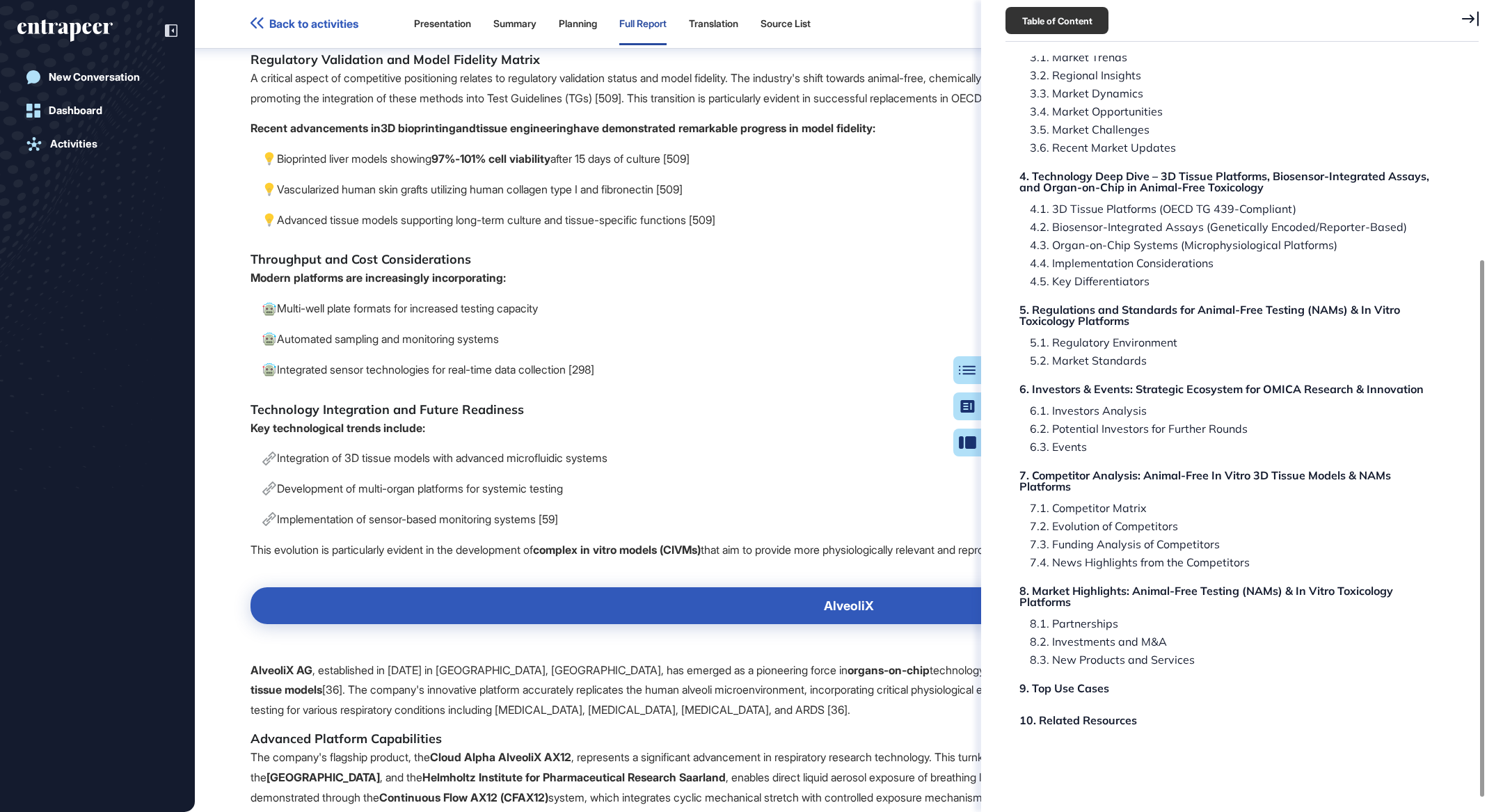
scroll to position [80329, 0]
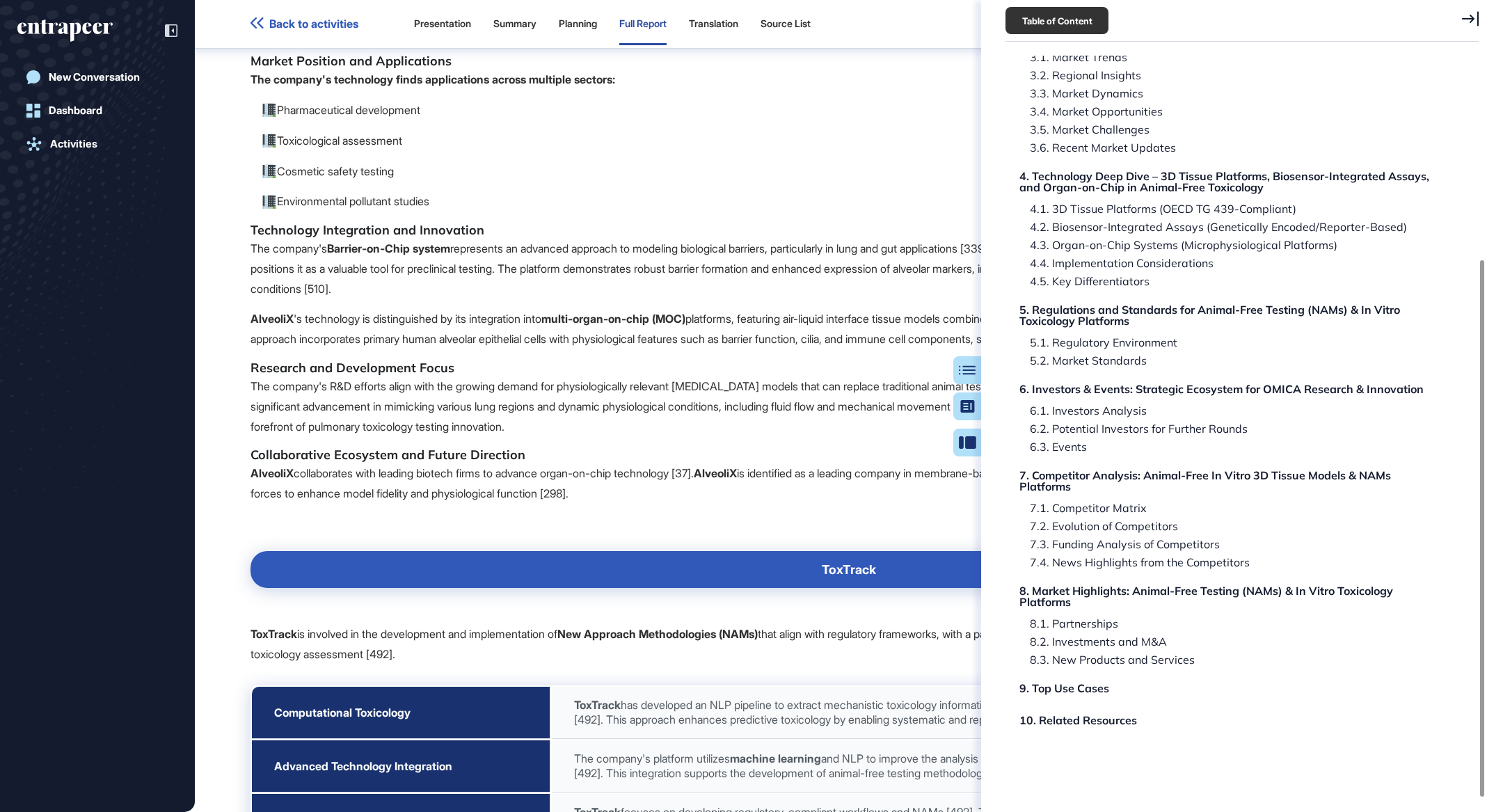
click at [1471, 23] on icon at bounding box center [1471, 19] width 17 height 15
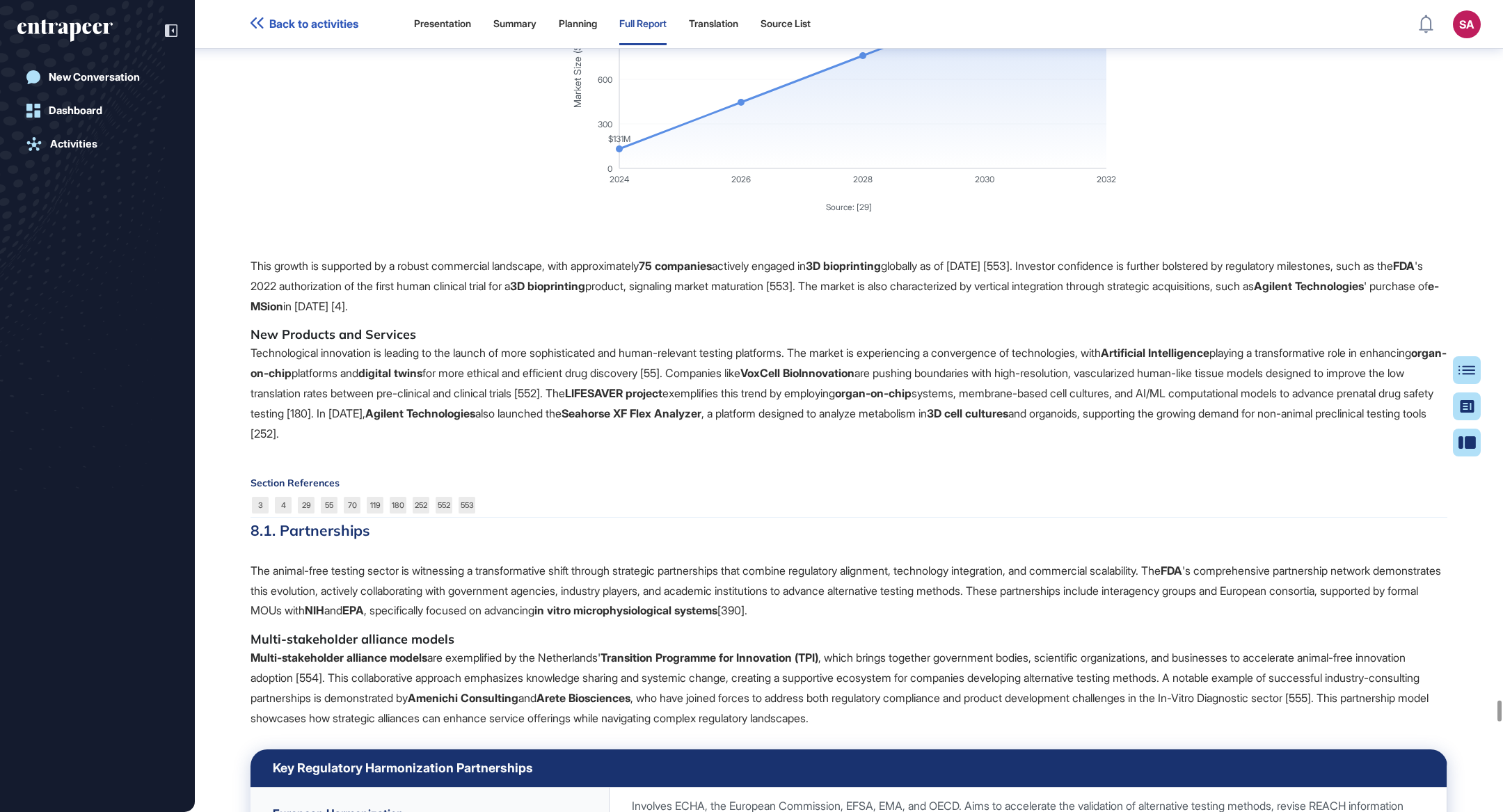
scroll to position [97713, 0]
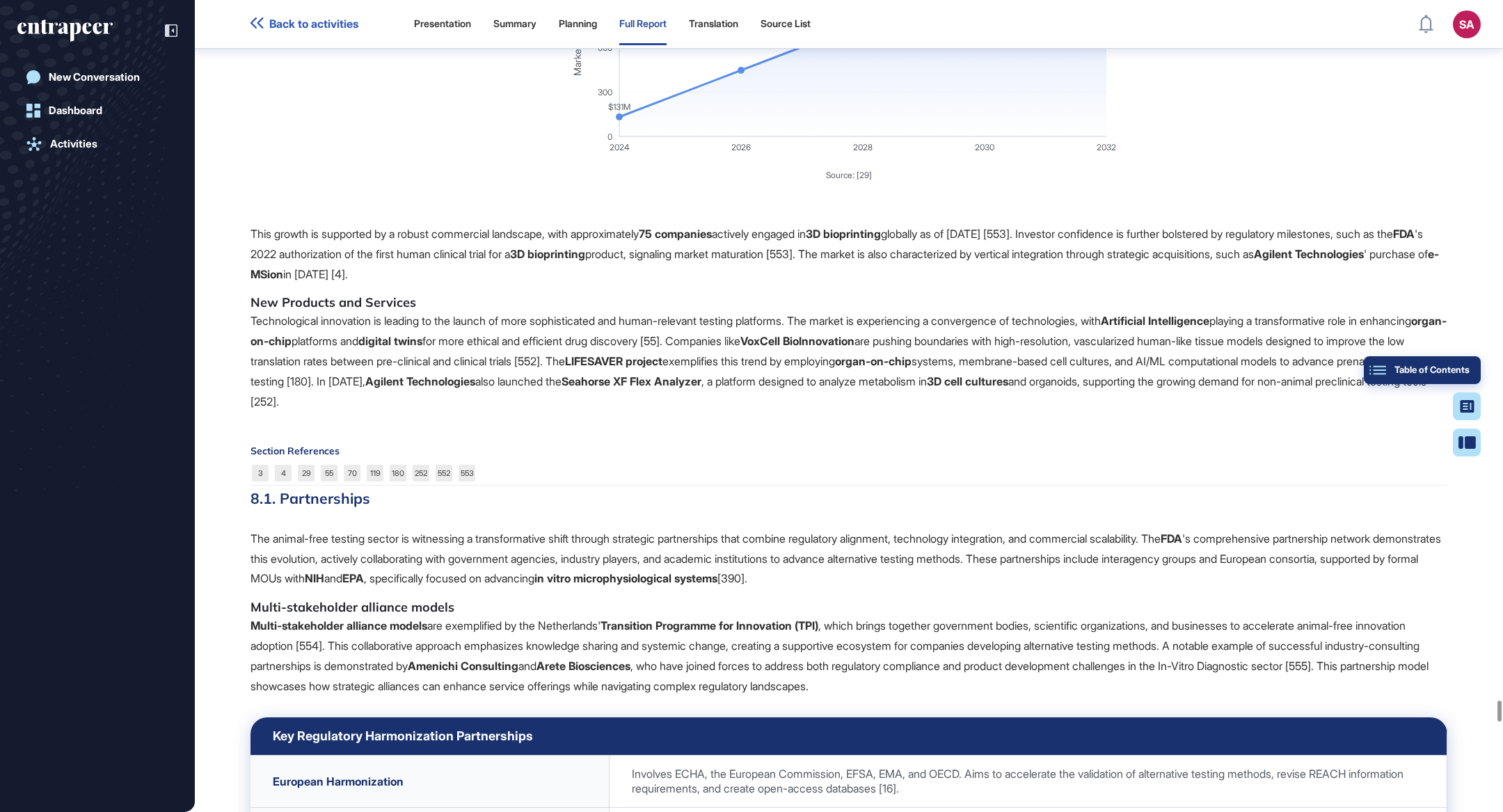
click at [1465, 367] on div "Table of Contents" at bounding box center [1423, 370] width 95 height 11
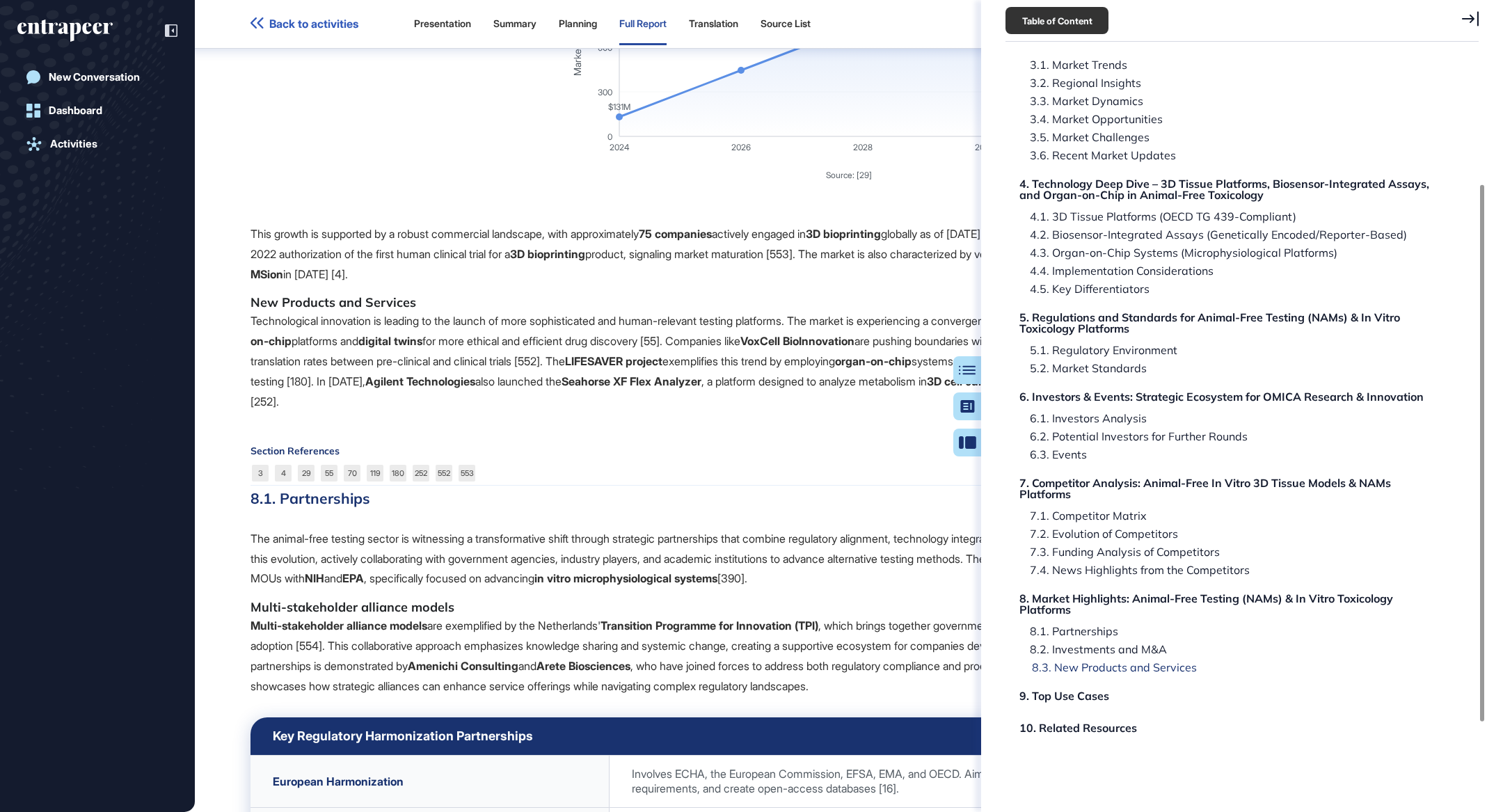
scroll to position [282, 0]
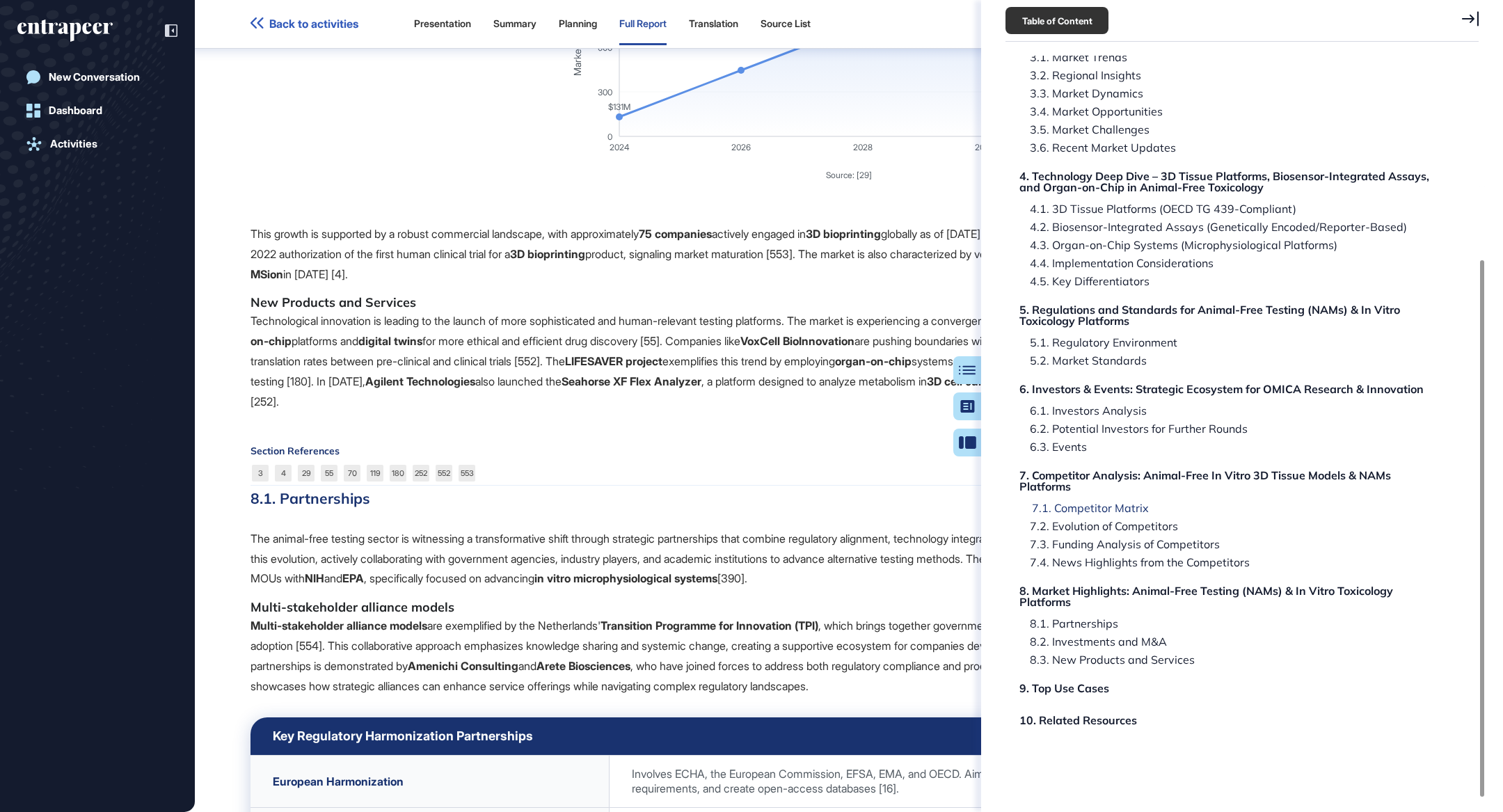
click at [1121, 506] on div "7.1. Competitor Matrix" at bounding box center [1084, 508] width 127 height 11
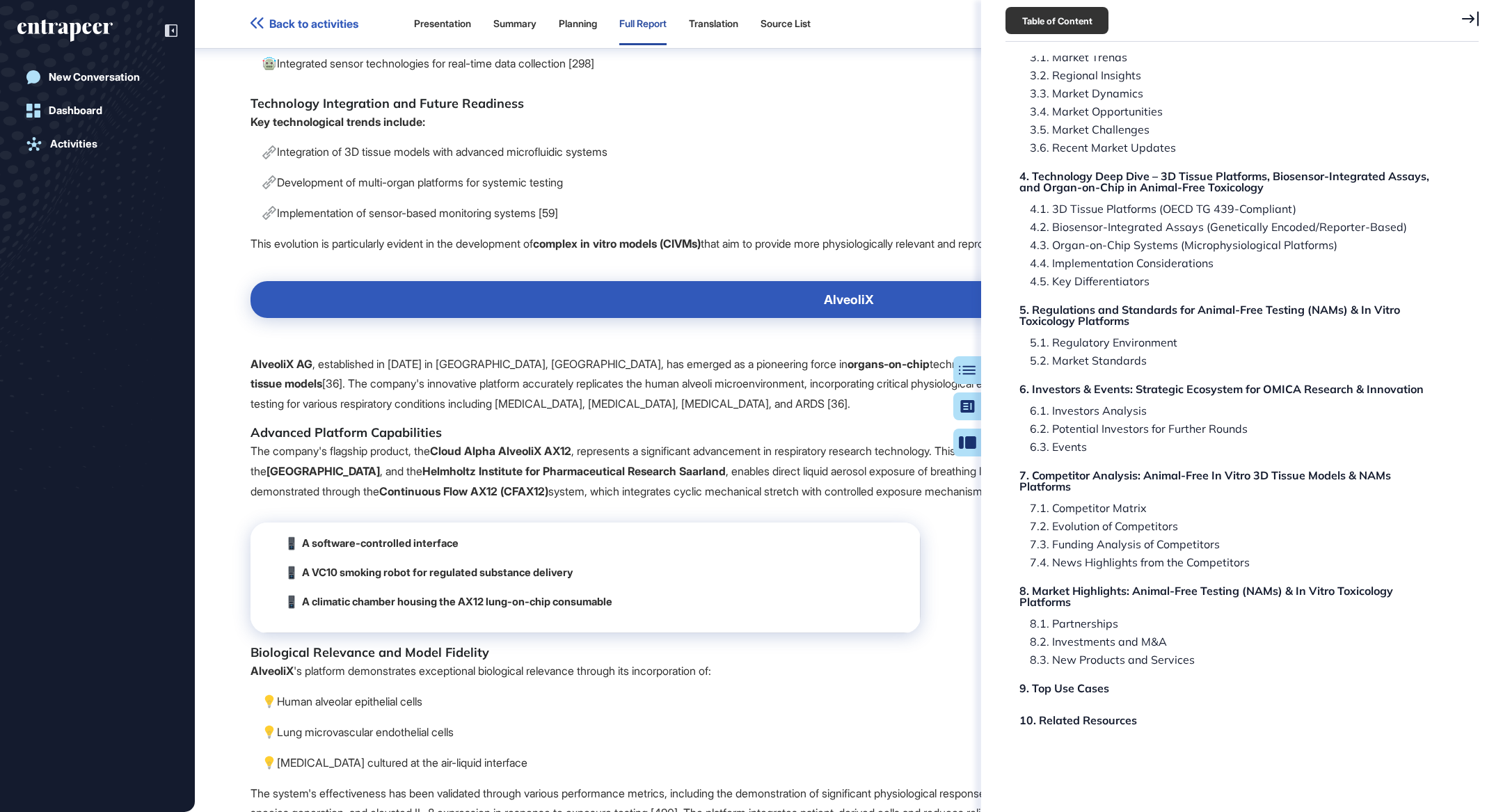
scroll to position [79412, 0]
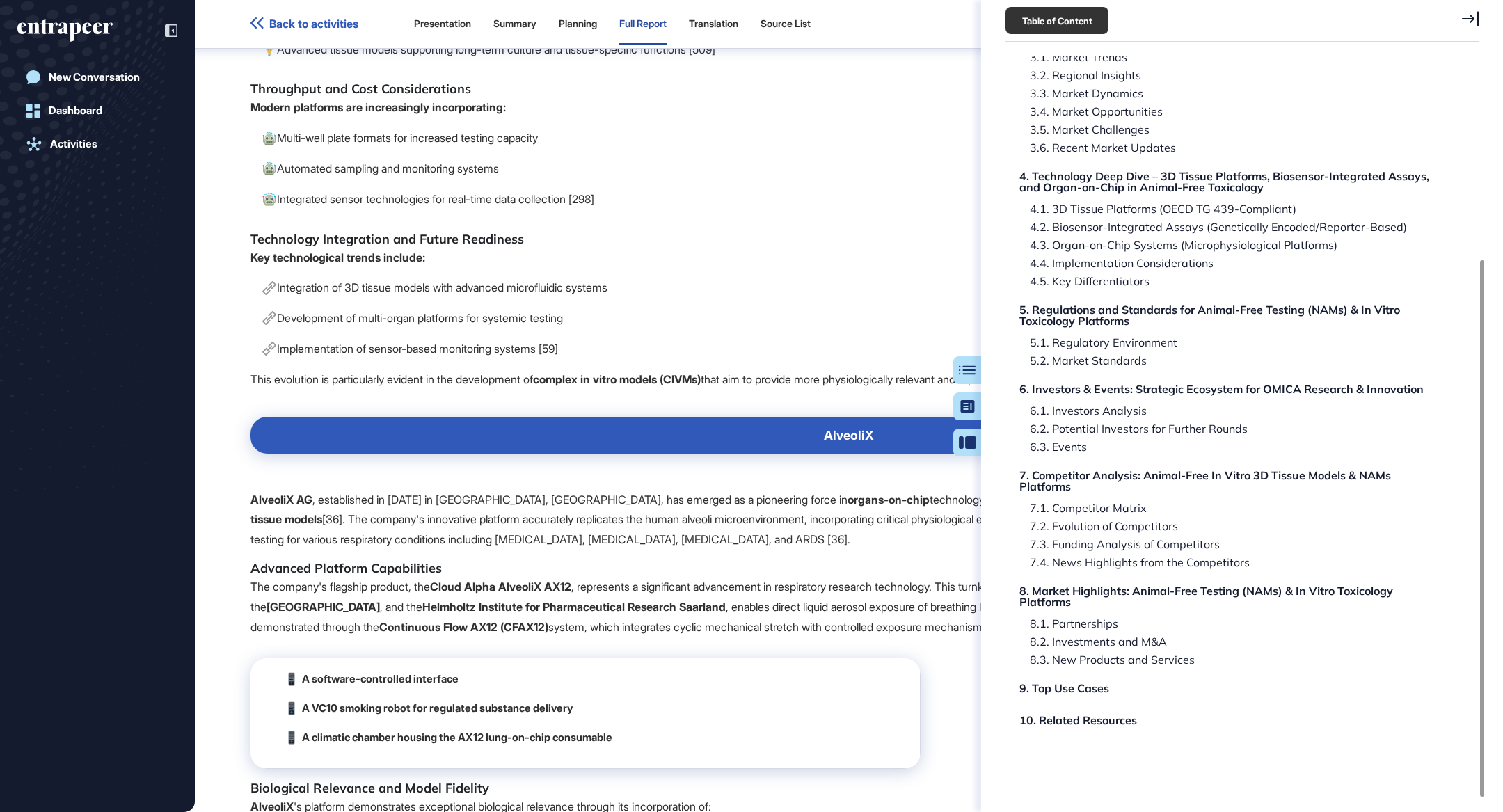
click at [1466, 20] on icon at bounding box center [1471, 19] width 17 height 15
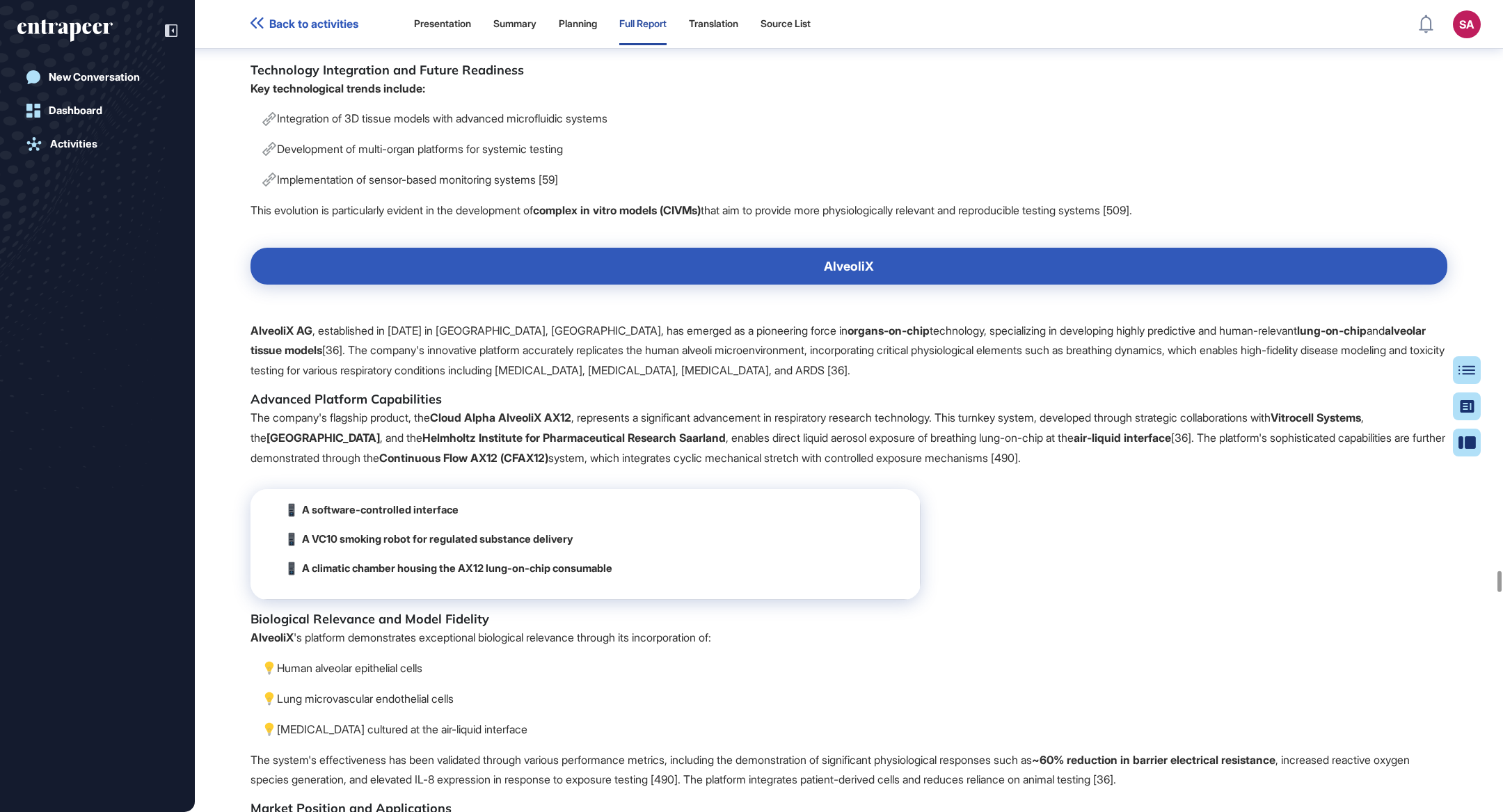
scroll to position [79597, 0]
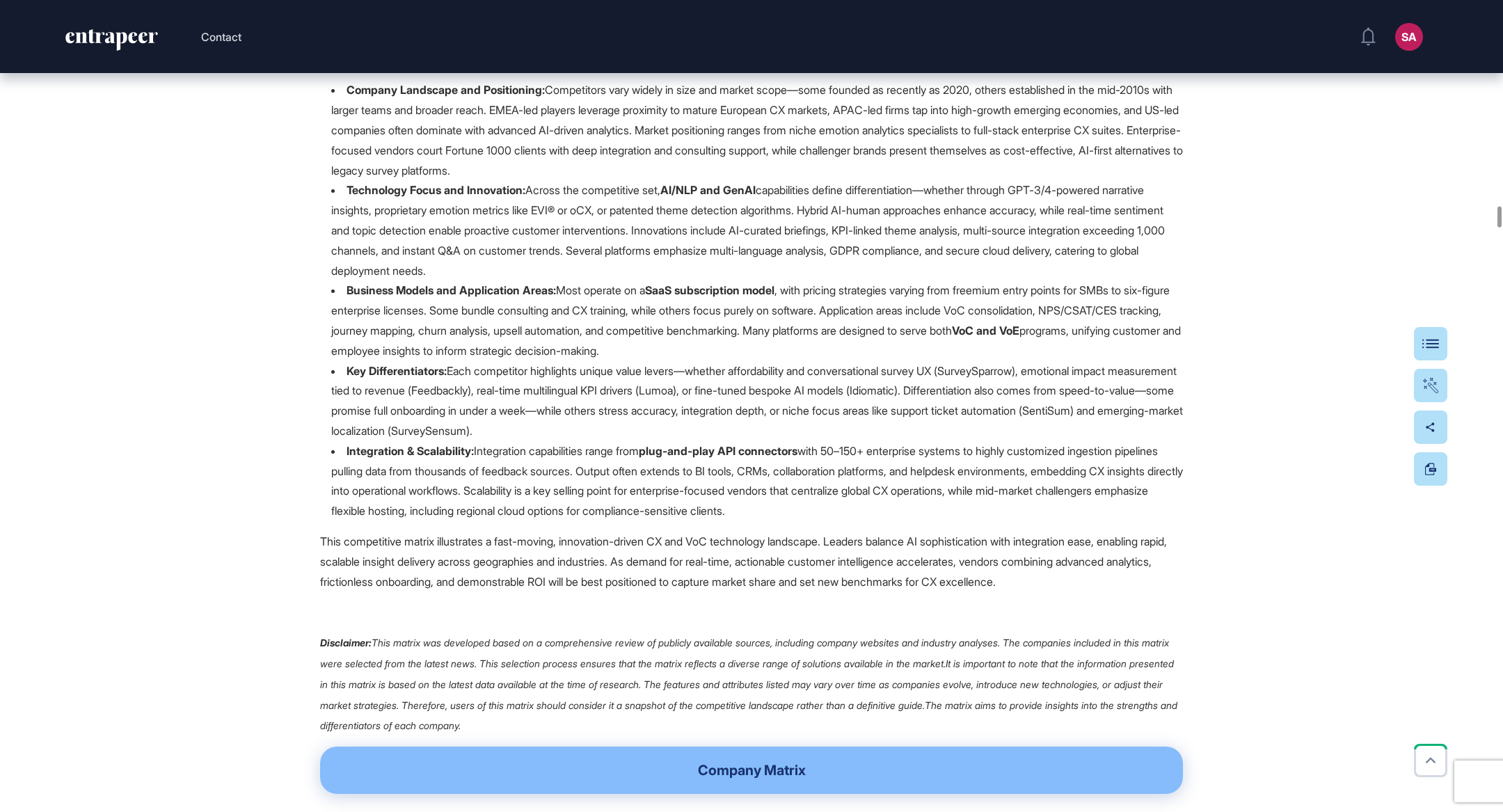
scroll to position [17488, 0]
